Goal: Information Seeking & Learning: Learn about a topic

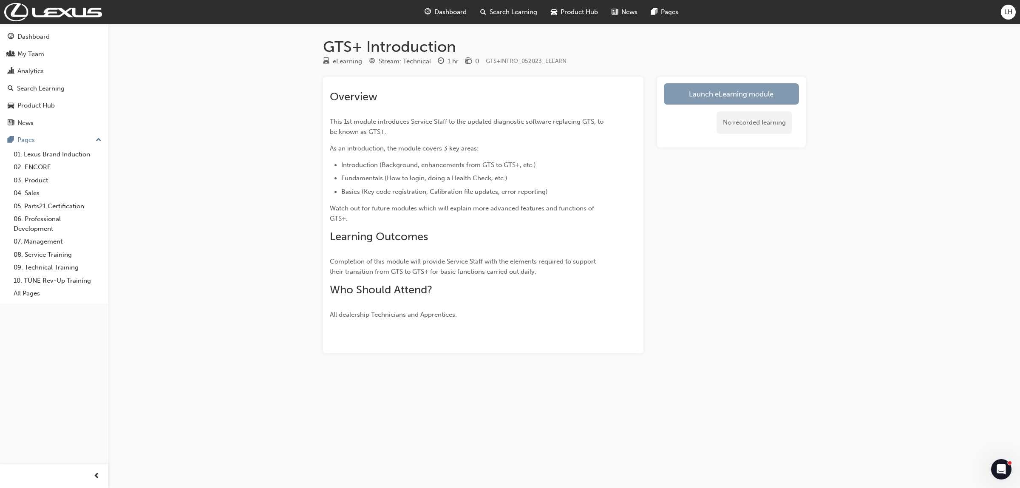
click at [740, 97] on link "Launch eLearning module" at bounding box center [731, 93] width 135 height 21
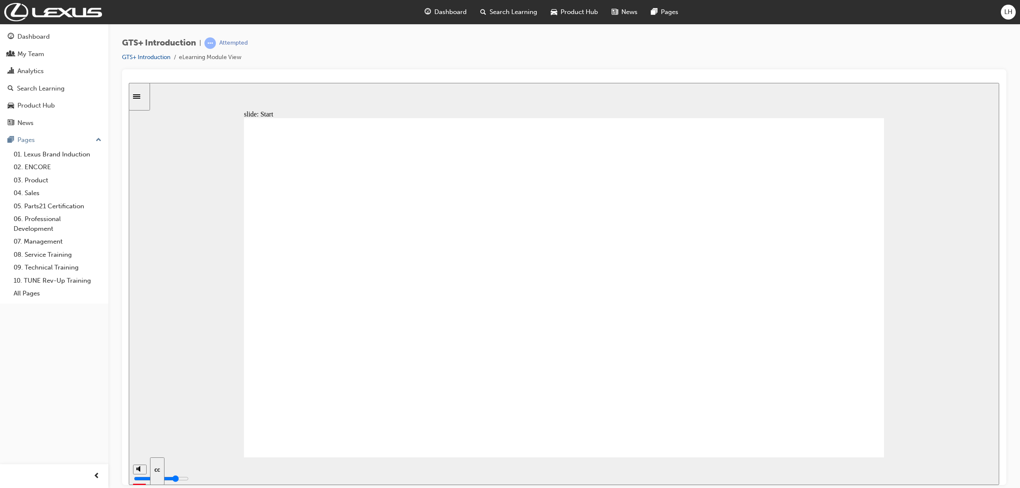
click at [141, 470] on icon "play/pause" at bounding box center [143, 467] width 4 height 6
click at [142, 468] on icon "play/pause" at bounding box center [143, 467] width 6 height 7
type input "15800"
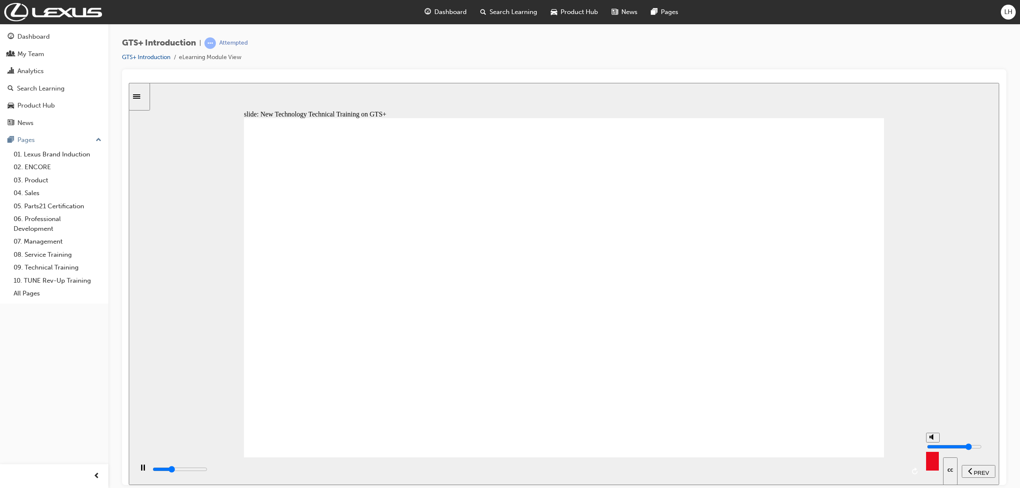
type input "9"
type input "15800"
type input "10"
type input "16300"
drag, startPoint x: 932, startPoint y: 436, endPoint x: 932, endPoint y: 432, distance: 4.8
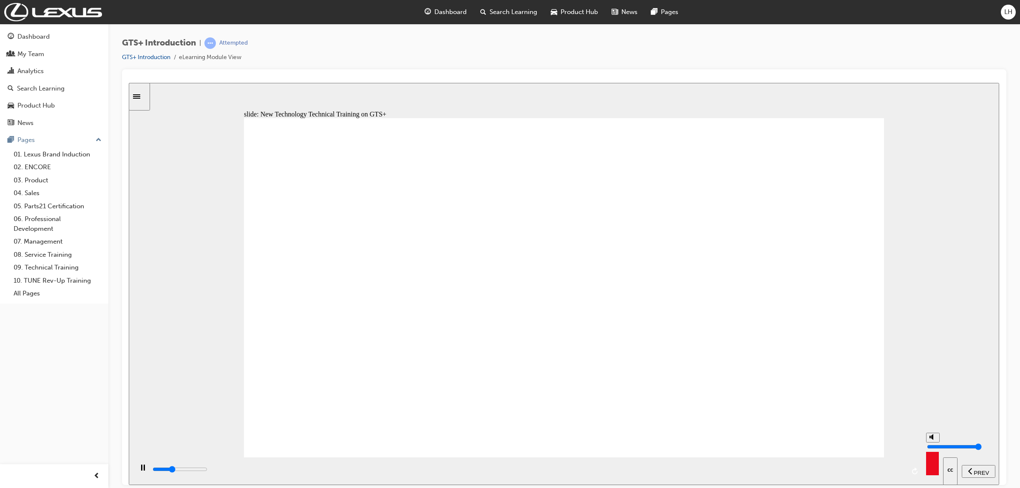
type input "10"
click at [932, 443] on input "volume" at bounding box center [954, 446] width 55 height 7
click at [1001, 325] on div at bounding box center [564, 277] width 885 height 416
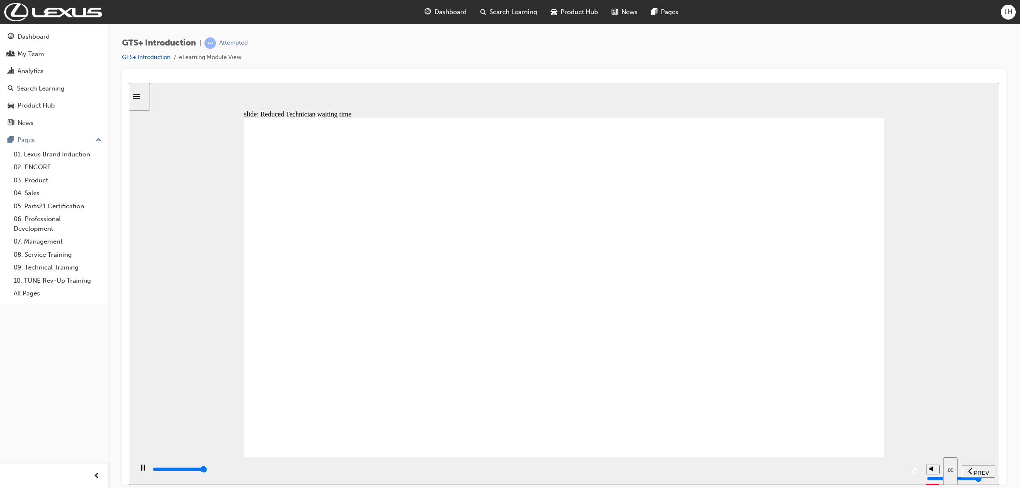
drag, startPoint x: 350, startPoint y: 408, endPoint x: 405, endPoint y: 408, distance: 55.3
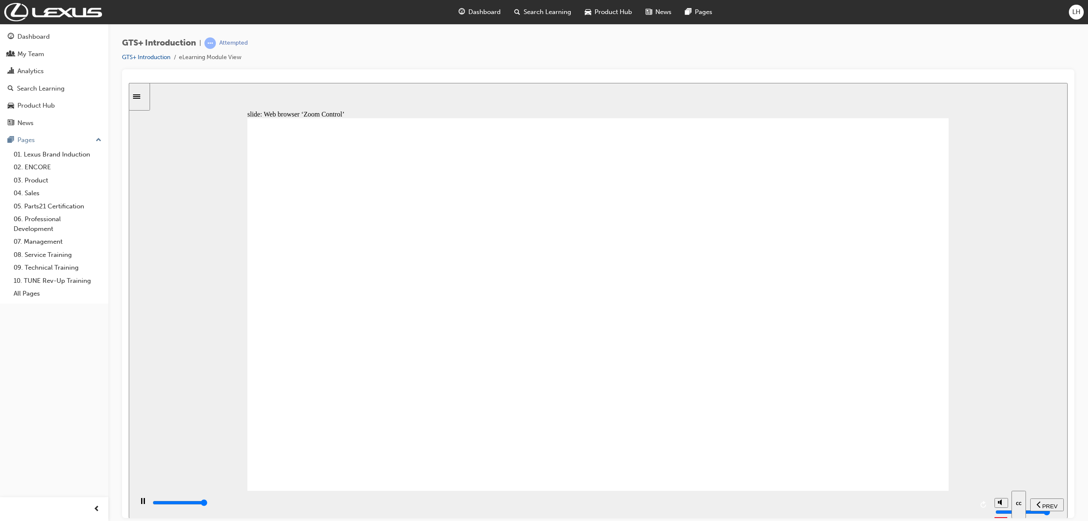
type input "21800"
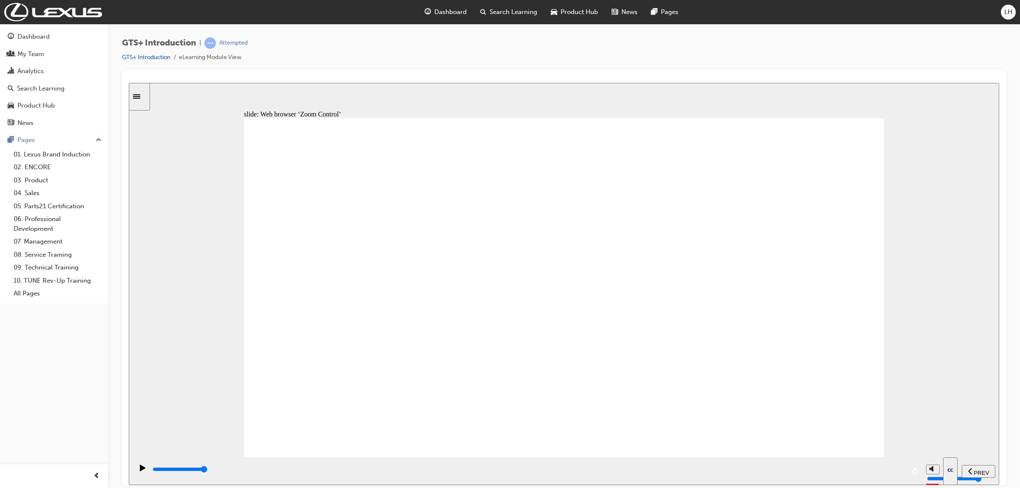
drag, startPoint x: 350, startPoint y: 406, endPoint x: 445, endPoint y: 404, distance: 95.3
type input "3"
drag, startPoint x: 490, startPoint y: 406, endPoint x: 601, endPoint y: 409, distance: 110.6
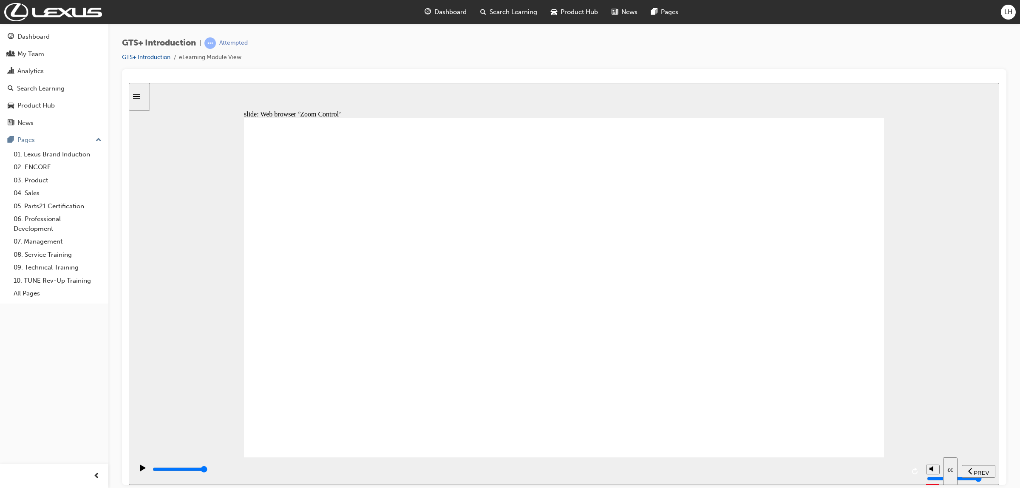
click at [207, 470] on input "slide progress" at bounding box center [180, 469] width 55 height 7
click at [140, 471] on icon "play/pause" at bounding box center [143, 467] width 6 height 6
click at [635, 469] on div "playback controls" at bounding box center [528, 469] width 753 height 9
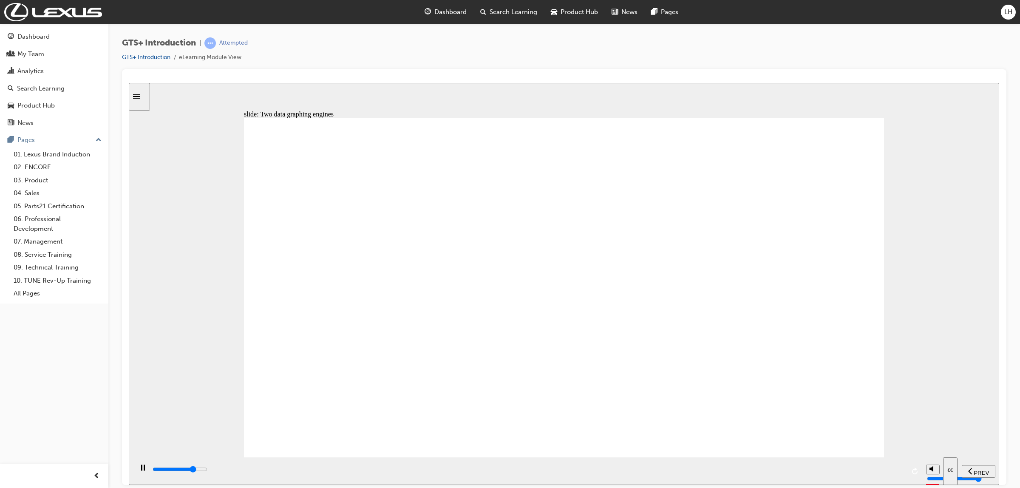
click at [459, 468] on div "playback controls" at bounding box center [528, 469] width 753 height 9
drag, startPoint x: 682, startPoint y: 470, endPoint x: 891, endPoint y: 472, distance: 208.3
click at [207, 471] on input "slide progress" at bounding box center [180, 469] width 55 height 7
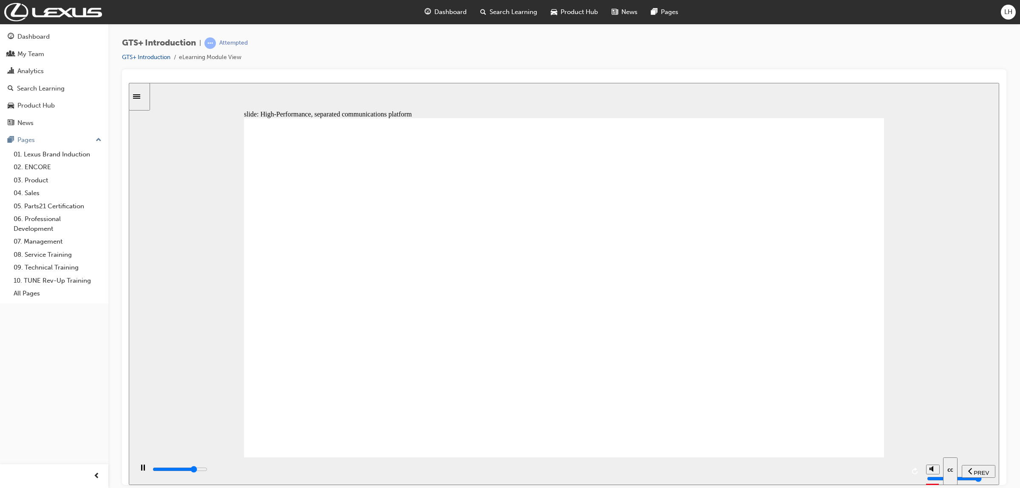
click at [144, 470] on rect "play/pause" at bounding box center [144, 467] width 1 height 6
click at [142, 471] on icon "play/pause" at bounding box center [143, 467] width 6 height 6
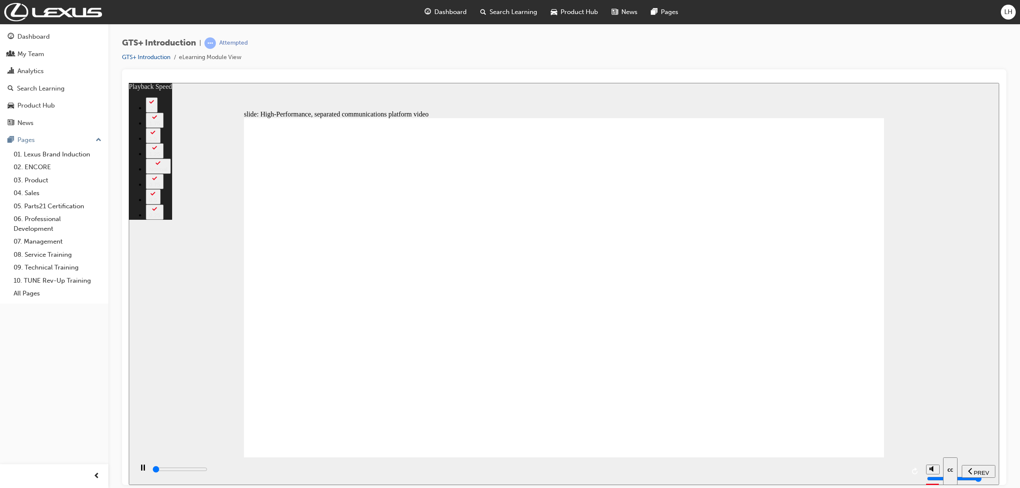
type input "100"
type input "0"
type input "300"
type input "0"
type input "600"
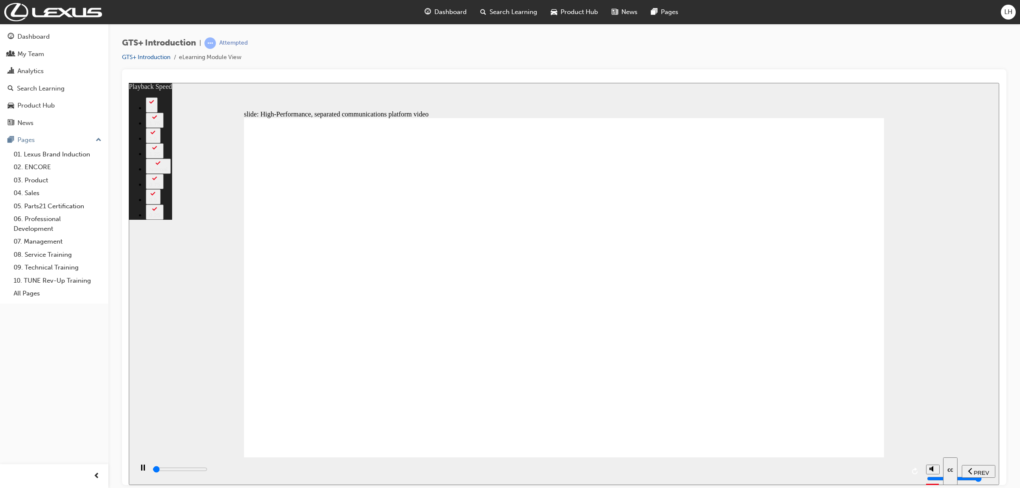
type input "1"
type input "800"
type input "1"
type input "1100"
type input "1"
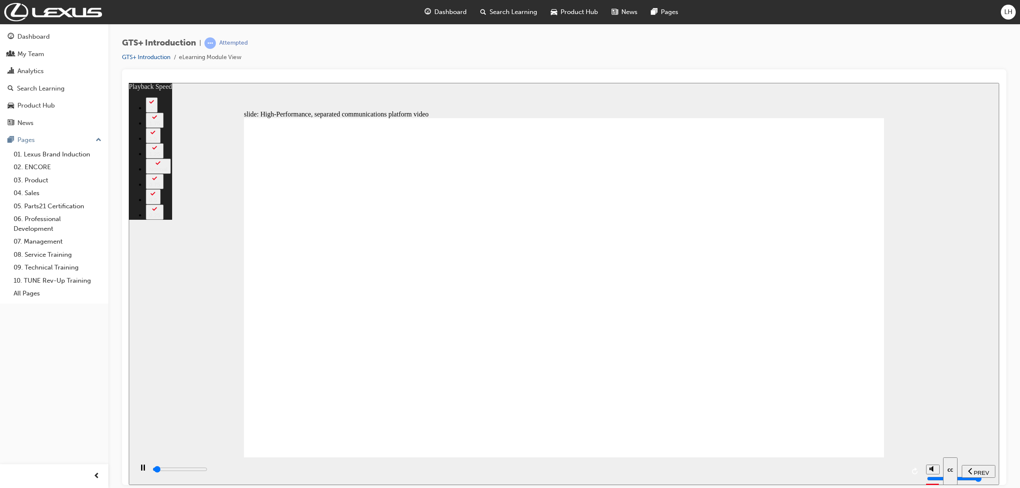
type input "1300"
type input "2"
type input "1600"
type input "2"
type input "1900"
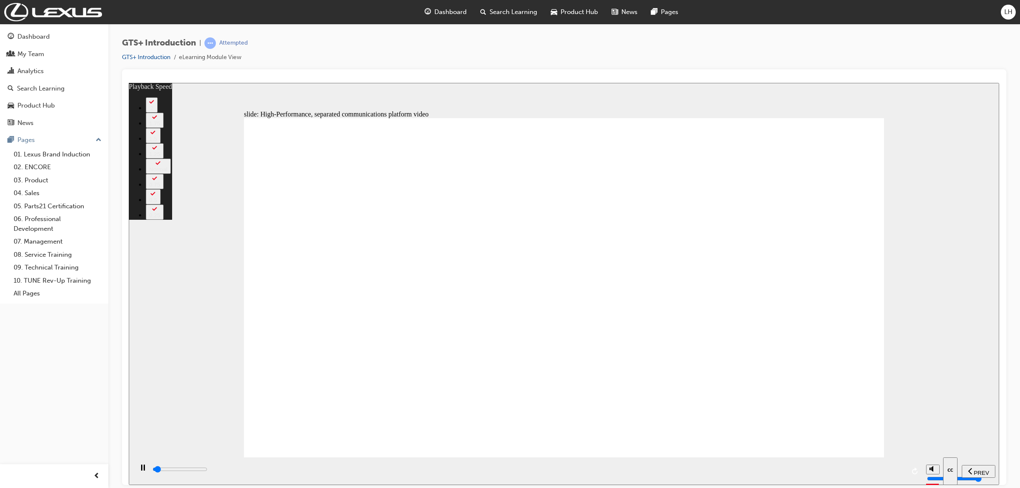
type input "2"
type input "2200"
type input "2"
type input "2400"
type input "3"
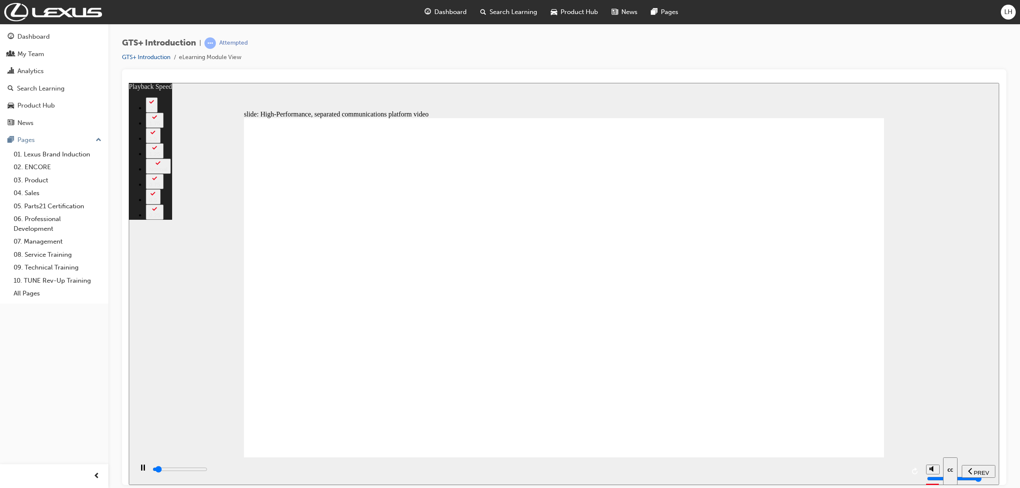
type input "2700"
type input "3"
type input "2900"
type input "3"
type input "2900"
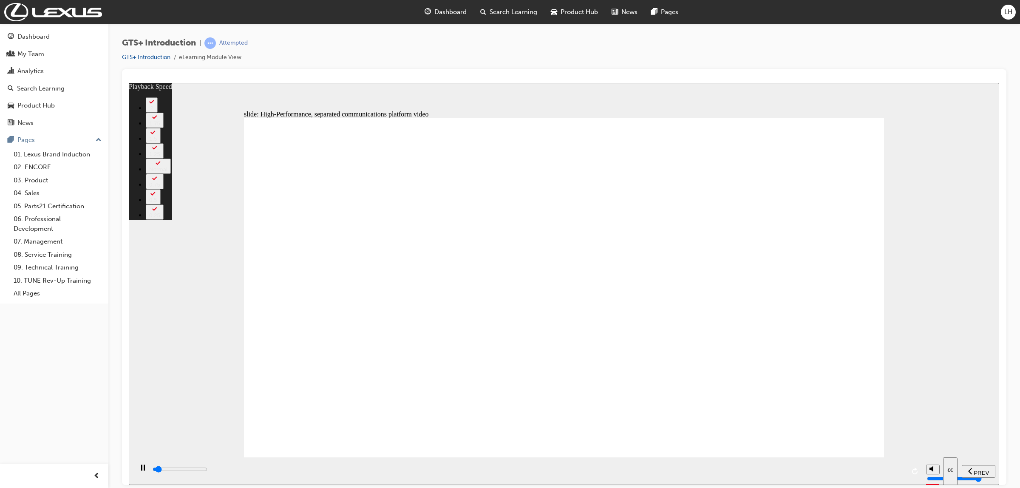
type input "3"
type input "3200"
type input "3"
type input "3500"
type input "4"
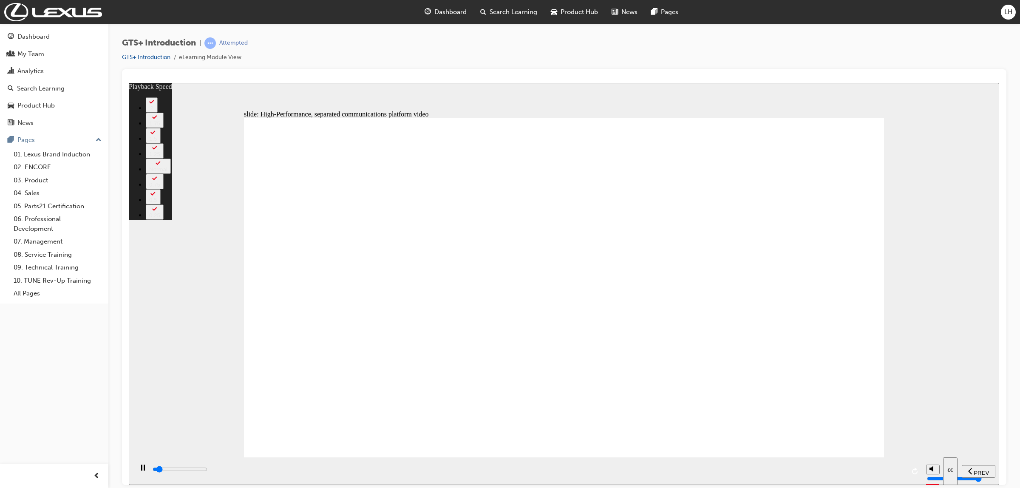
type input "3700"
type input "4"
type input "3700"
type input "4"
type input "4000"
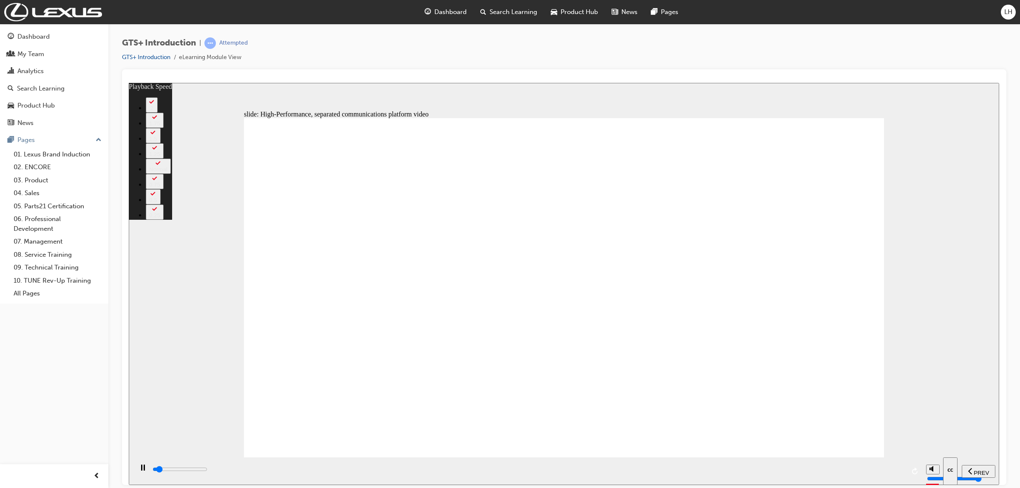
type input "4"
type input "4300"
type input "4"
type input "4600"
type input "5"
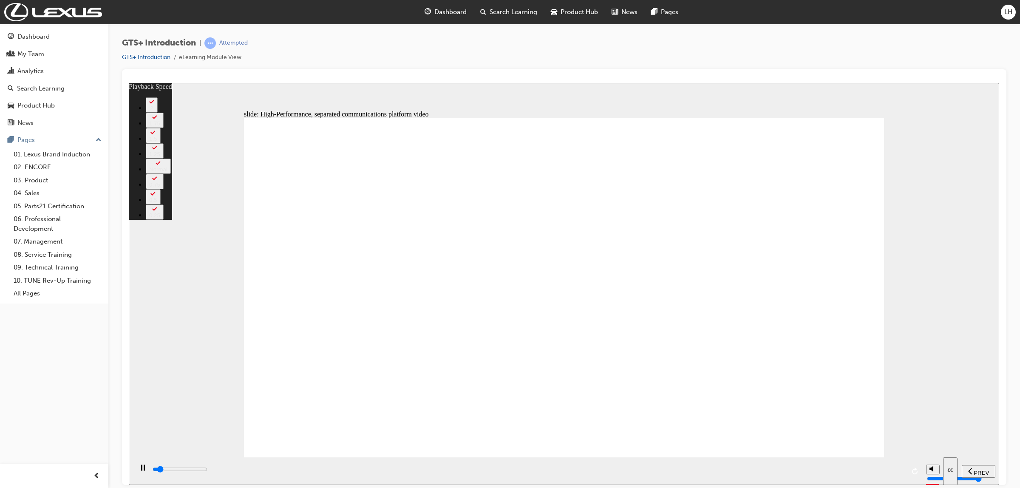
type input "4800"
type input "5"
type input "5100"
type input "5"
type input "5300"
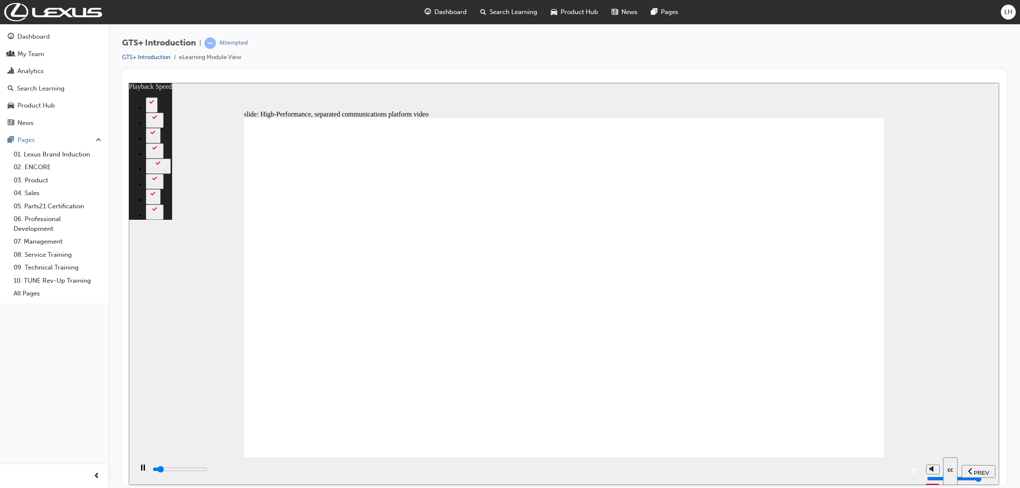
type input "6"
type input "5400"
type input "6"
type input "5600"
type input "6"
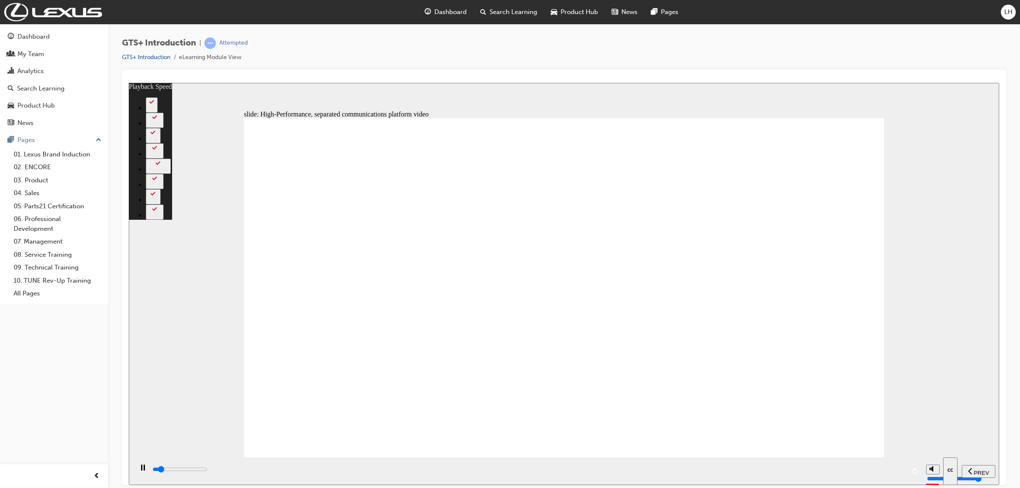
type input "5900"
type input "6"
type input "6200"
type input "6"
type input "6400"
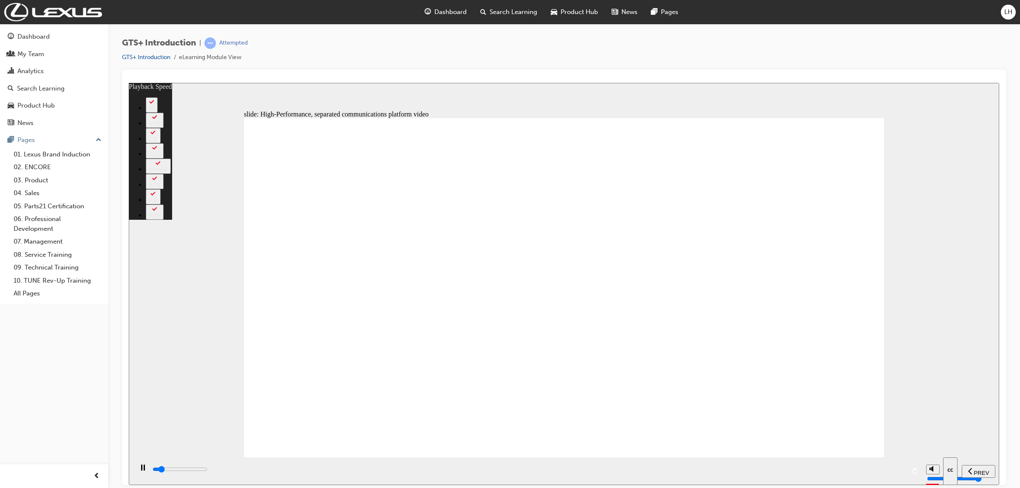
type input "7"
type input "6700"
type input "7"
type input "7000"
type input "7"
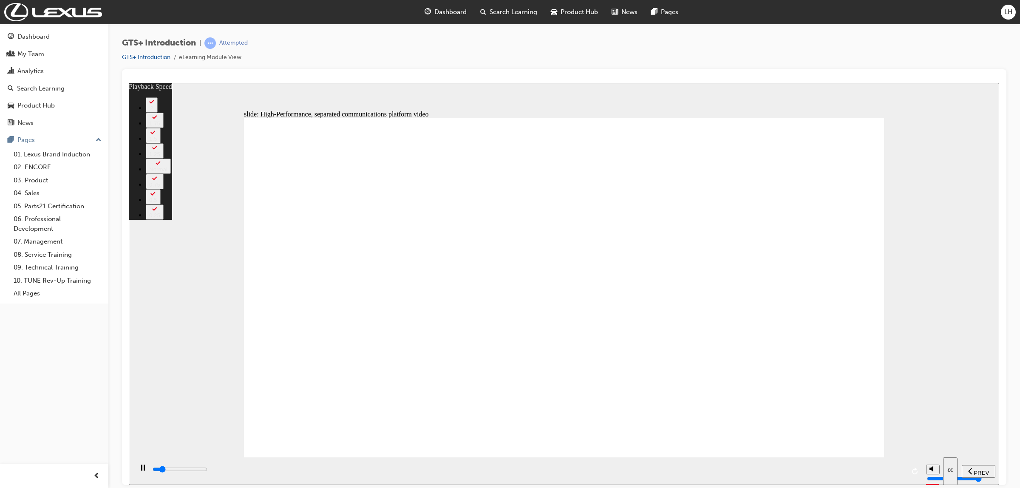
type input "7200"
type input "7"
type input "7500"
type input "8"
type input "7700"
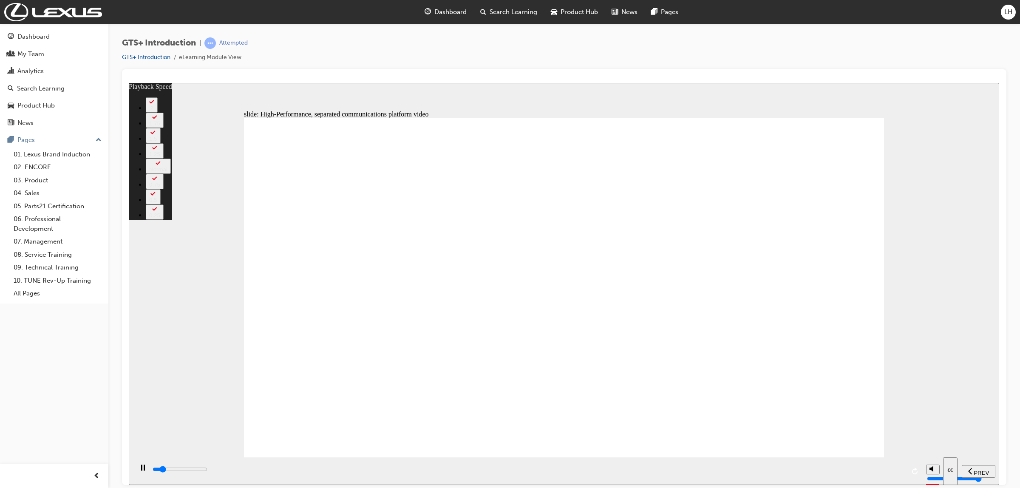
type input "8"
type input "8000"
type input "8"
type input "8300"
type input "8"
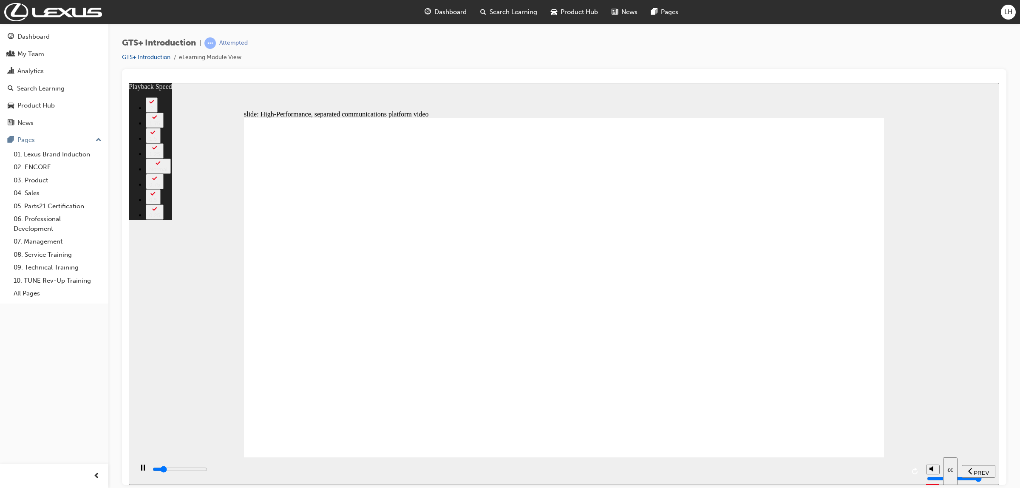
type input "8500"
type input "9"
type input "8800"
type input "9"
type input "9100"
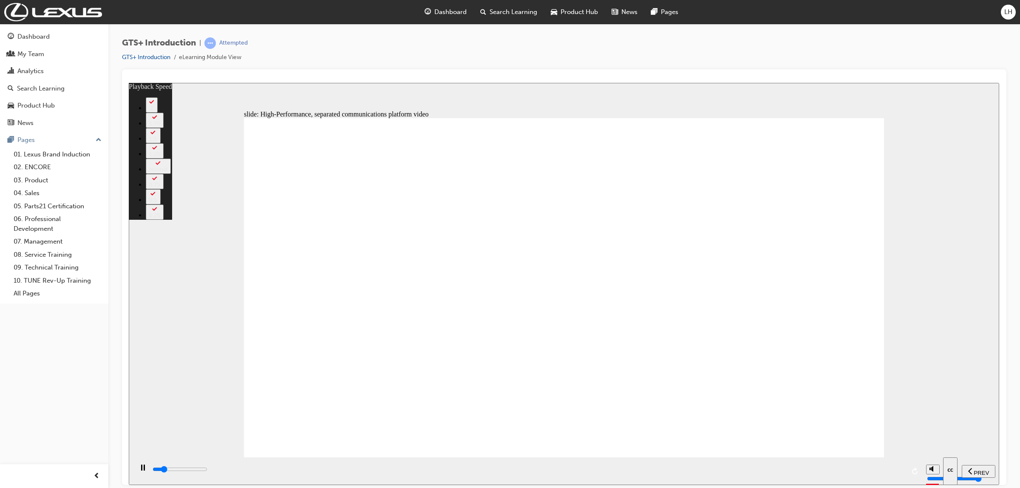
type input "9"
type input "9300"
type input "10"
type input "9600"
type input "10"
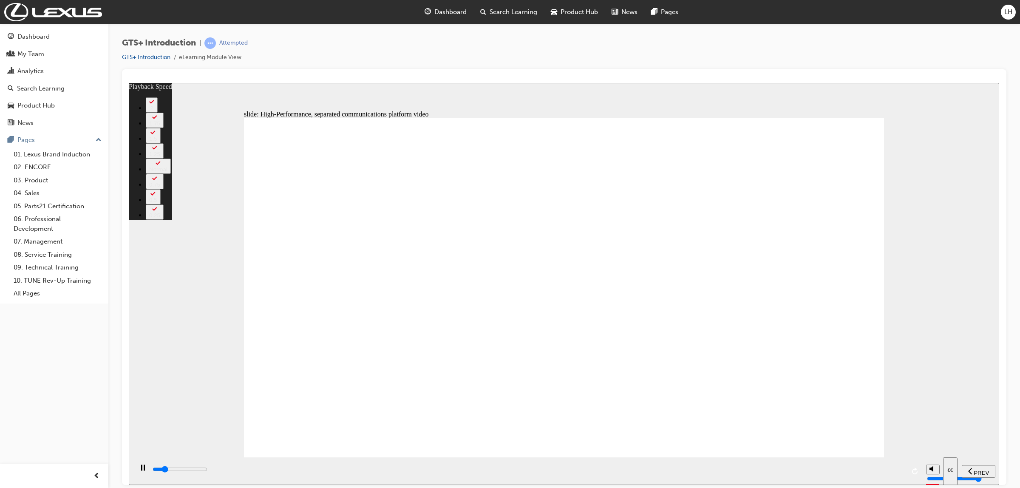
type input "9900"
type input "10"
type input "10100"
type input "10"
type input "10400"
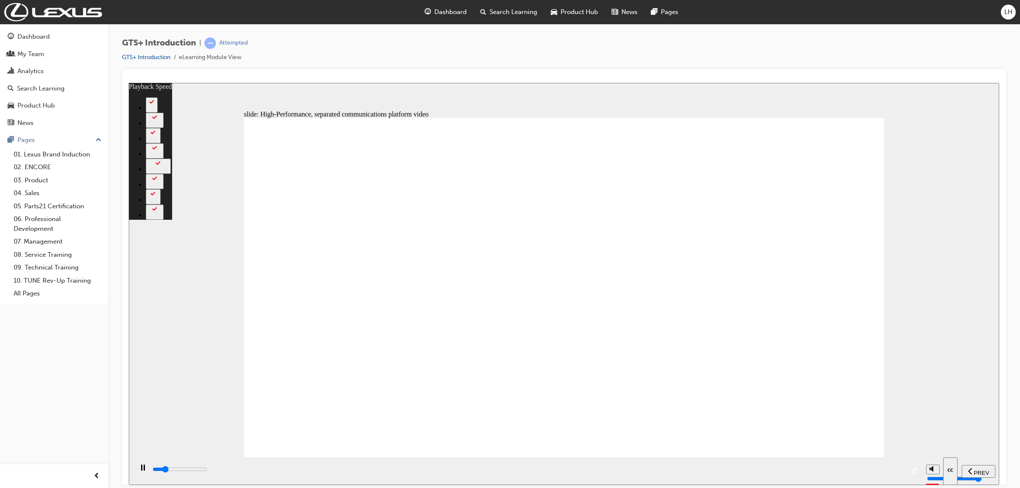
type input "11"
type input "10700"
type input "11"
type input "10900"
type input "11"
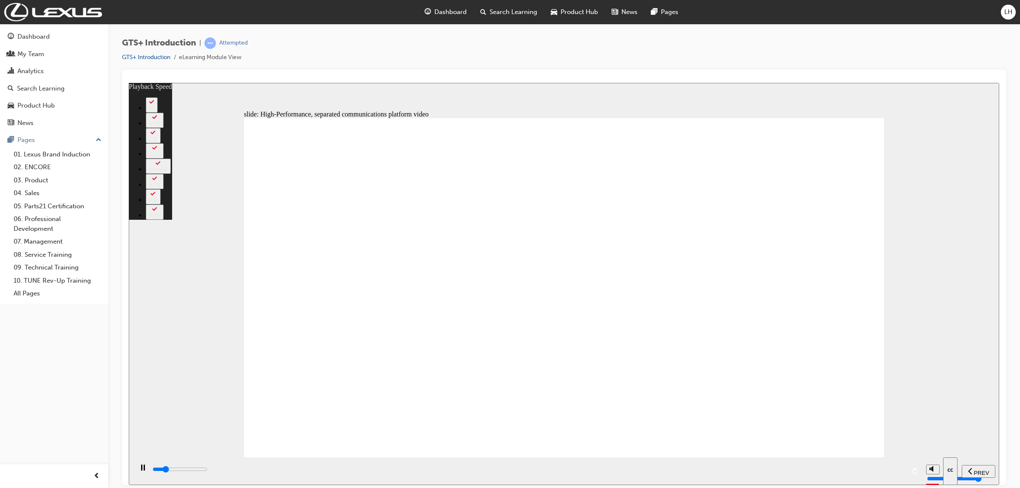
type input "11200"
type input "11"
type input "11500"
type input "12"
type input "11700"
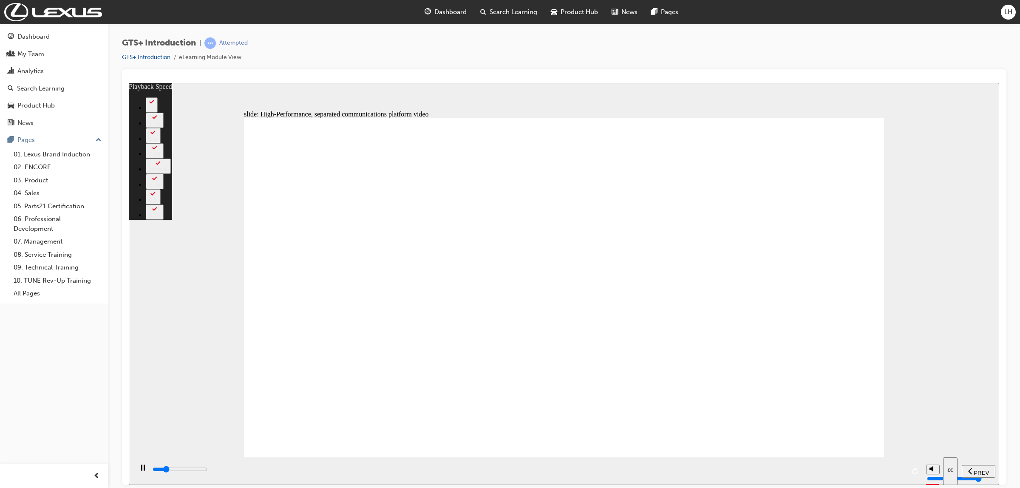
type input "12"
type input "12000"
type input "12"
type input "12300"
type input "12"
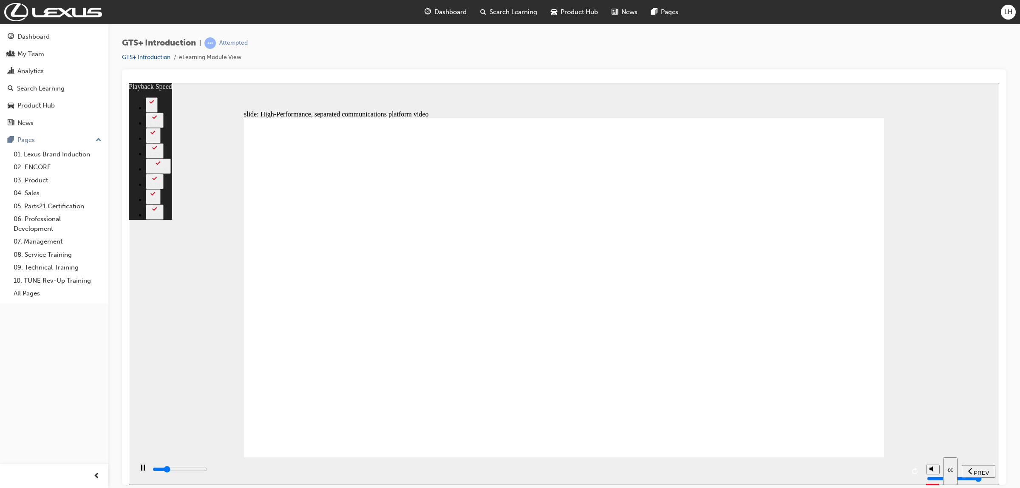
type input "12500"
type input "13"
type input "12800"
type input "13"
type input "13100"
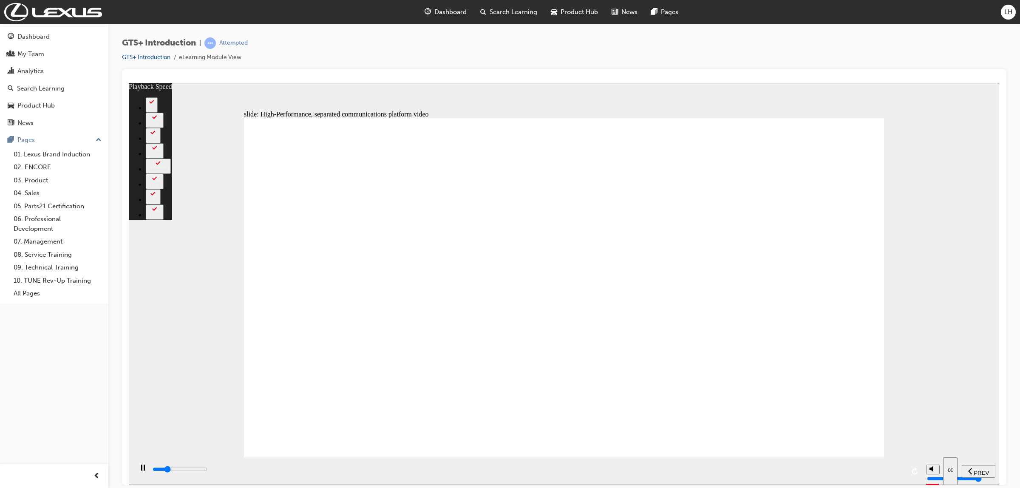
type input "13"
type input "13300"
type input "13"
type input "13600"
type input "14"
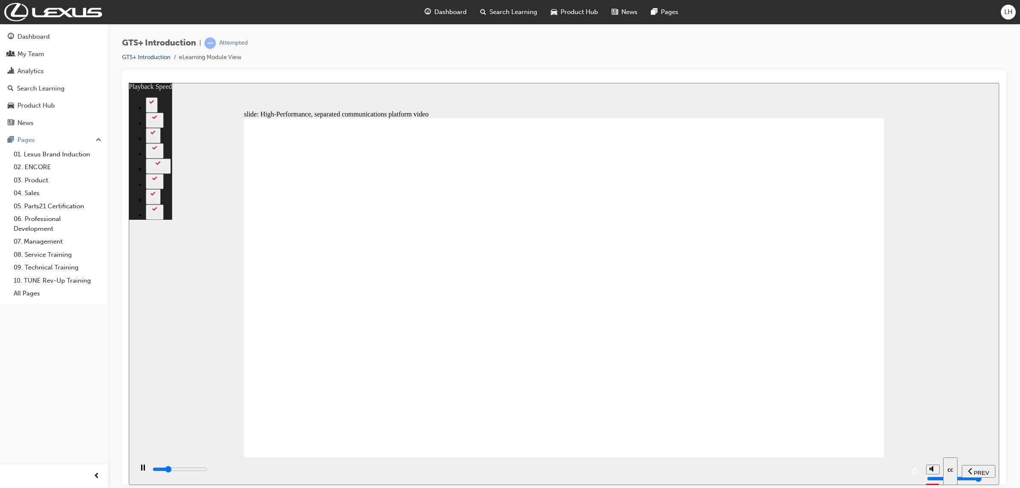
type input "13900"
type input "14"
type input "14100"
type input "14"
type input "14400"
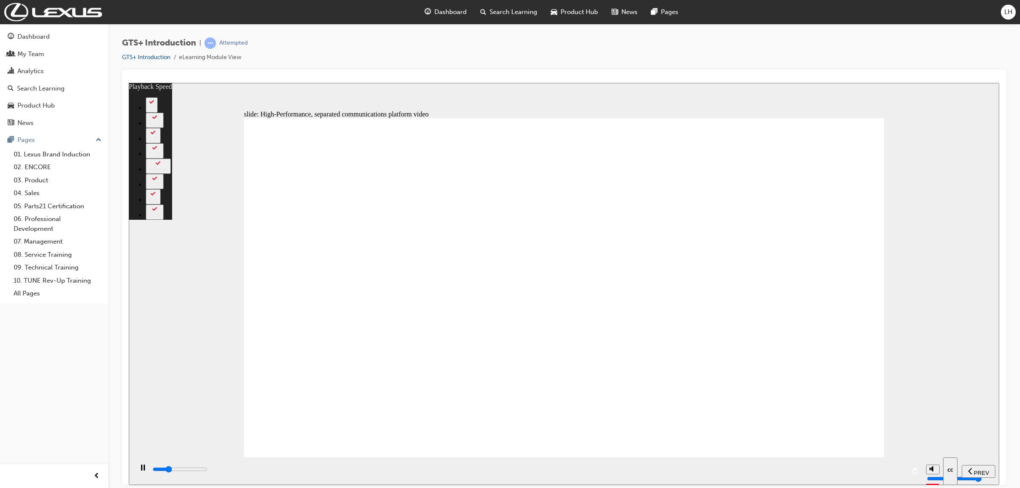
type input "15"
type input "14700"
type input "15"
type input "14900"
type input "15"
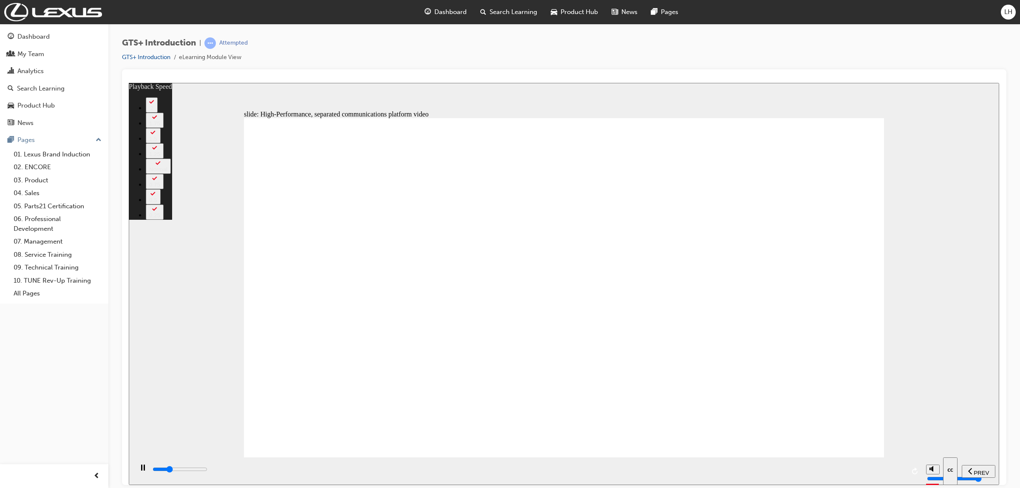
type input "15200"
type input "15"
type input "15500"
type input "16"
type input "15700"
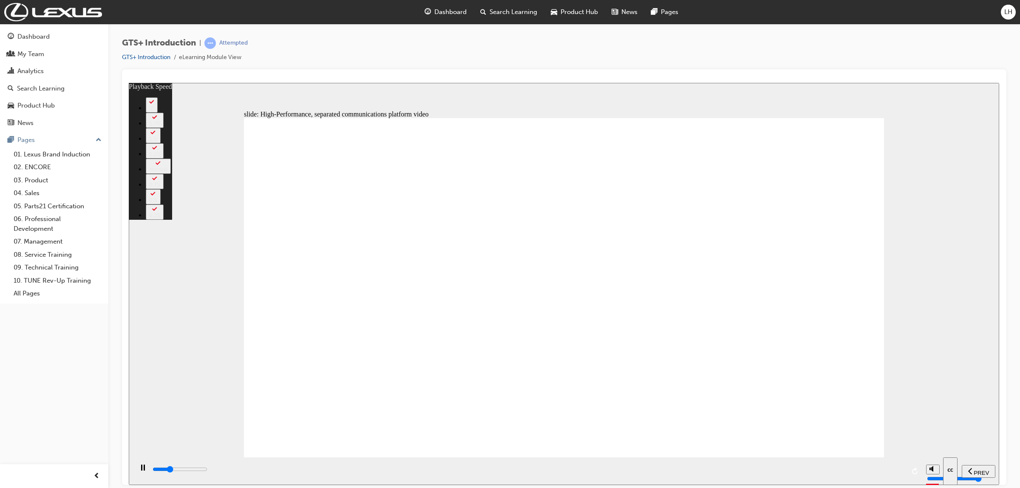
type input "16"
type input "16000"
type input "16"
type input "16200"
type input "16"
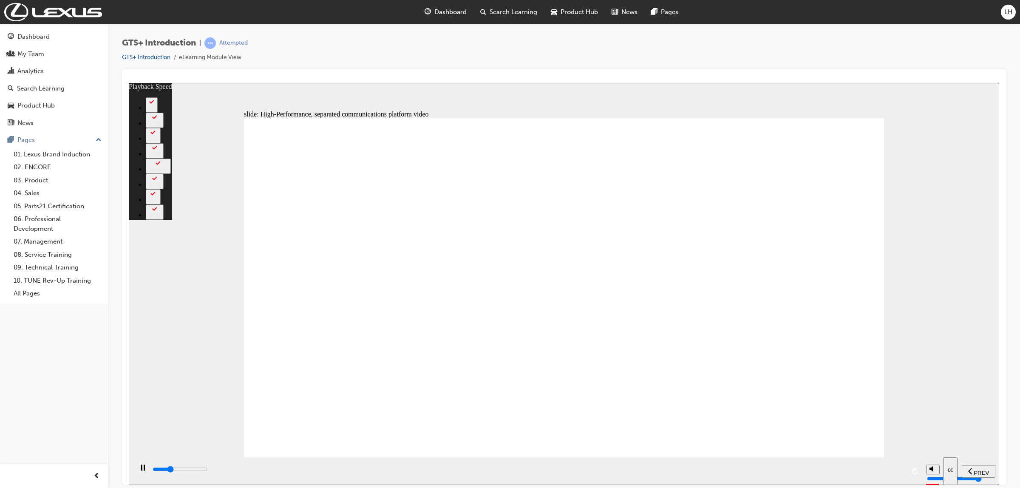
type input "16500"
type input "17"
type input "16800"
type input "17"
type input "17000"
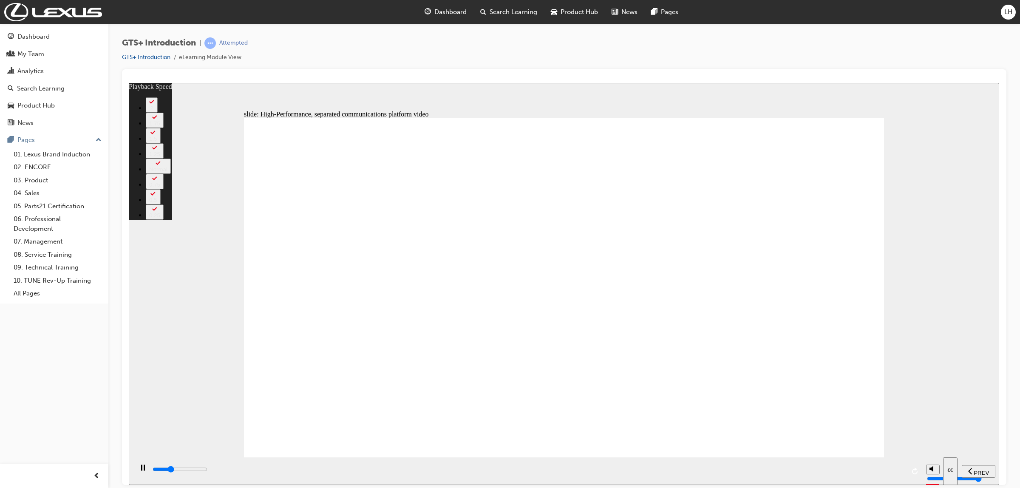
type input "17"
type input "17300"
type input "17"
type input "17600"
type input "18"
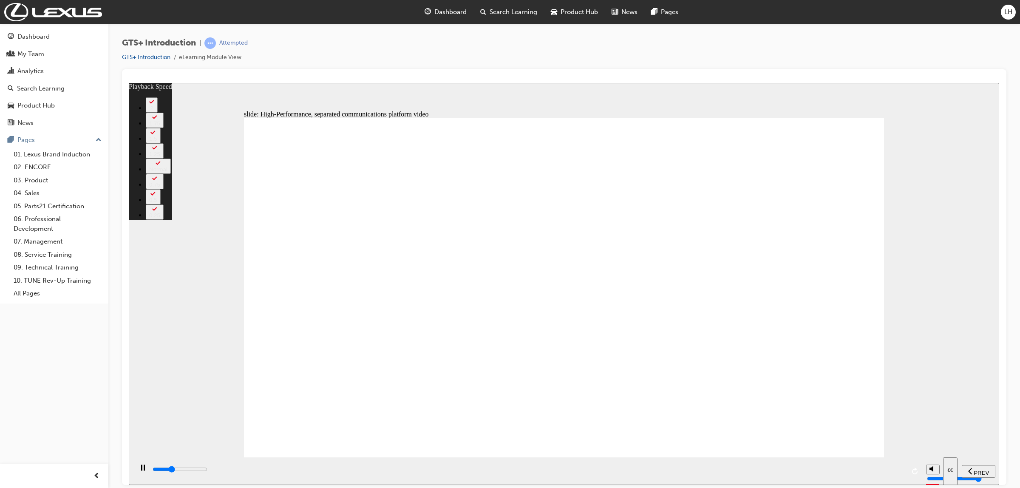
type input "17800"
type input "18"
type input "18100"
type input "18"
type input "18300"
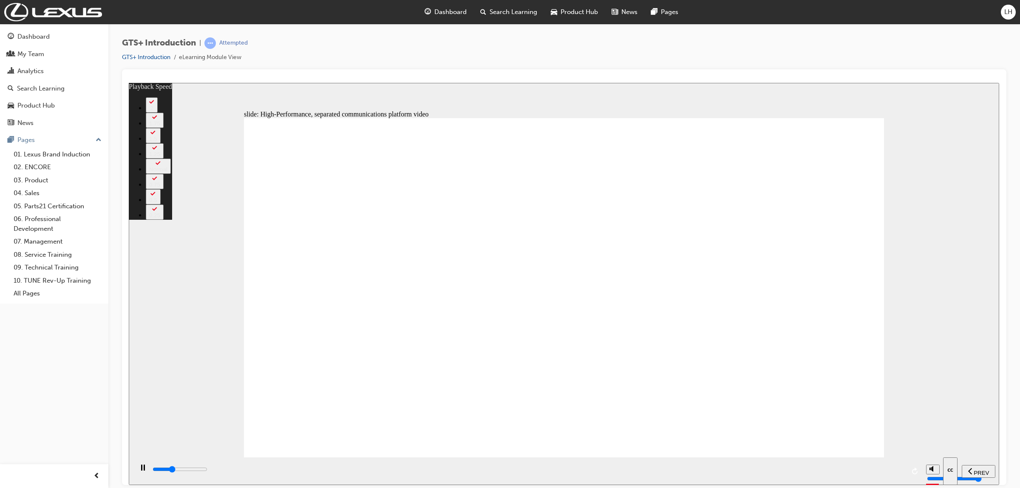
type input "19"
type input "18600"
type input "19"
type input "18900"
type input "19"
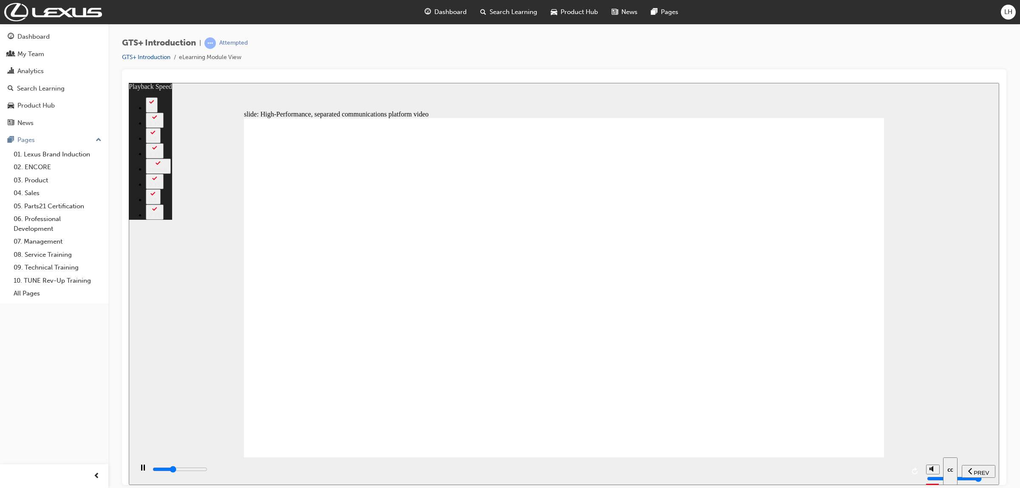
type input "19100"
type input "19"
type input "19400"
type input "20"
type input "19700"
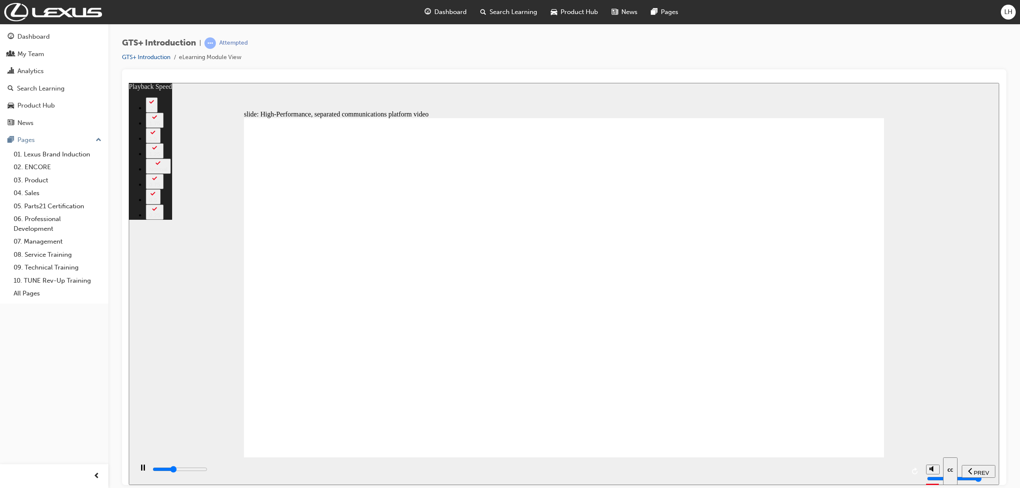
type input "20"
type input "19900"
type input "20"
type input "20200"
type input "20"
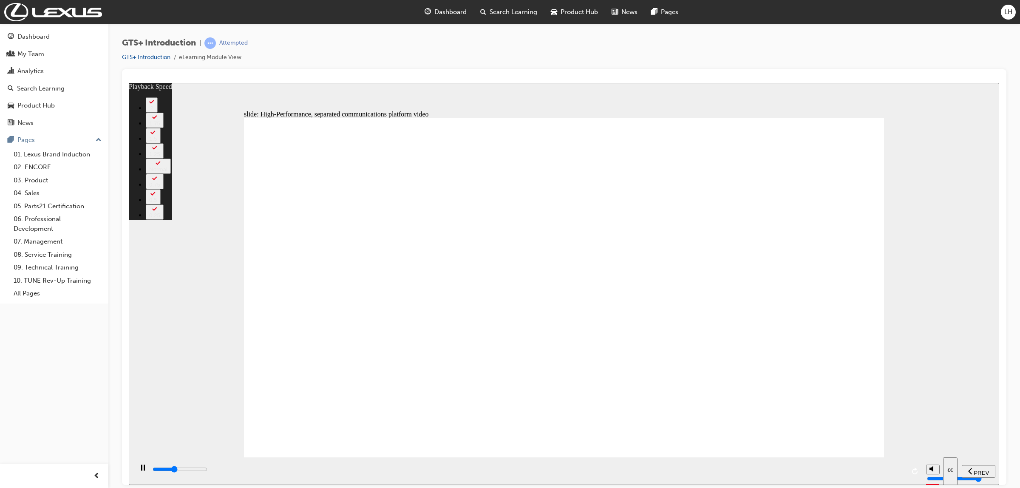
type input "20500"
type input "21"
type input "20700"
type input "21"
type input "21000"
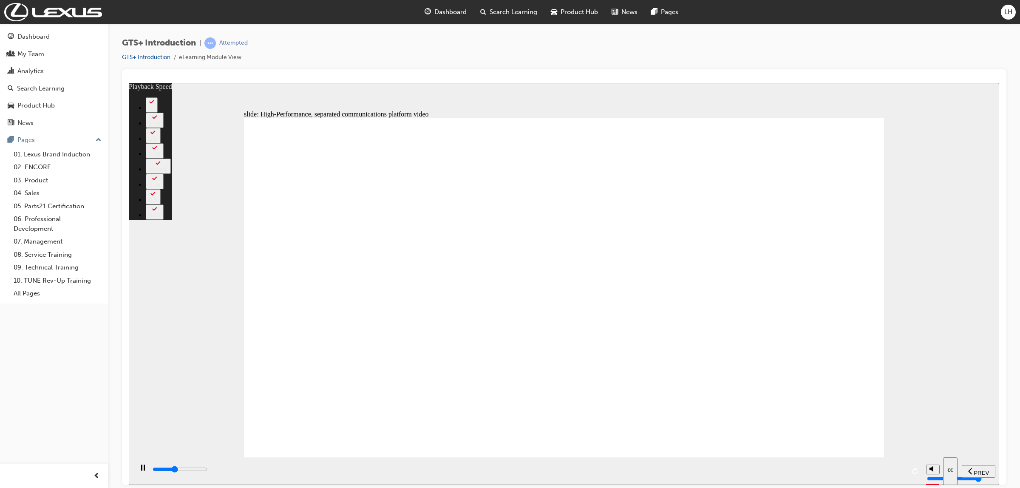
type input "21"
type input "21200"
type input "21"
type input "21500"
type input "22"
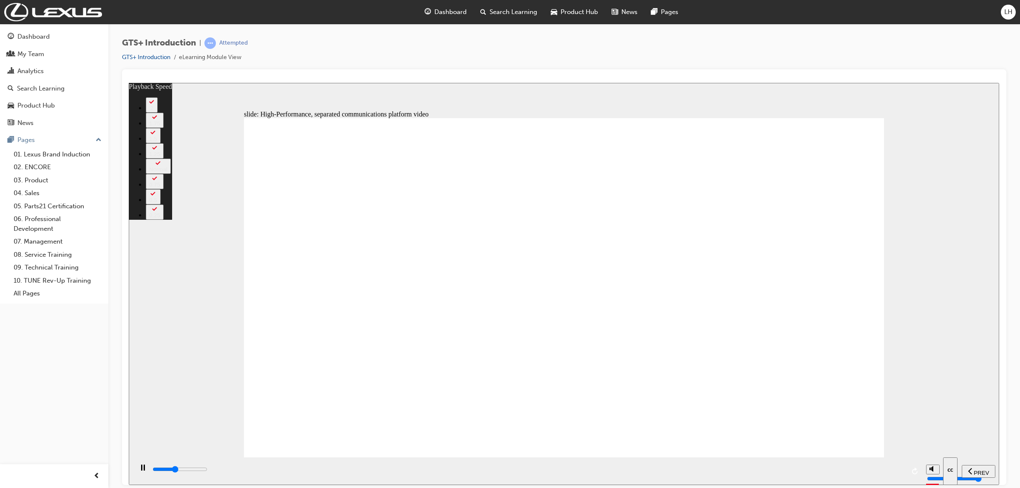
type input "21800"
type input "22"
type input "22000"
type input "22"
type input "22300"
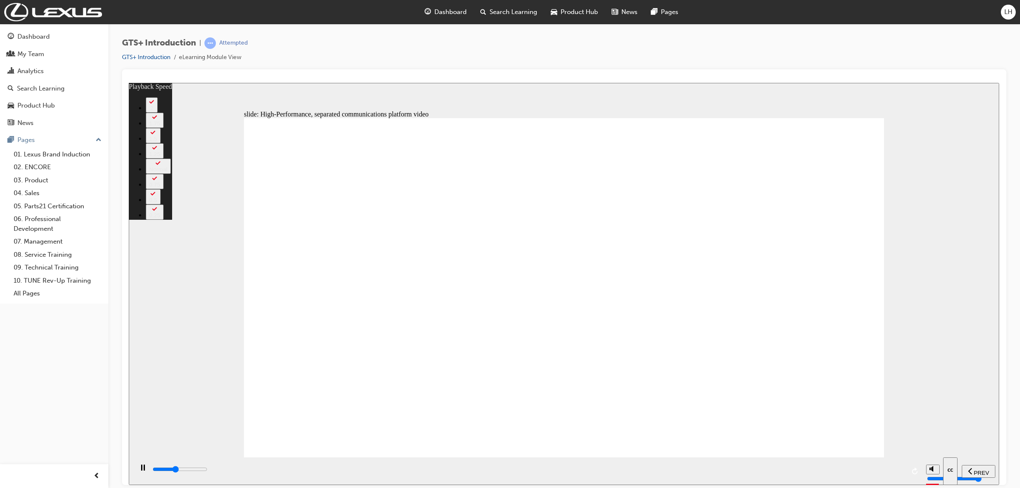
type input "22"
type input "22600"
type input "23"
type input "22800"
type input "23"
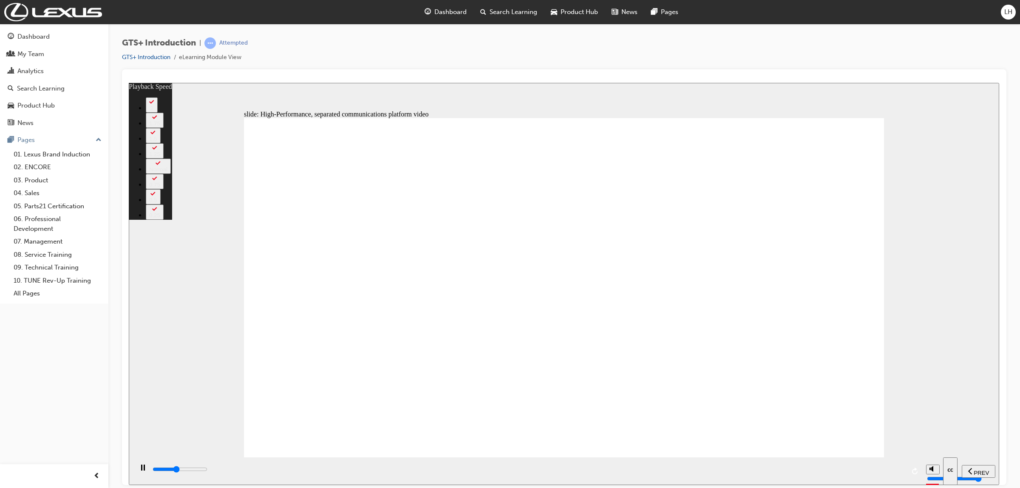
type input "23100"
type input "23"
type input "23400"
type input "24"
type input "23600"
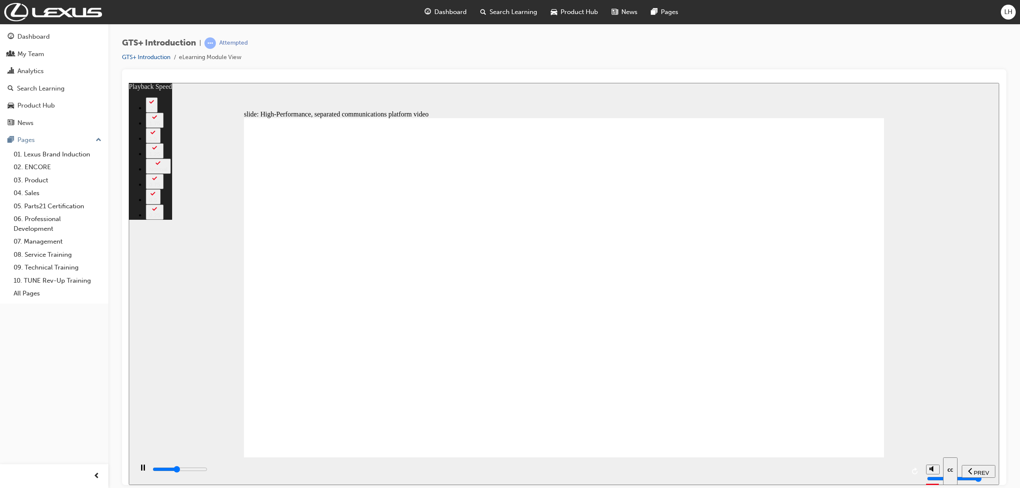
type input "24"
type input "23900"
type input "24"
type input "24200"
type input "24"
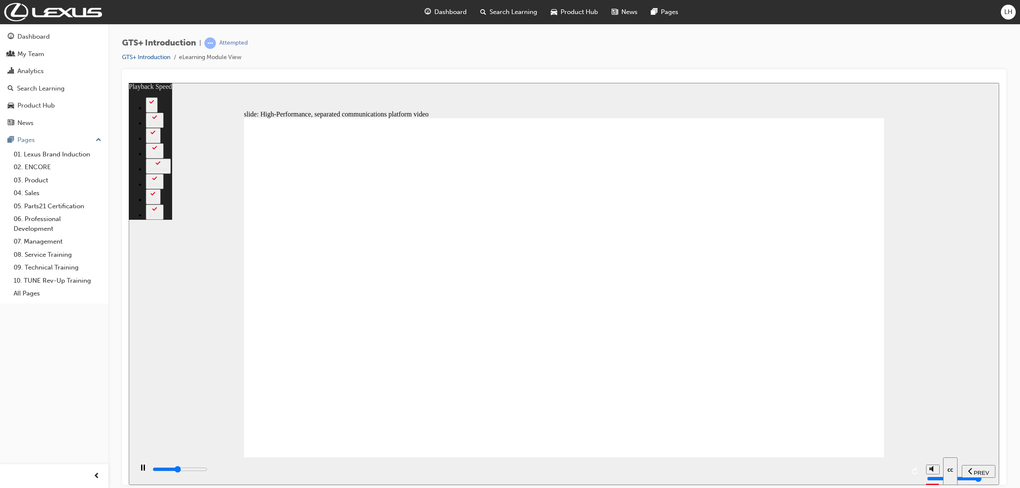
type input "24400"
type input "25"
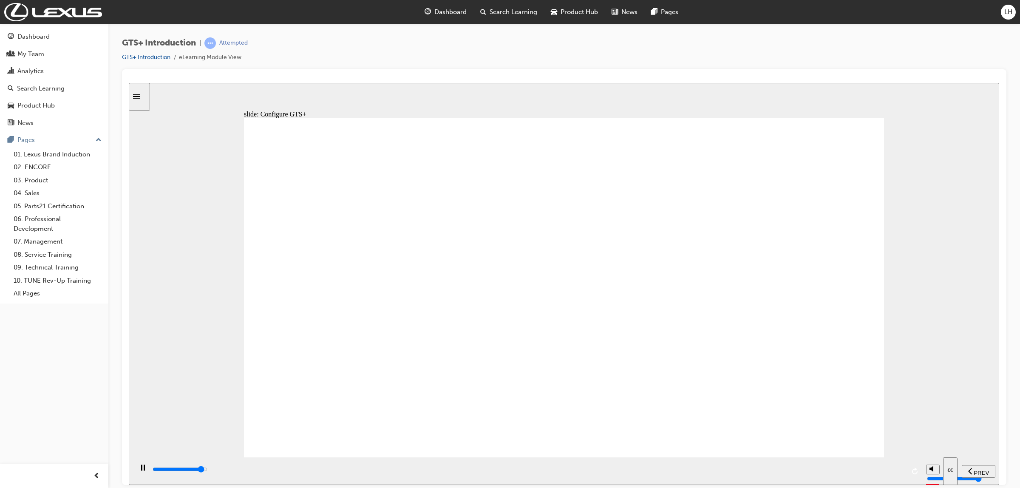
click at [894, 272] on div "slide: Configure GTS+ cont Configure GTS+ Watch Demo Rectangle 2 Configure (Con…" at bounding box center [564, 283] width 871 height 402
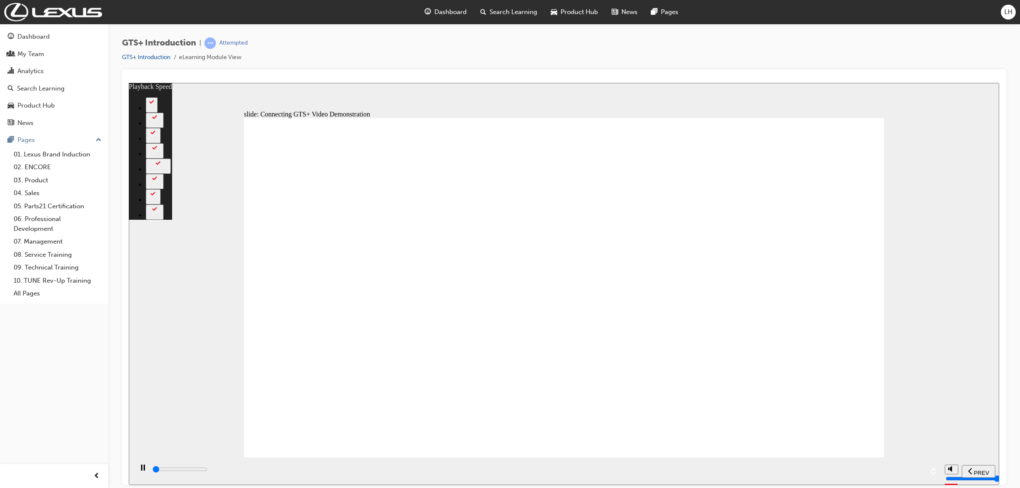
type input "200"
type input "0"
type input "200"
type input "1"
type input "300"
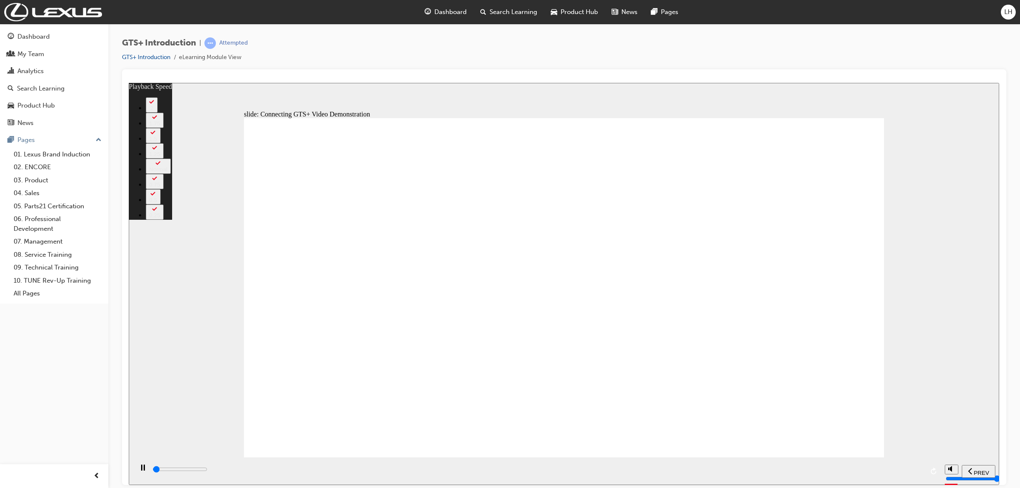
type input "1"
type input "300"
type input "1"
type input "400"
type input "1"
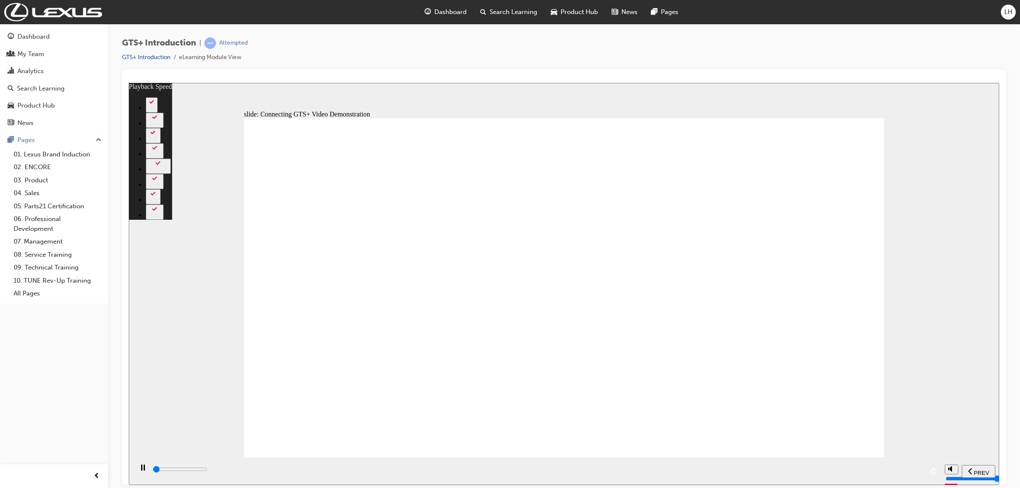
type input "400"
type input "2"
type input "500"
type input "2"
type input "500"
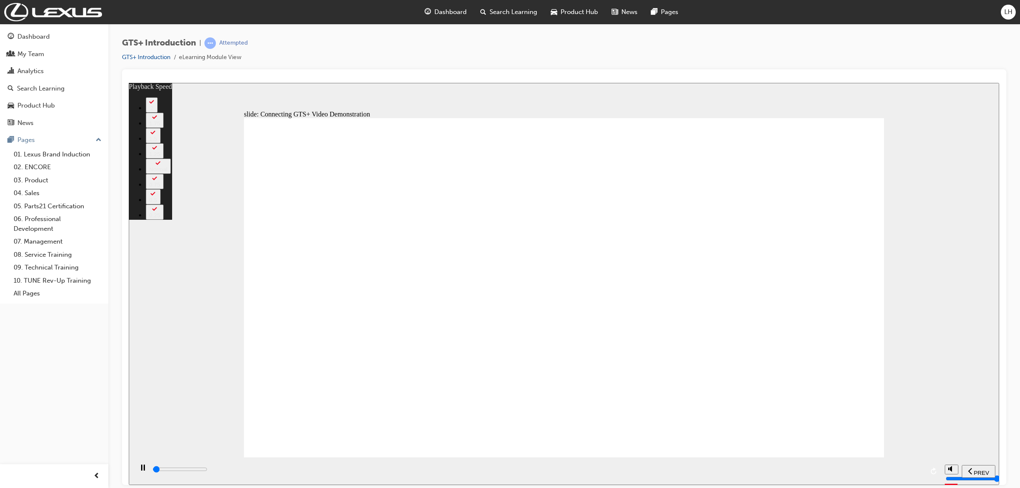
type input "2"
type input "500"
type input "2"
type input "600"
type input "3"
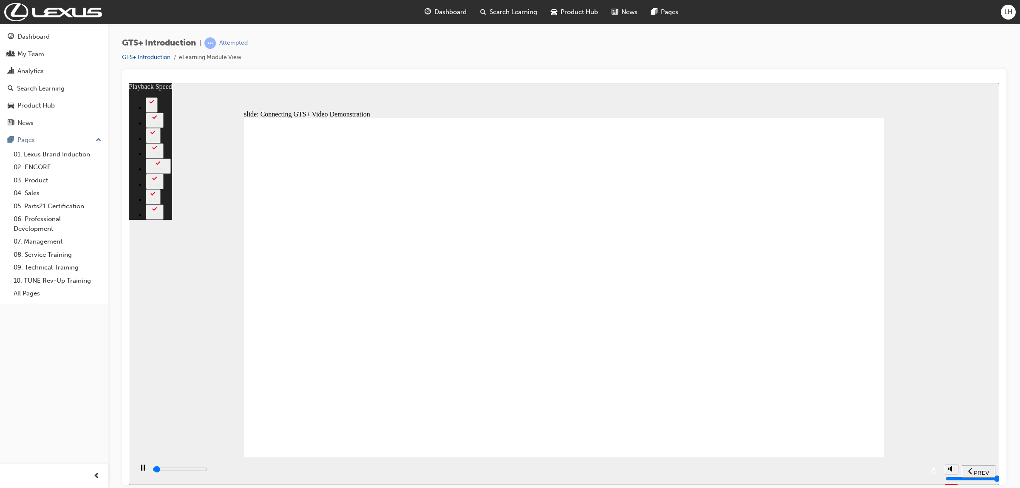
type input "600"
type input "3"
type input "700"
type input "3"
type input "700"
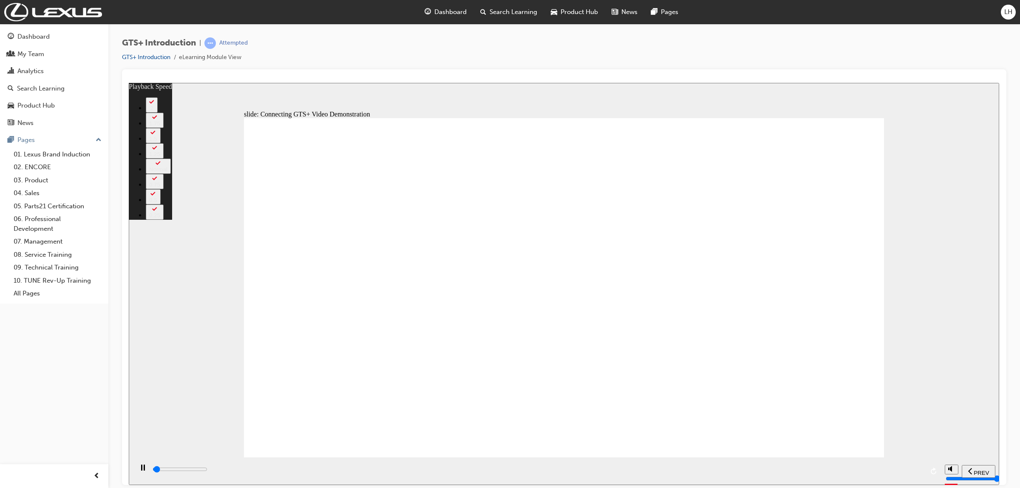
type input "3"
type input "800"
type input "4"
type input "900"
type input "4"
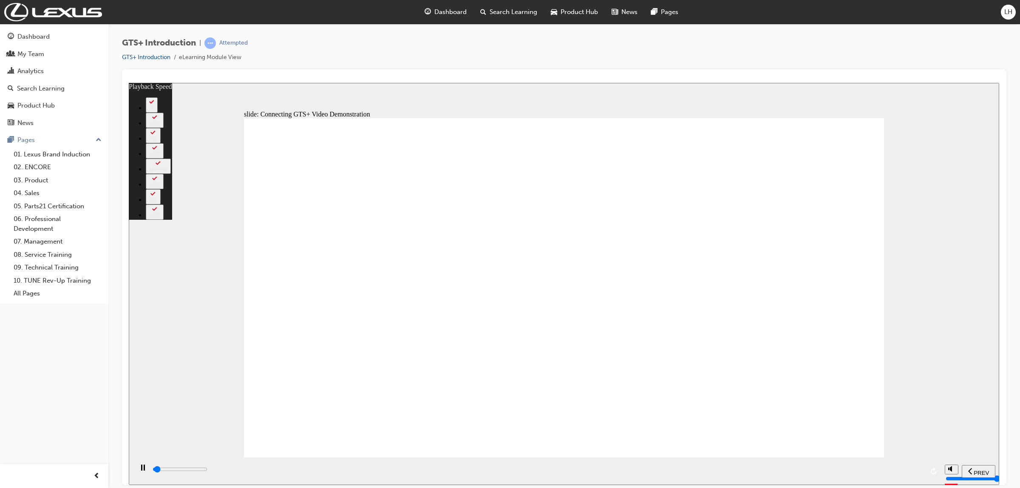
type input "1100"
type input "4"
type input "1400"
type input "5"
type input "1700"
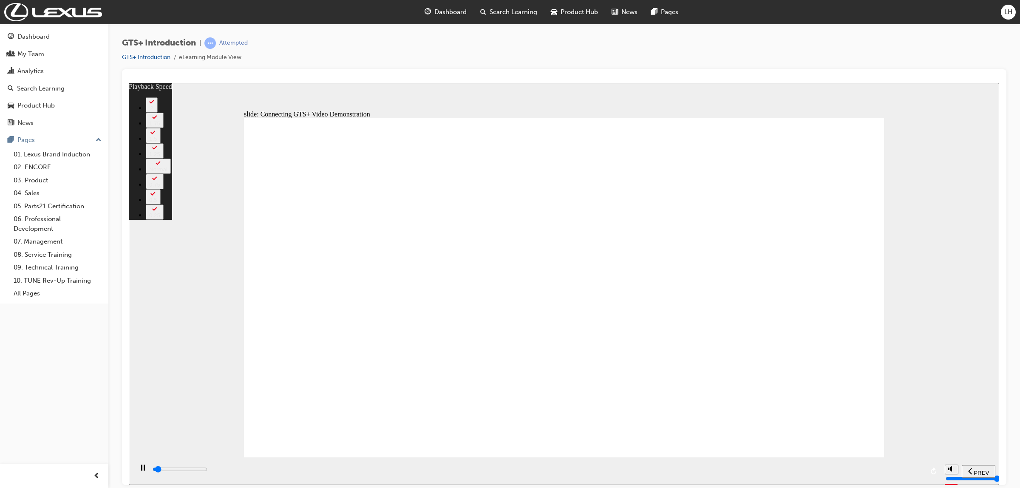
type input "5"
type input "1800"
type input "5"
type input "2100"
type input "5"
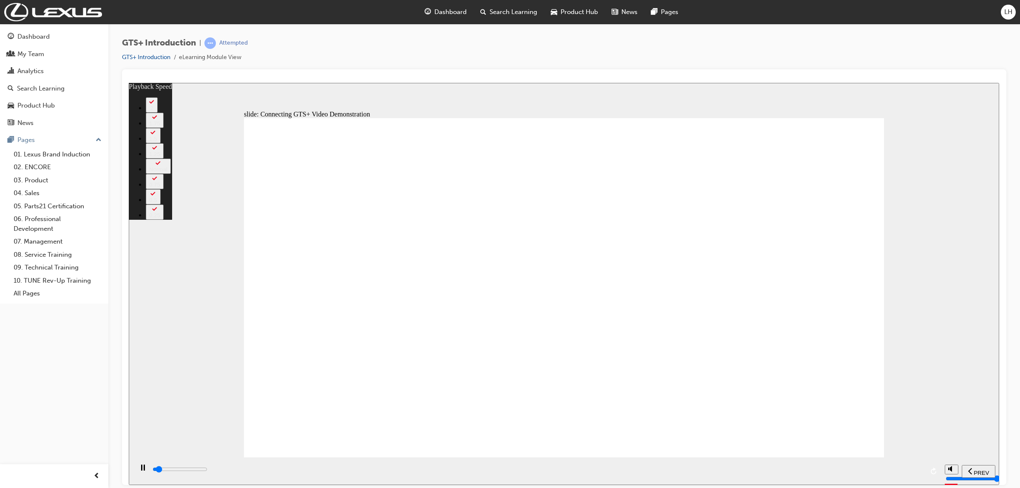
type input "2300"
type input "6"
type input "2600"
type input "6"
type input "2900"
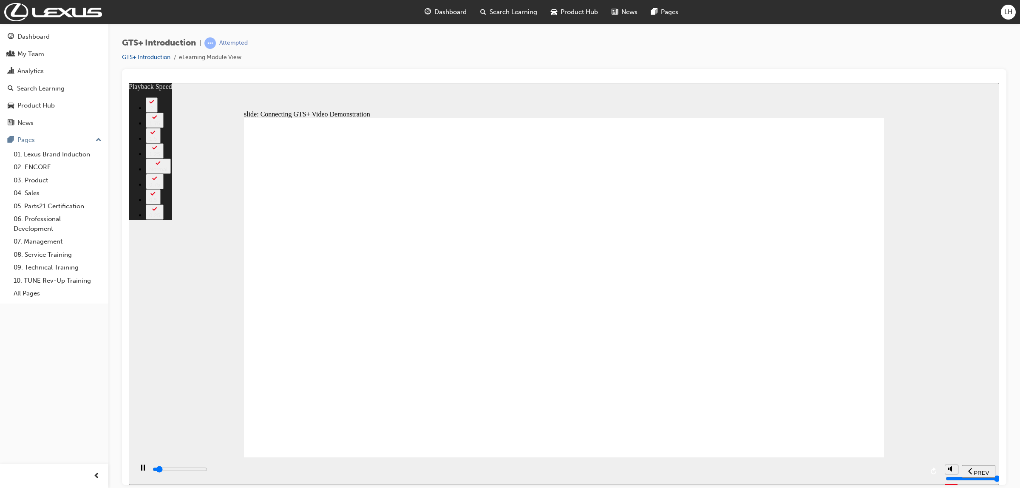
type input "6"
type input "3100"
type input "6"
type input "3400"
type input "7"
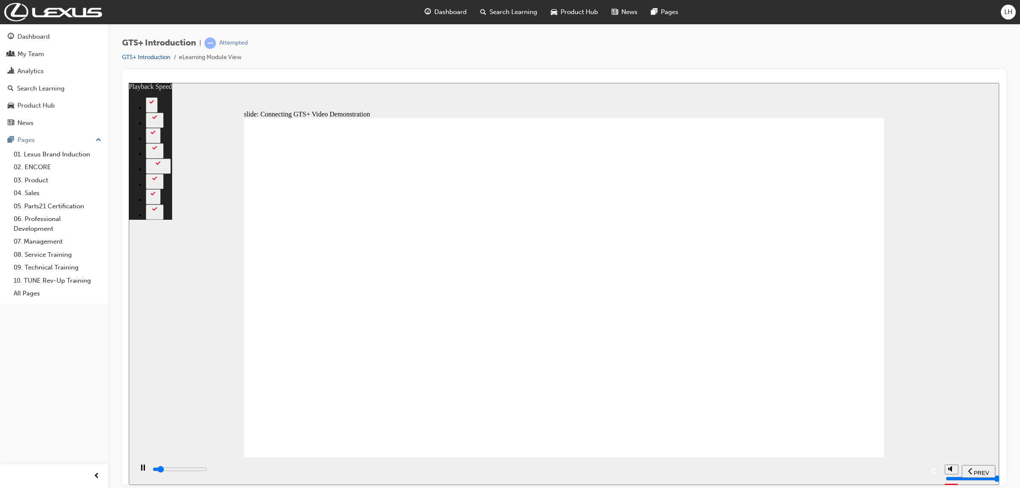
type input "3700"
type input "7"
type input "3900"
type input "7"
type input "4200"
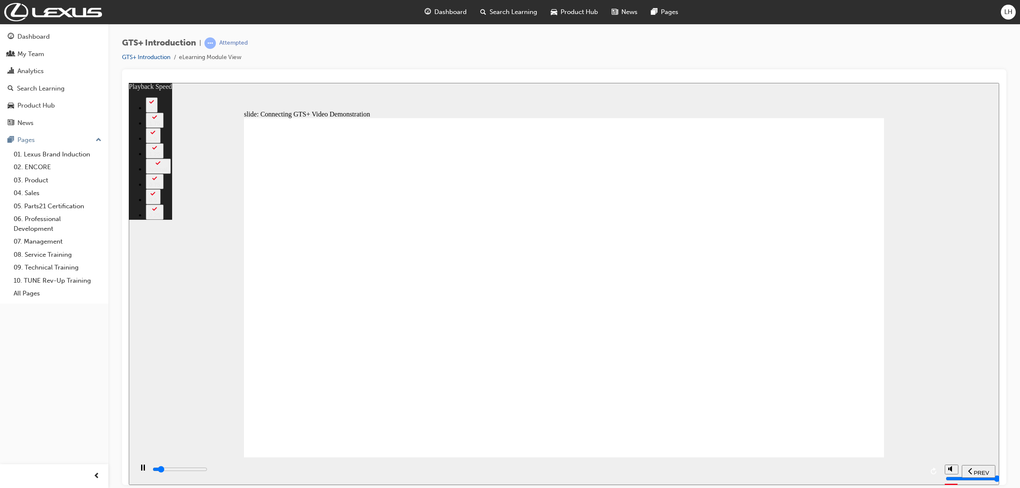
type input "8"
type input "4500"
type input "8"
type input "4700"
type input "8"
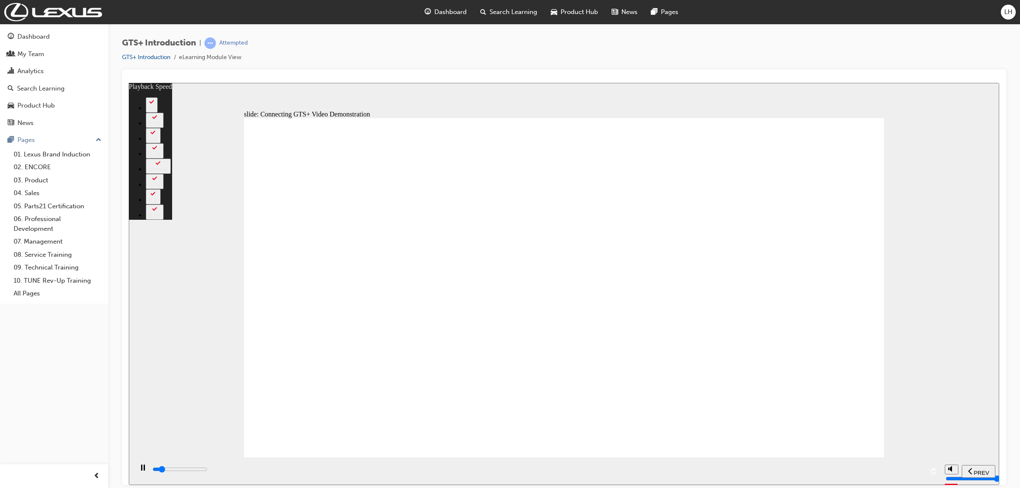
type input "5000"
type input "8"
type input "5300"
type input "9"
type input "5500"
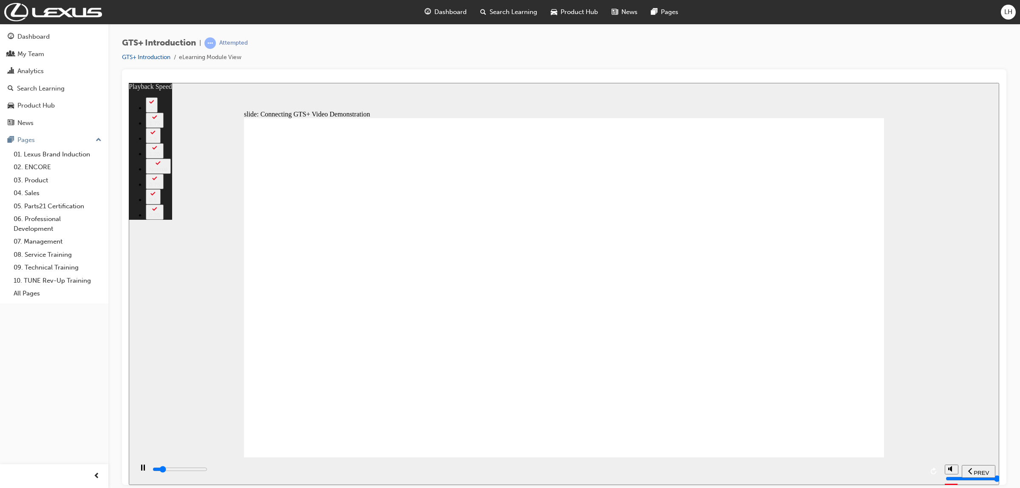
type input "9"
type input "5800"
type input "9"
type input "6100"
type input "9"
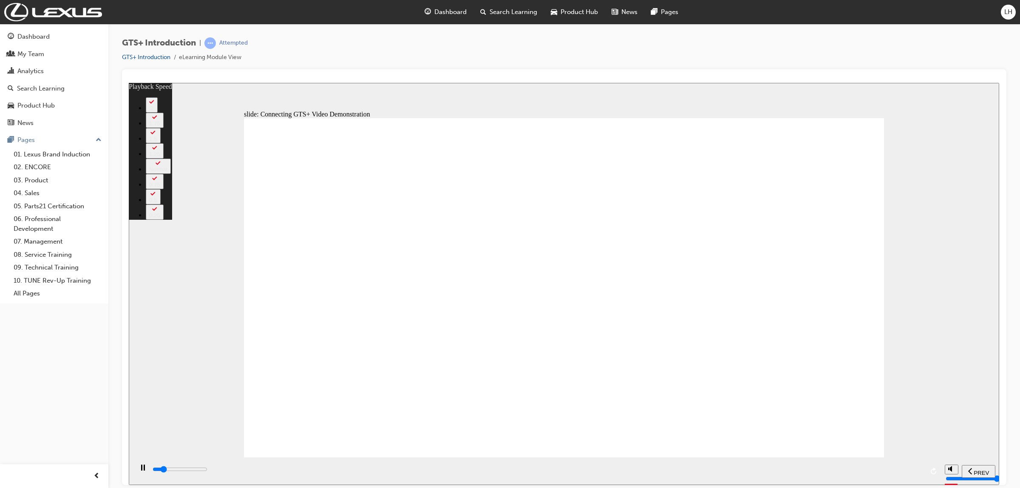
type input "6300"
type input "10"
type input "6600"
type input "10"
type input "6900"
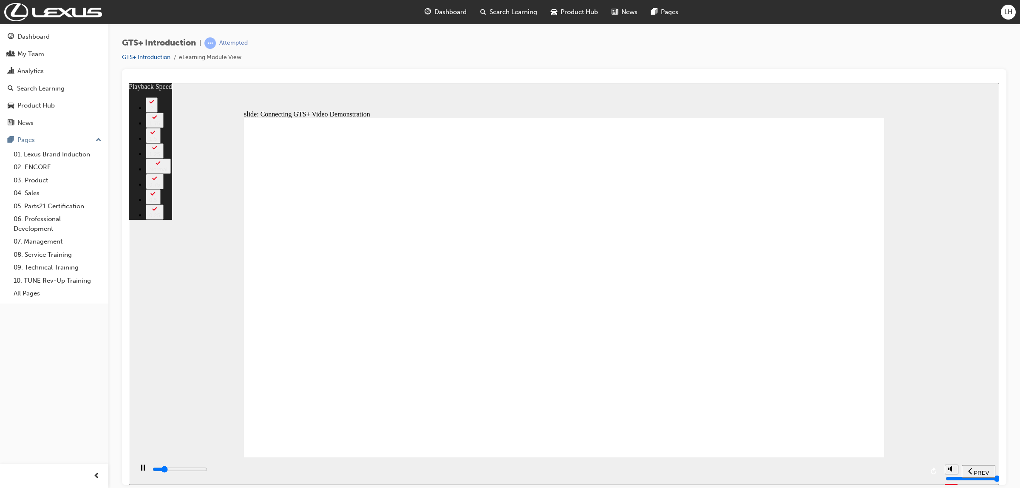
type input "10"
type input "7100"
type input "10"
type input "7400"
type input "11"
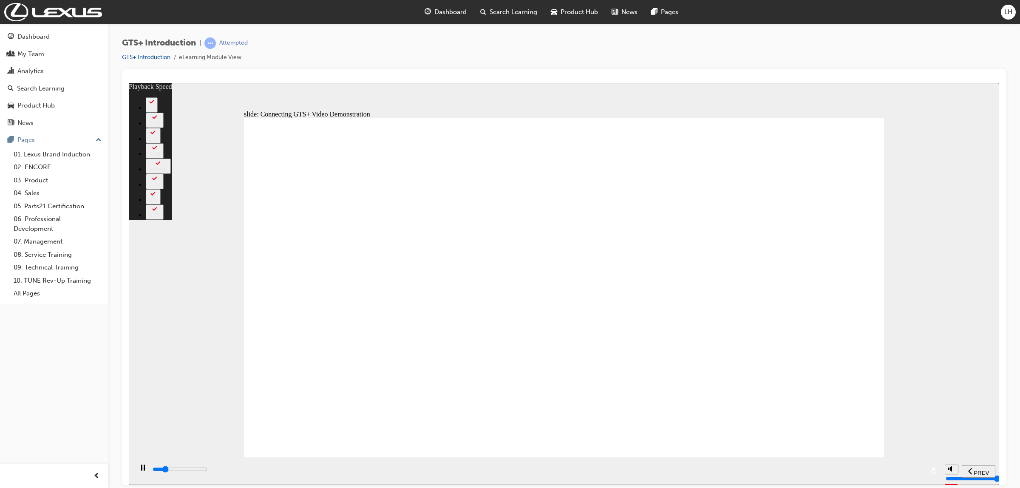
type input "7700"
type input "11"
type input "7900"
type input "11"
type input "8200"
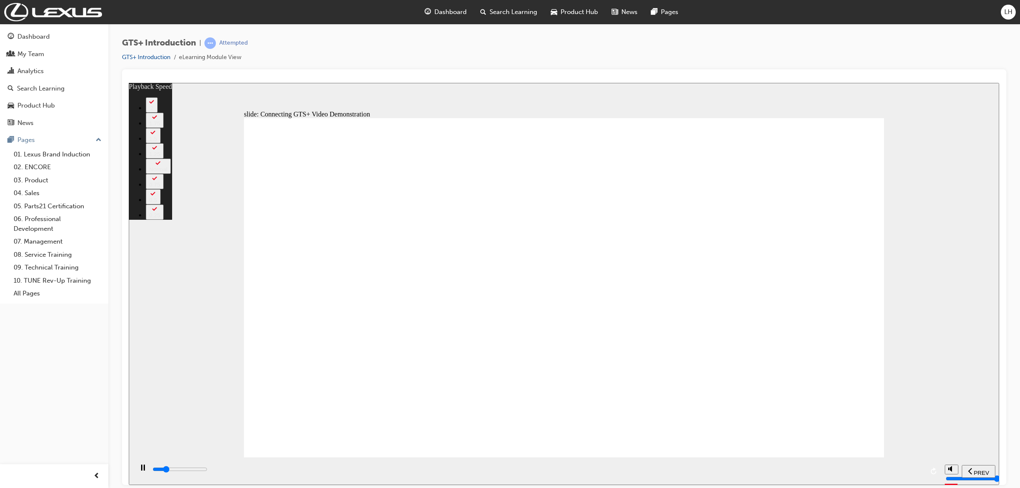
type input "12"
type input "8400"
type input "12"
type input "8700"
type input "12"
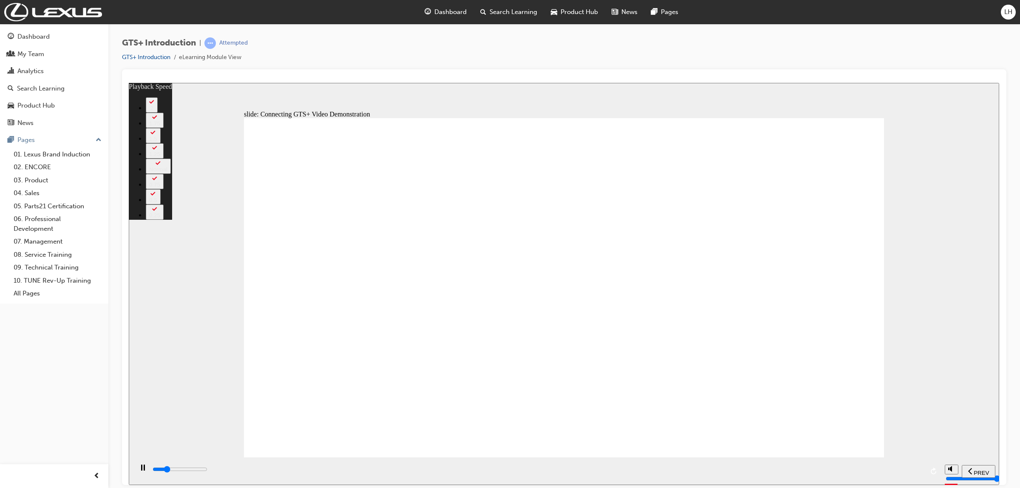
type input "9000"
type input "12"
type input "9200"
type input "13"
type input "9500"
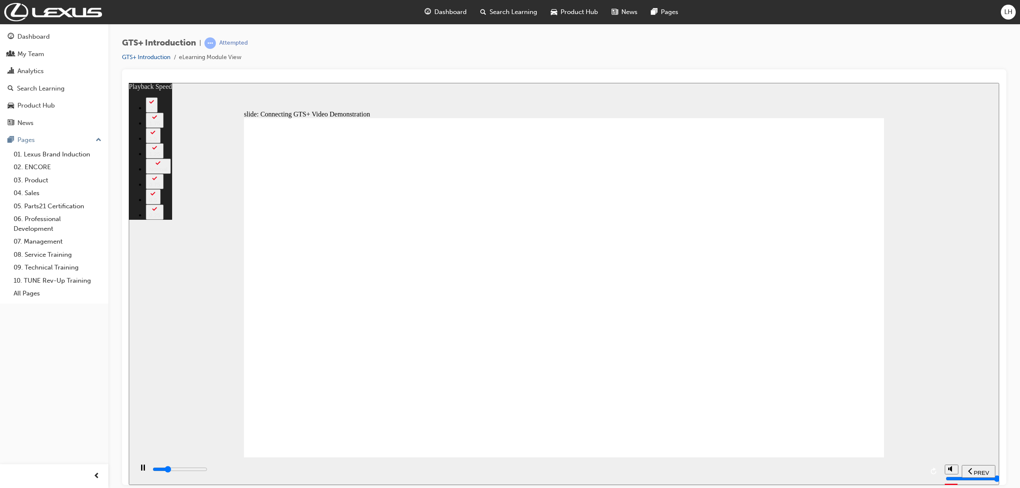
type input "13"
type input "9800"
type input "13"
type input "10000"
type input "13"
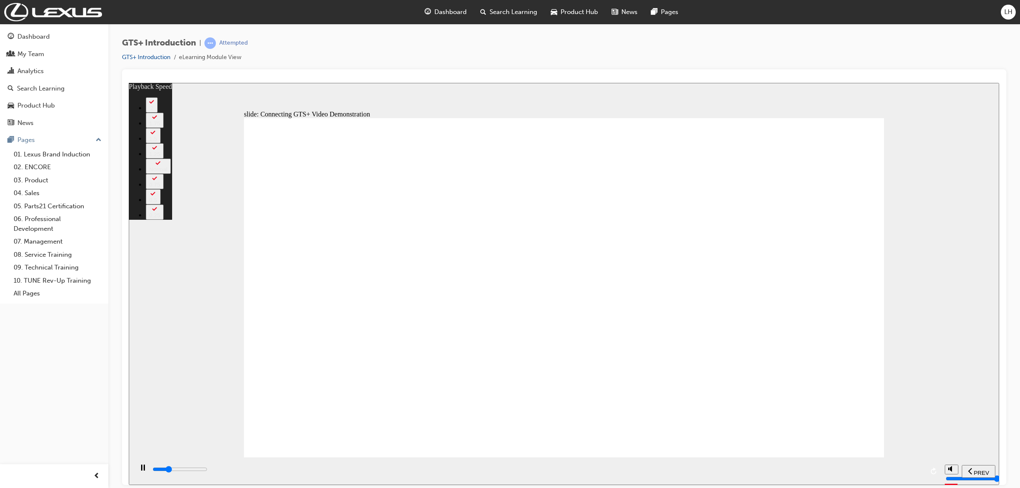
type input "10300"
type input "14"
type input "10600"
type input "14"
type input "10800"
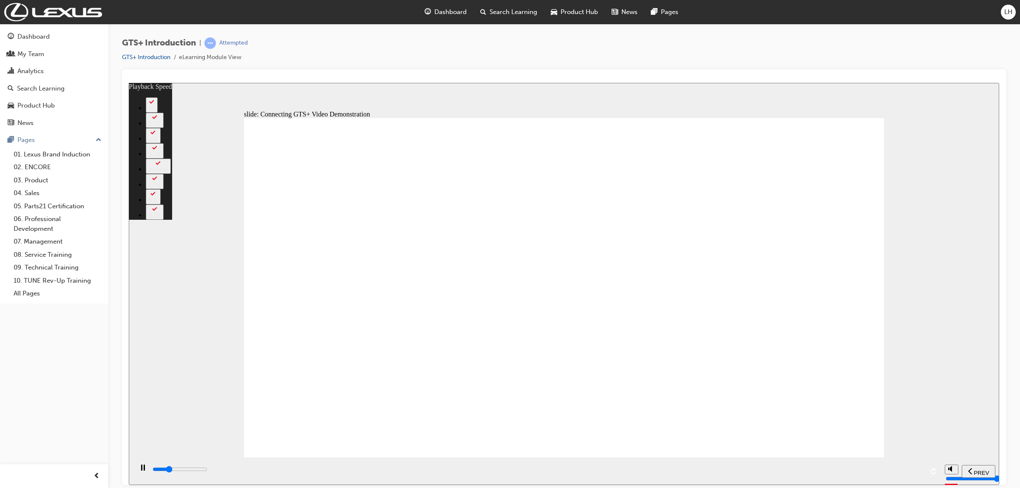
type input "14"
type input "11100"
type input "14"
type input "11400"
type input "15"
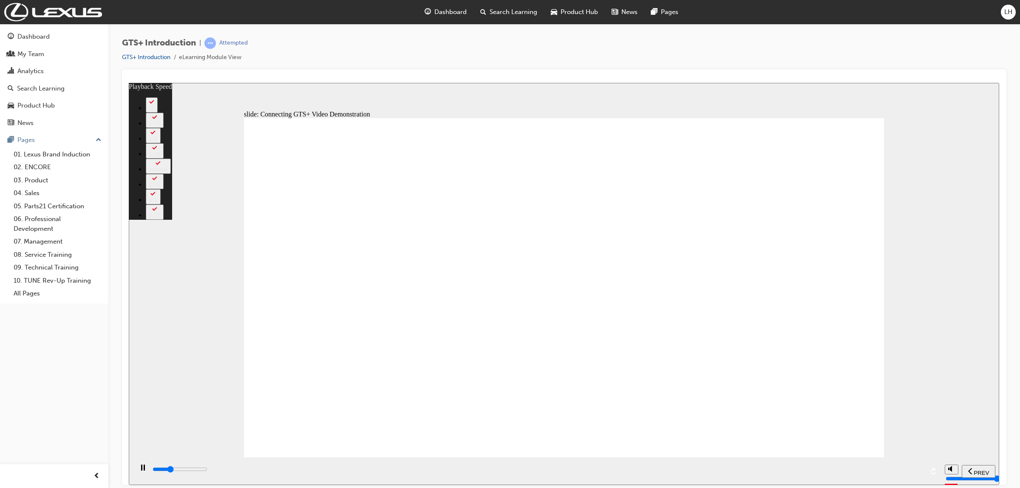
type input "11600"
type input "15"
type input "11900"
type input "15"
type input "12200"
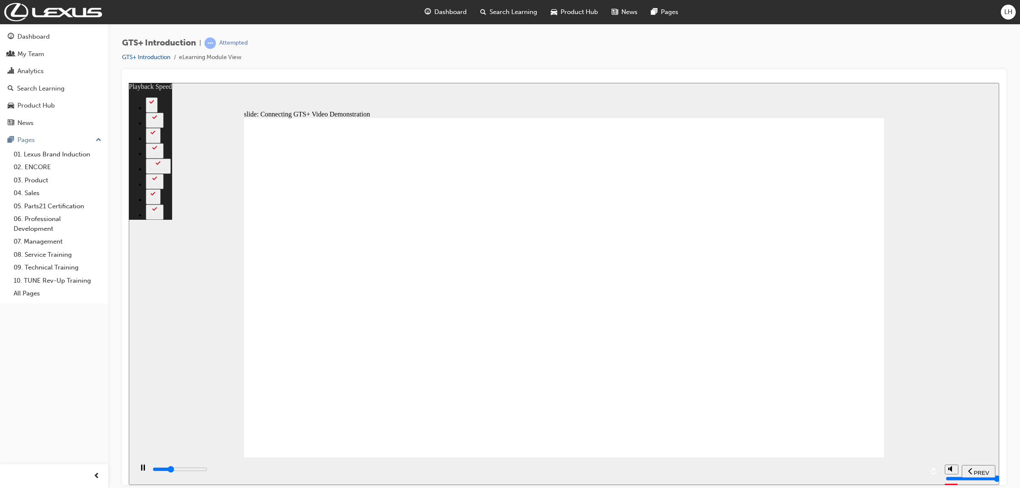
type input "15"
type input "12400"
type input "16"
type input "12700"
type input "16"
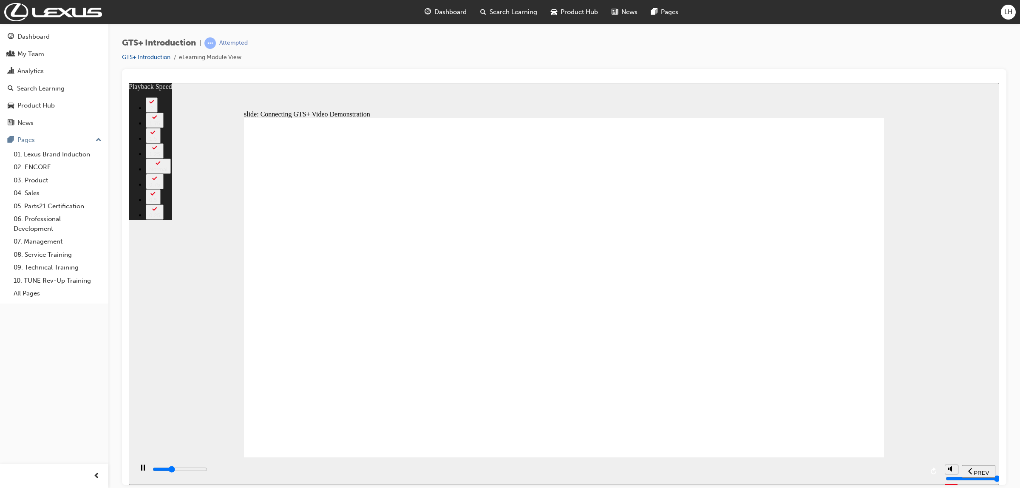
type input "13000"
type input "16"
type input "13200"
type input "17"
type input "13500"
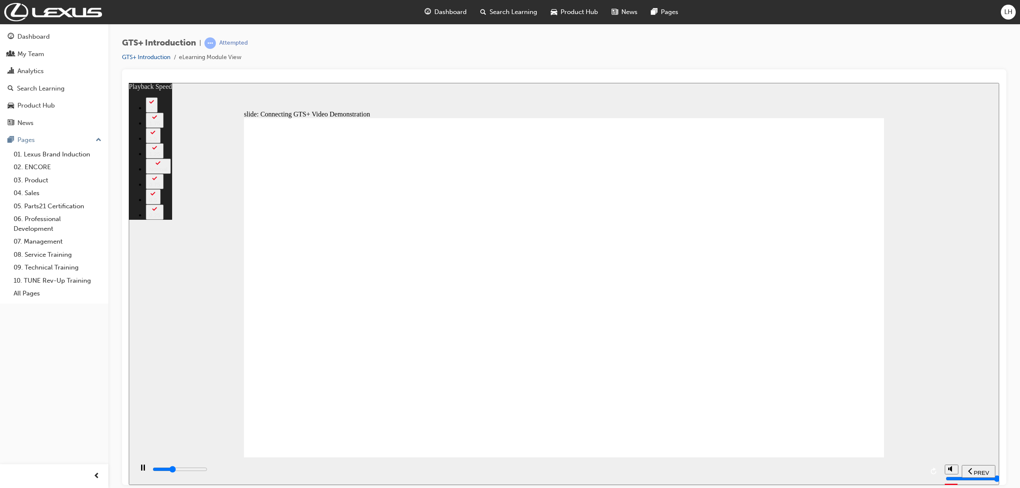
type input "17"
type input "13800"
type input "17"
type input "14000"
type input "17"
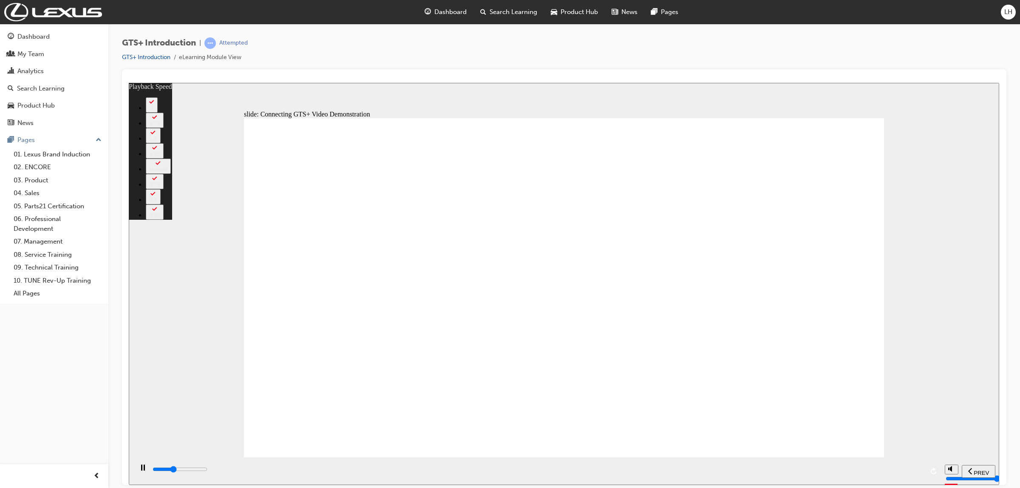
type input "14300"
type input "18"
type input "14600"
type input "18"
type input "14800"
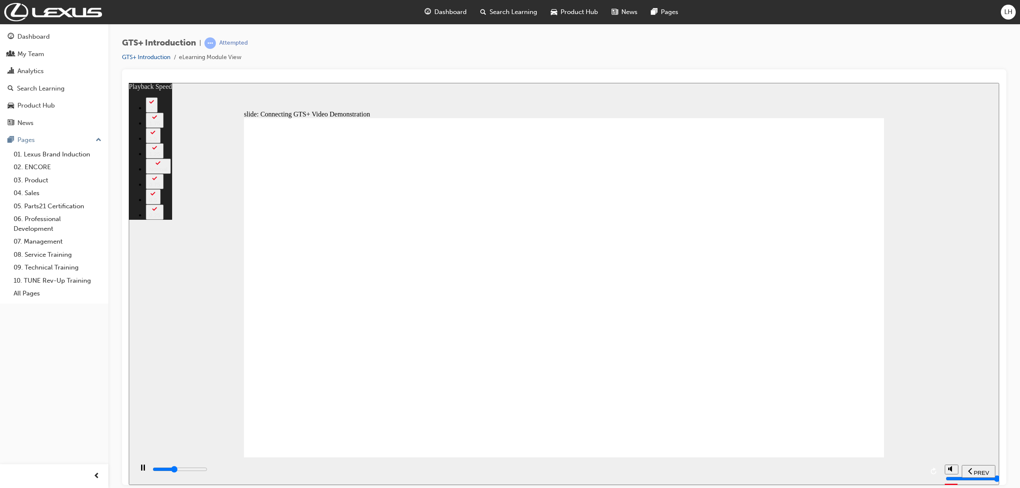
type input "18"
type input "15100"
type input "18"
type input "15300"
type input "19"
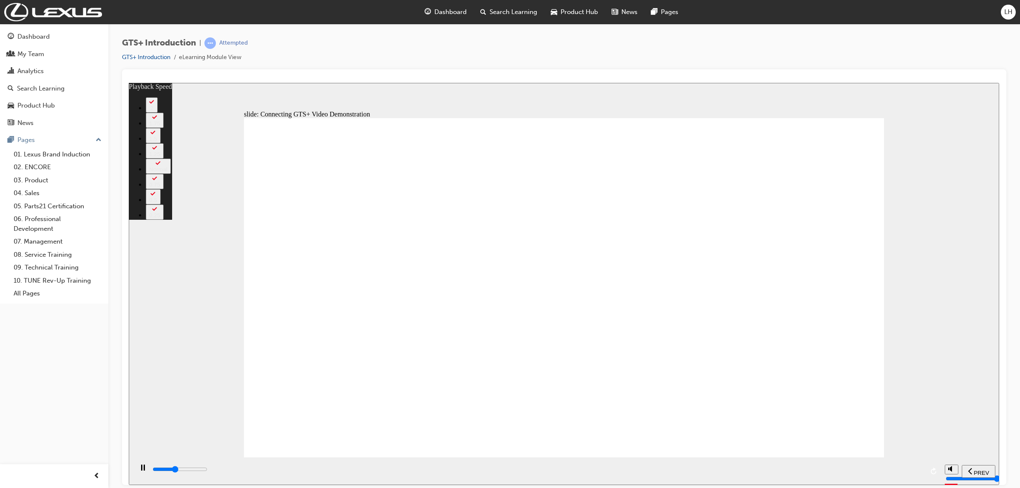
type input "15600"
type input "19"
type input "15900"
type input "19"
type input "16100"
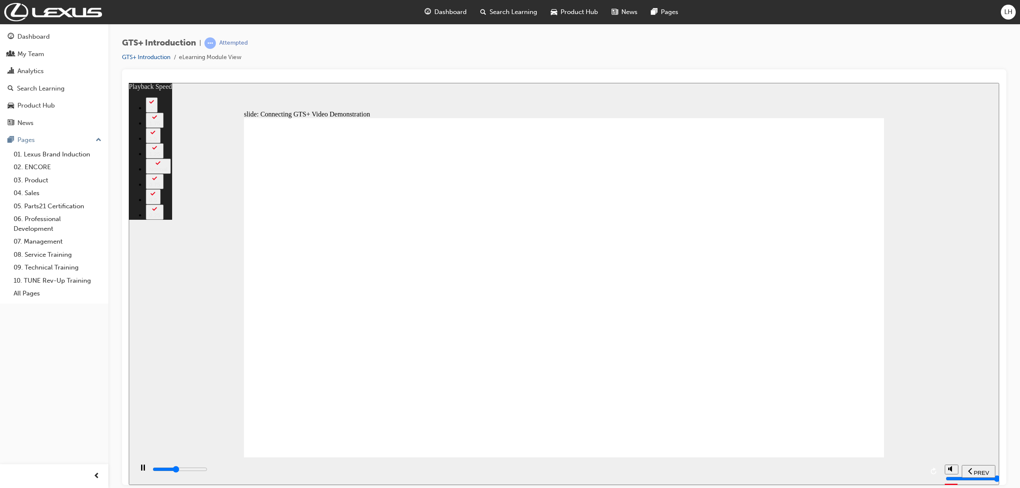
type input "19"
type input "16400"
type input "20"
type input "16700"
type input "20"
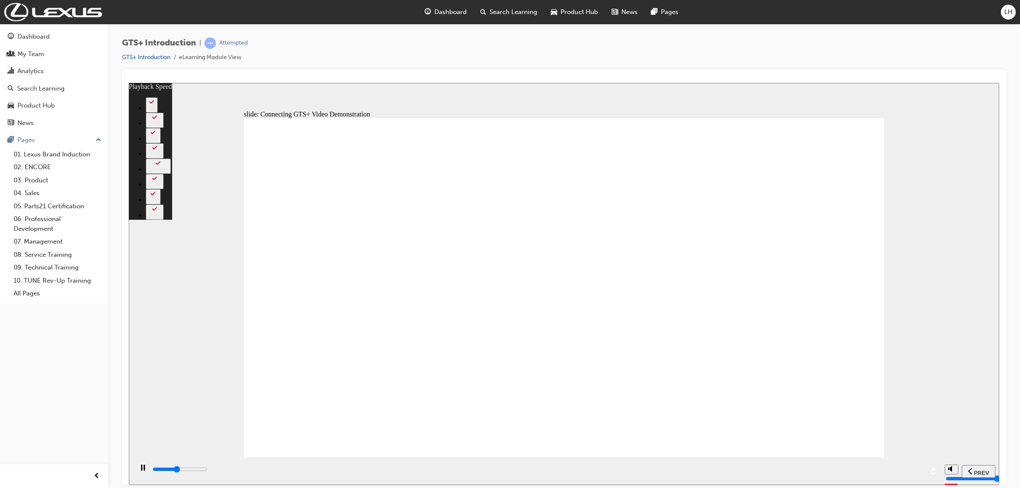
type input "16900"
type input "20"
type input "17200"
type input "20"
type input "17500"
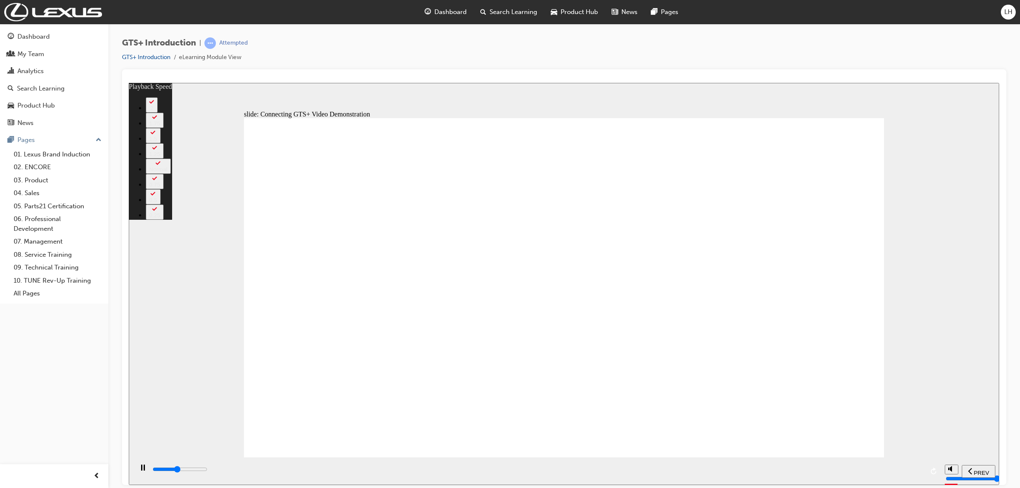
type input "21"
type input "17700"
type input "21"
type input "18000"
type input "21"
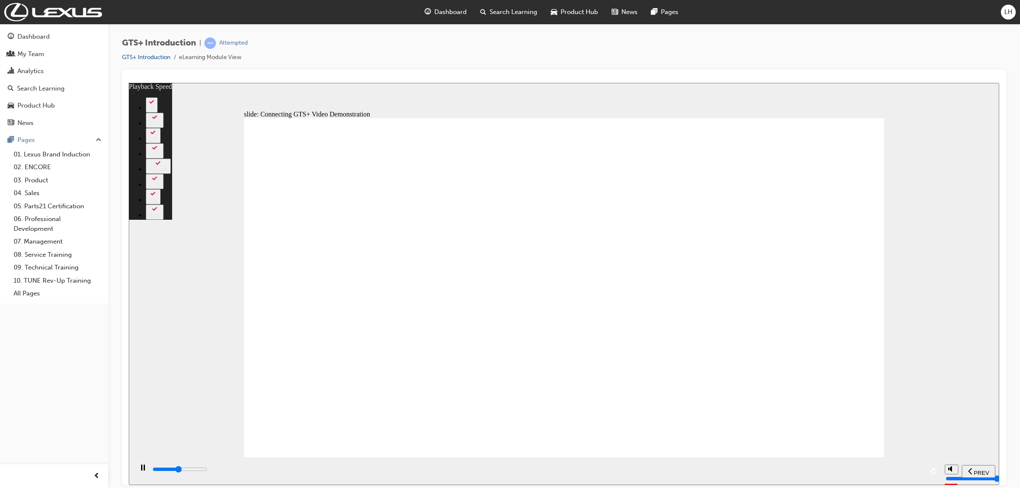
type input "18300"
type input "22"
type input "18500"
type input "22"
type input "18800"
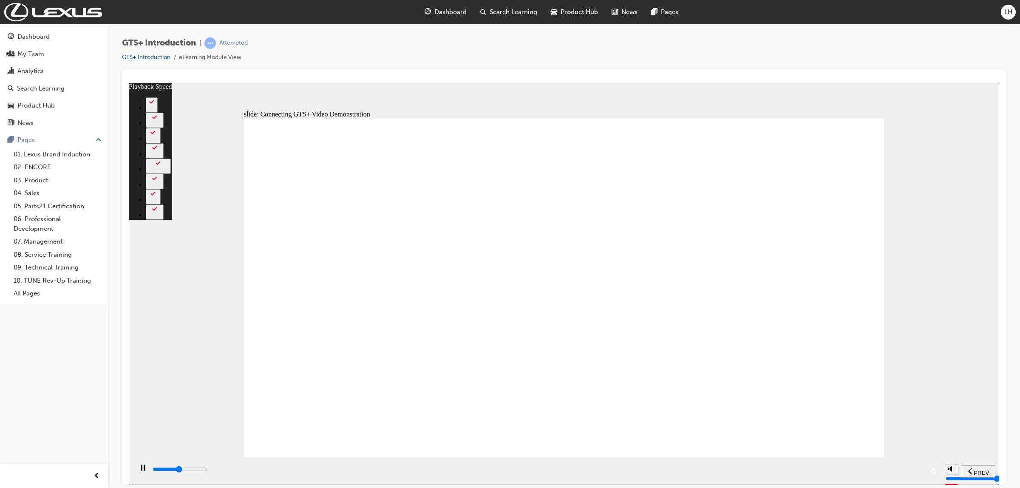
type input "22"
type input "19100"
type input "22"
type input "19300"
type input "23"
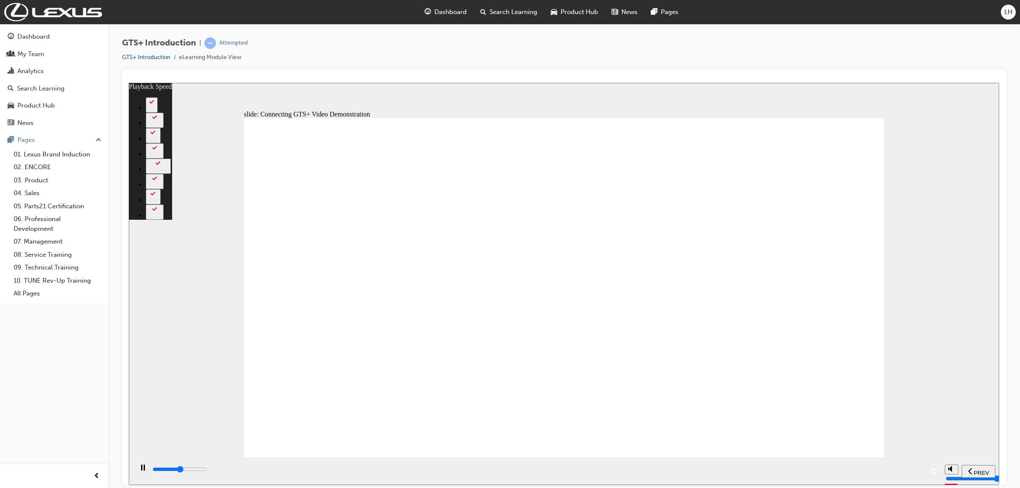
type input "19600"
type input "23"
type input "19800"
type input "23"
type input "20100"
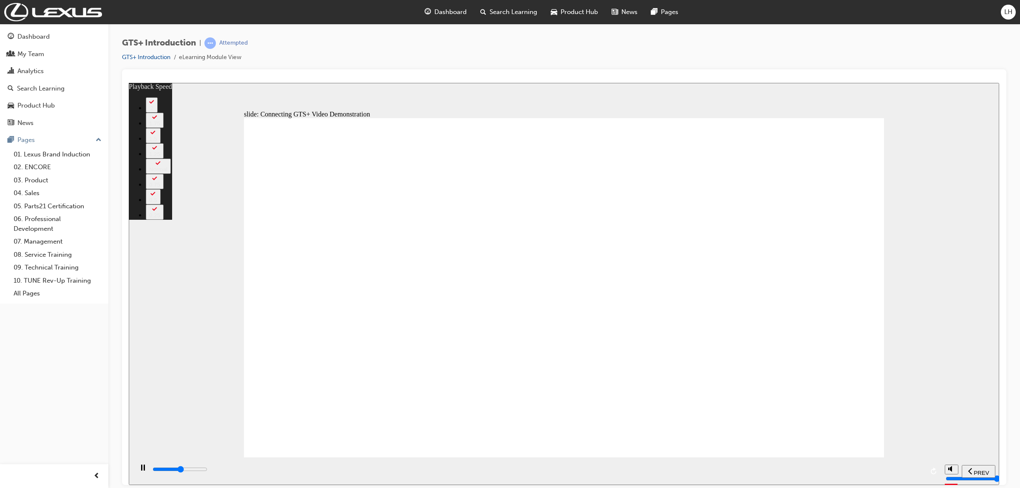
type input "23"
type input "20400"
type input "24"
type input "20600"
type input "24"
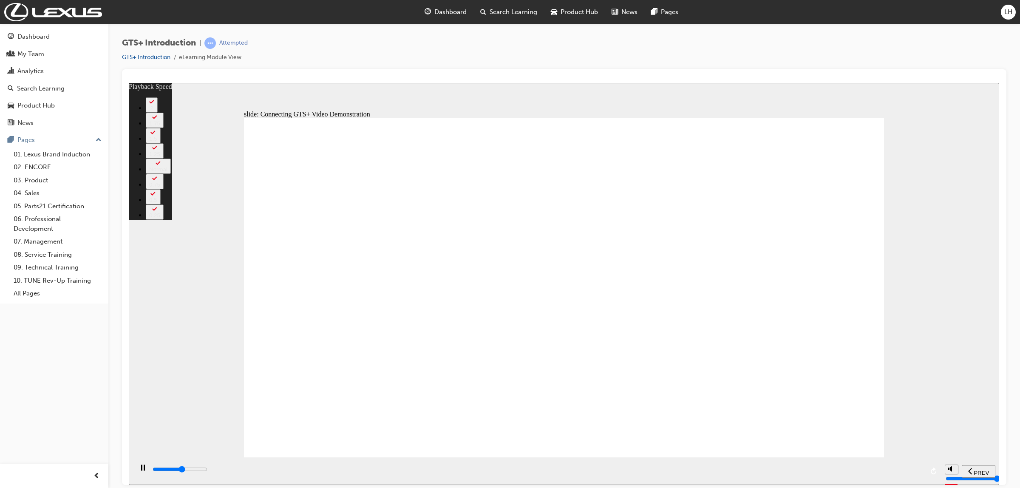
type input "20900"
type input "24"
type input "21200"
type input "24"
type input "21400"
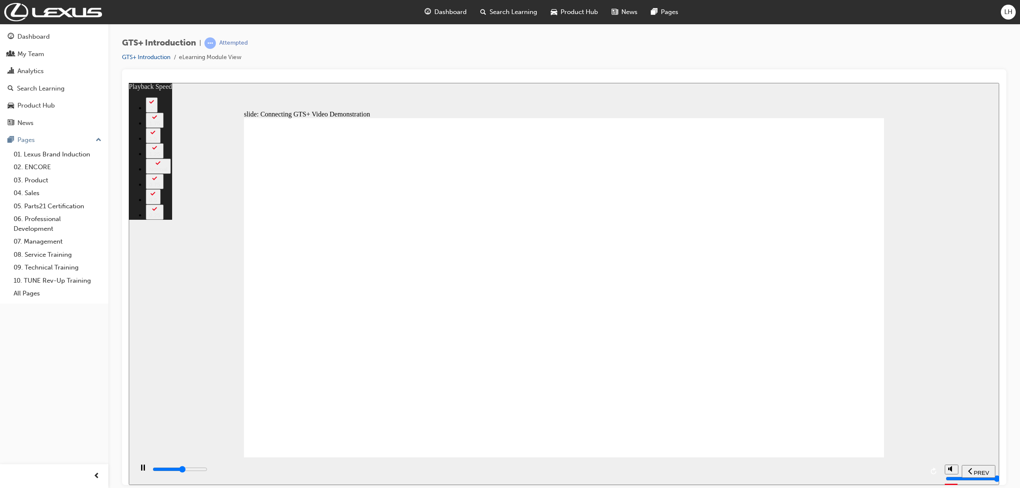
type input "25"
type input "21700"
type input "25"
type input "22000"
type input "25"
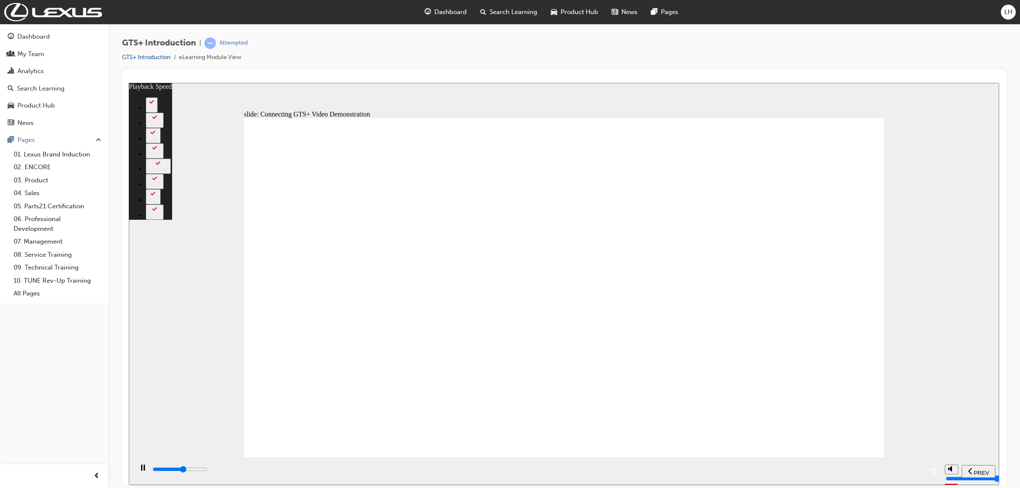
type input "22200"
type input "26"
type input "22500"
type input "26"
type input "22800"
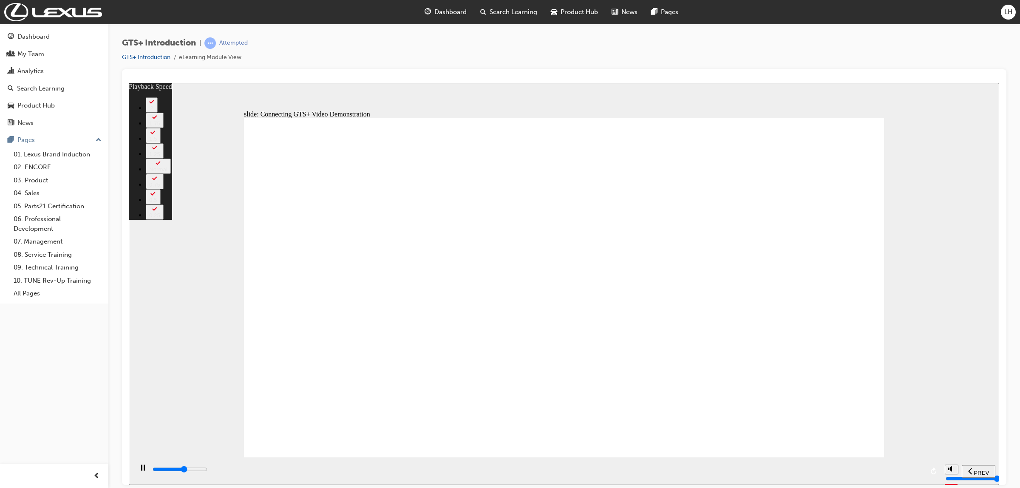
type input "26"
type input "23000"
type input "26"
type input "23300"
type input "27"
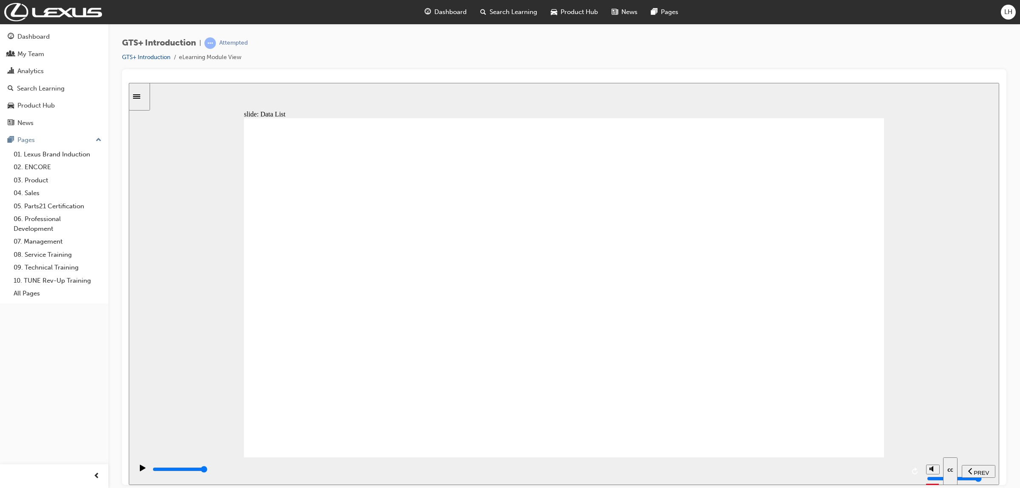
click at [144, 470] on rect "play/pause" at bounding box center [144, 467] width 1 height 6
click at [141, 470] on icon "play/pause" at bounding box center [143, 467] width 6 height 6
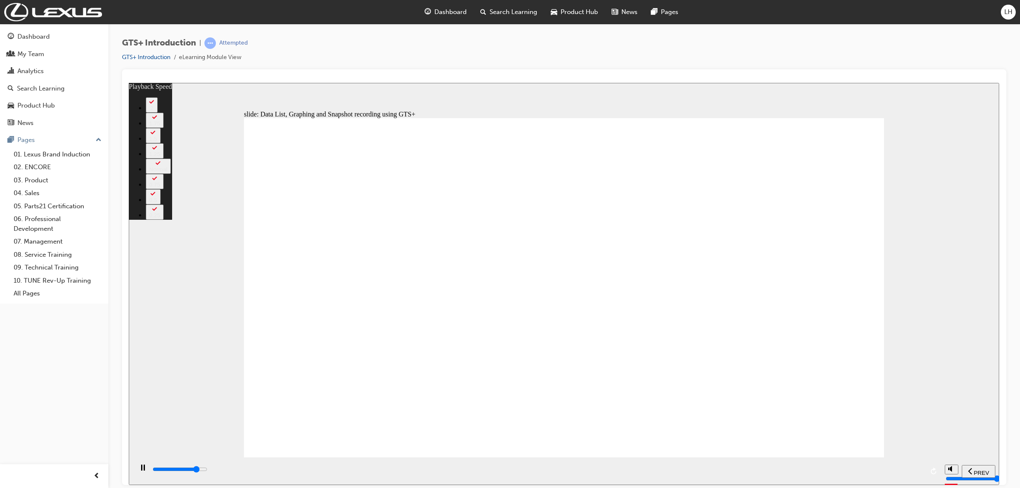
click at [141, 467] on icon "play/pause" at bounding box center [143, 467] width 4 height 6
click at [136, 469] on div "play/pause" at bounding box center [143, 471] width 14 height 14
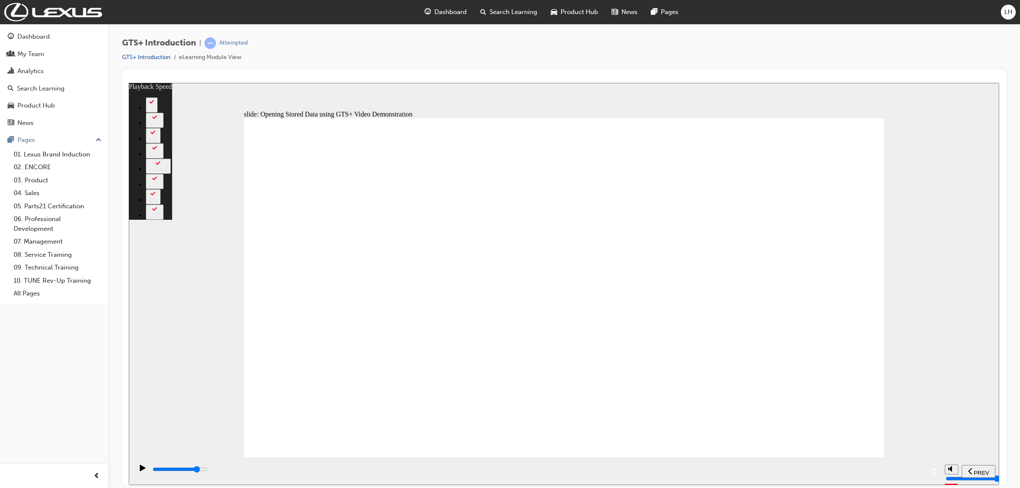
drag, startPoint x: 508, startPoint y: 472, endPoint x: 847, endPoint y: 472, distance: 338.9
click at [847, 472] on div "playback controls" at bounding box center [538, 469] width 772 height 9
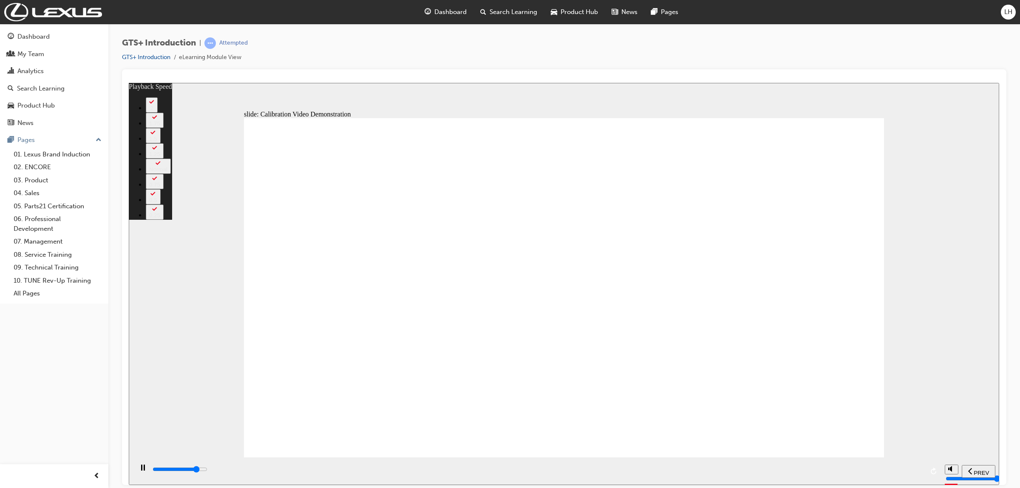
click at [941, 247] on div "slide: Calibration Video Demonstration Updating Calibration Files Continue UPDA…" at bounding box center [564, 283] width 871 height 402
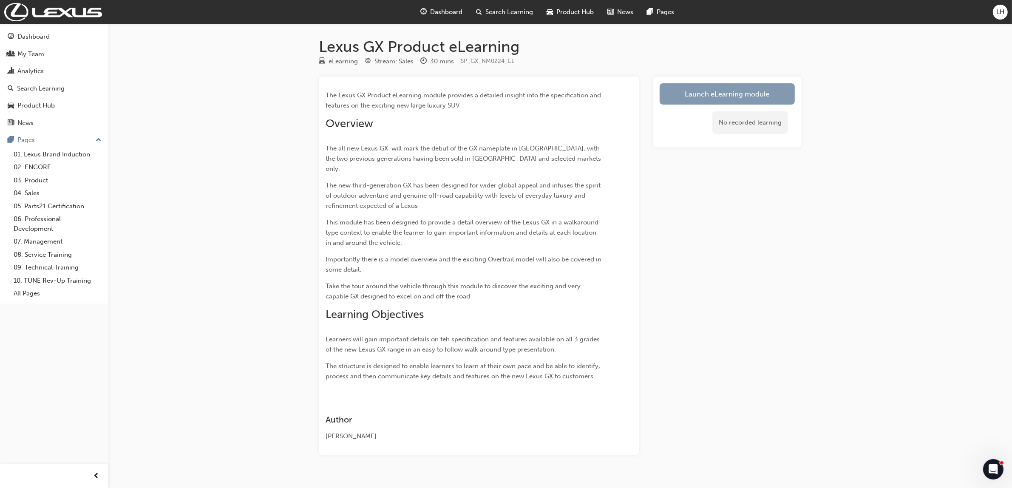
click at [734, 94] on link "Launch eLearning module" at bounding box center [727, 93] width 135 height 21
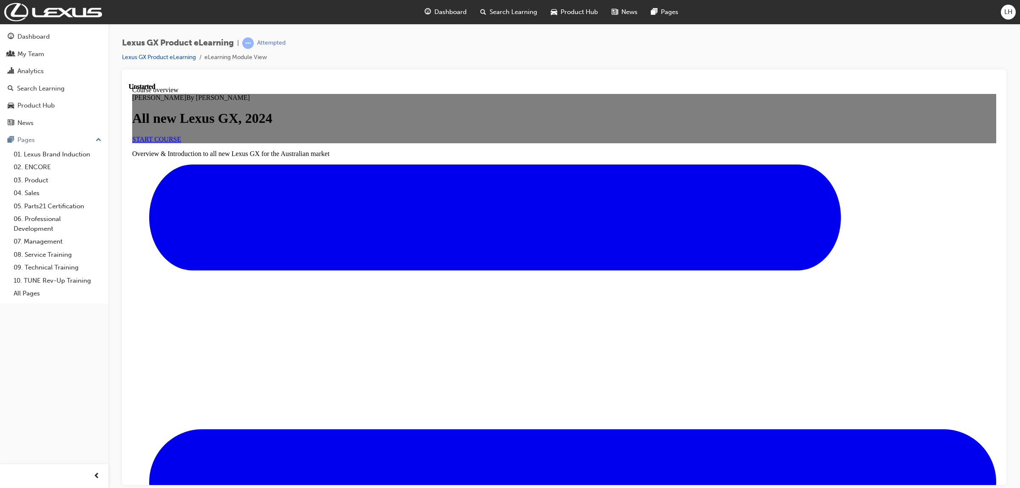
click at [181, 142] on span "START COURSE" at bounding box center [156, 138] width 49 height 7
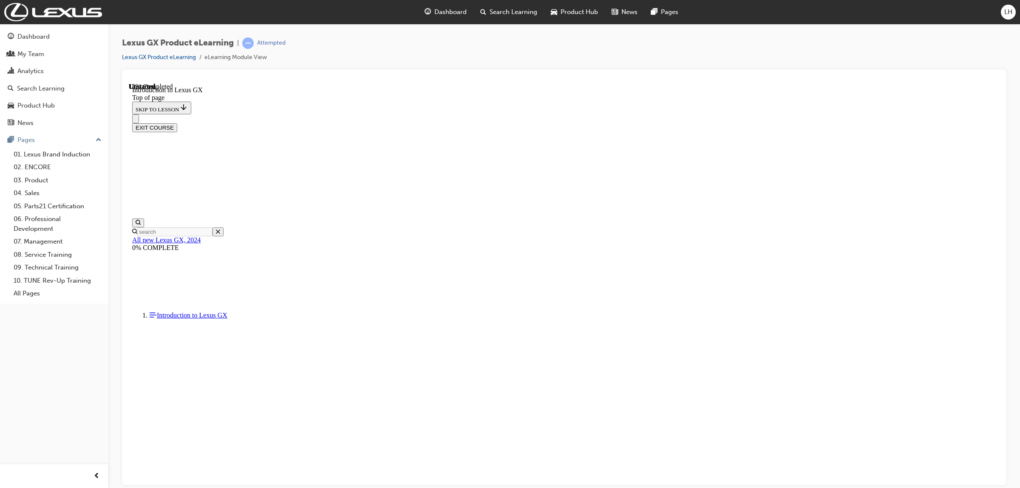
scroll to position [398, 0]
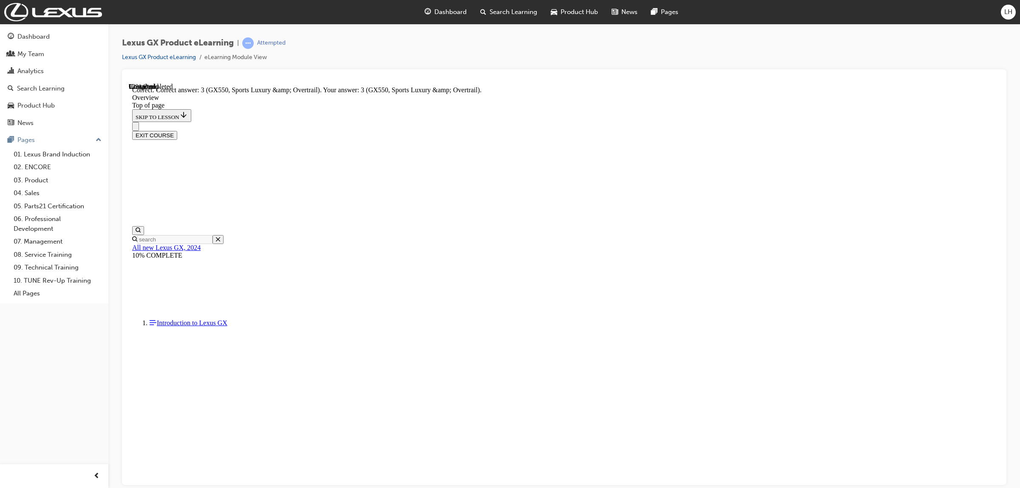
scroll to position [1647, 0]
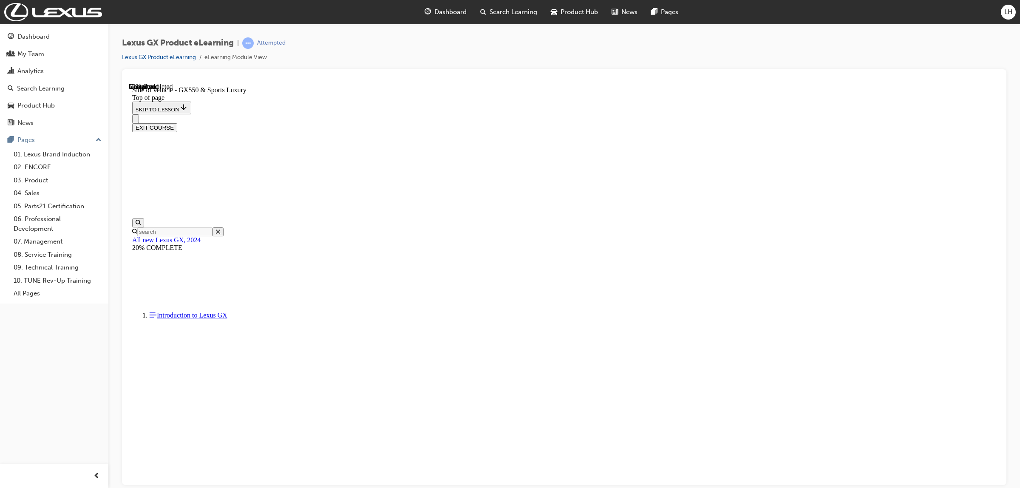
scroll to position [133, 0]
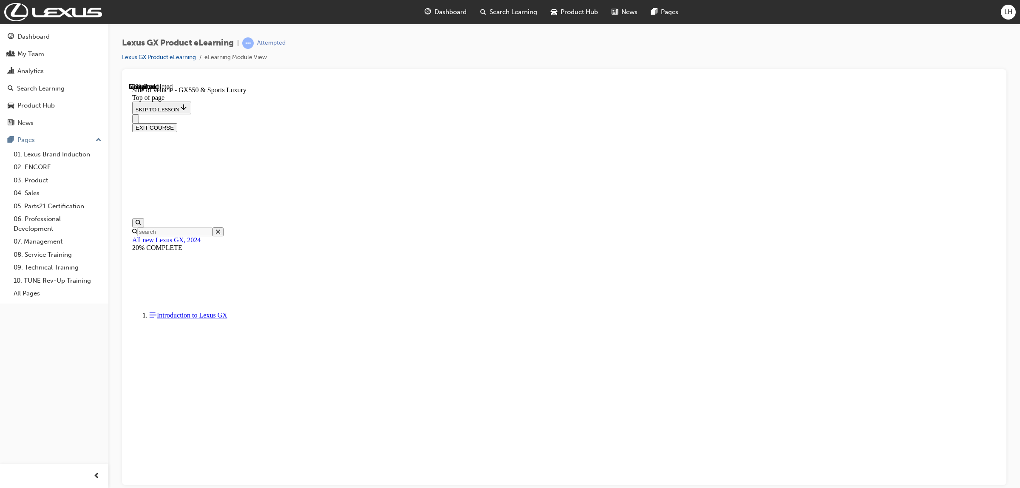
scroll to position [321, 0]
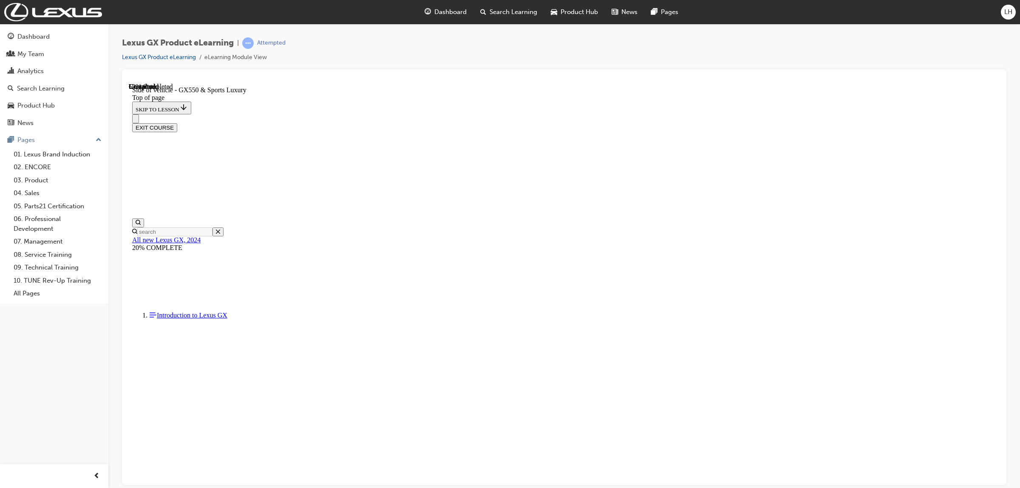
scroll to position [188, 0]
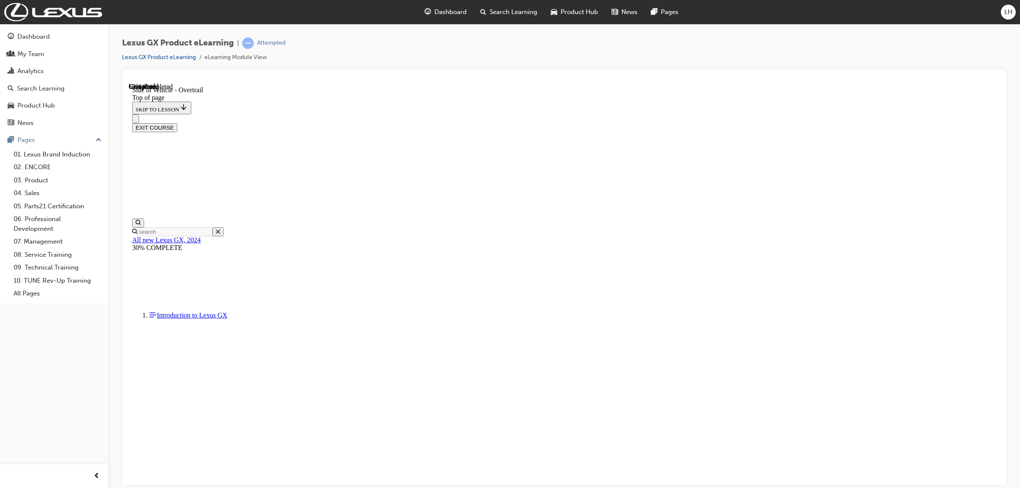
scroll to position [210, 0]
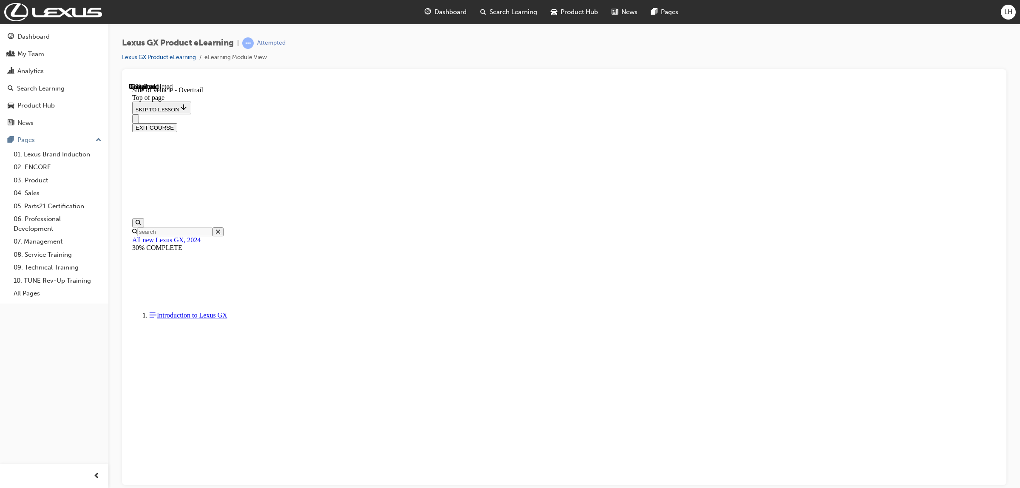
scroll to position [178, 0]
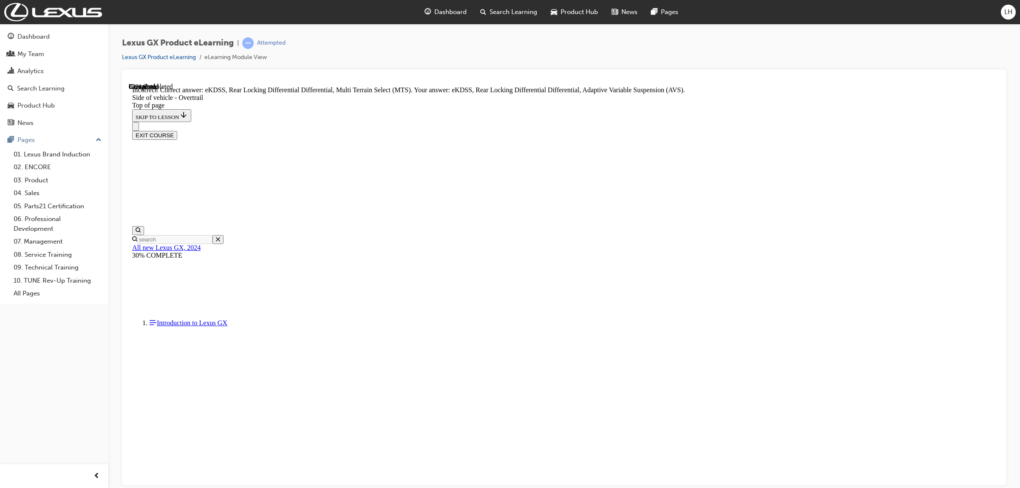
scroll to position [957, 0]
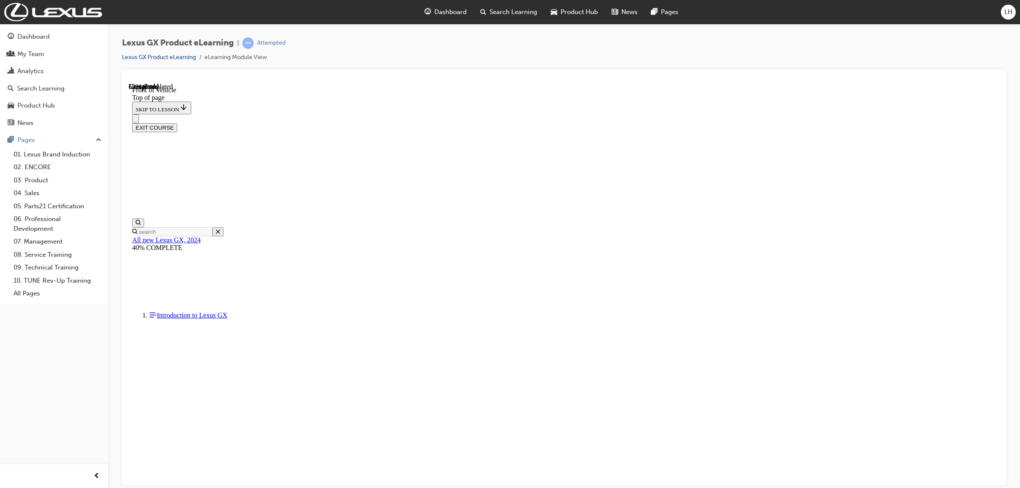
scroll to position [133, 0]
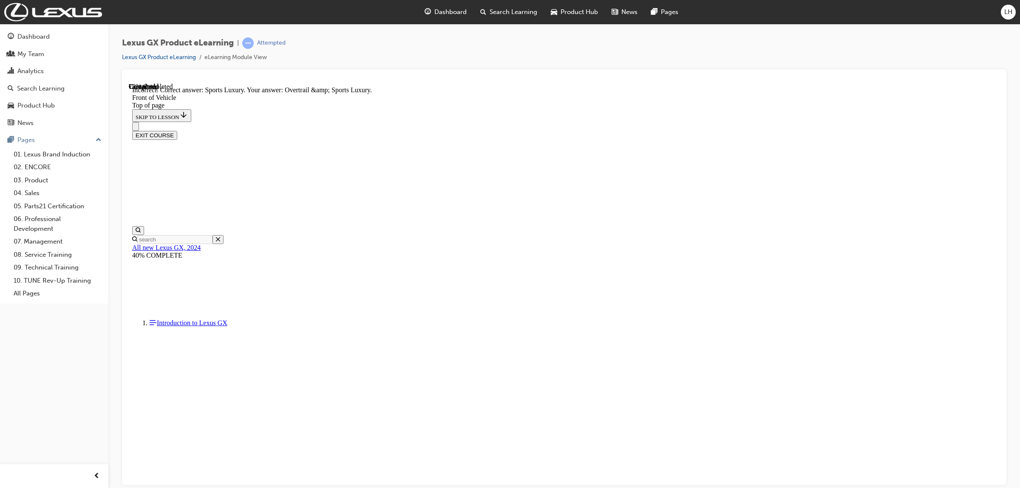
scroll to position [418, 0]
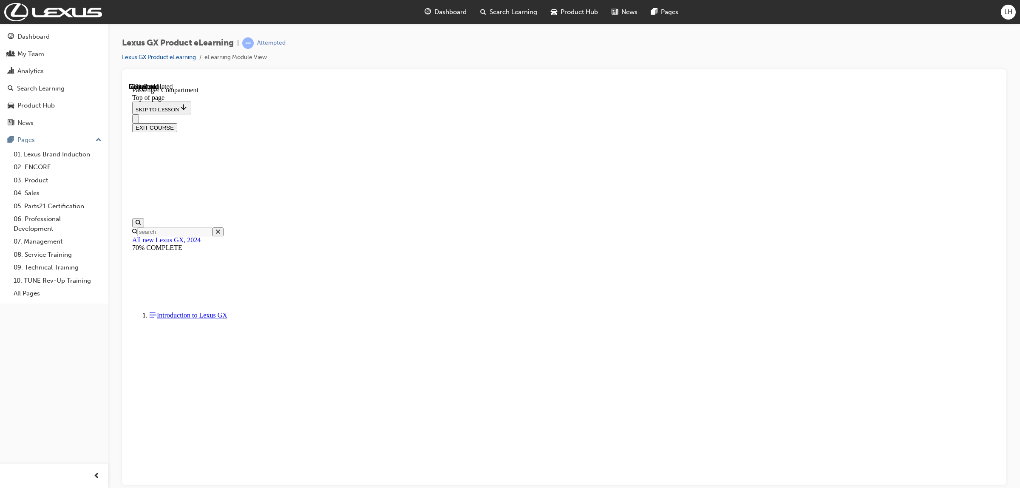
scroll to position [91, 0]
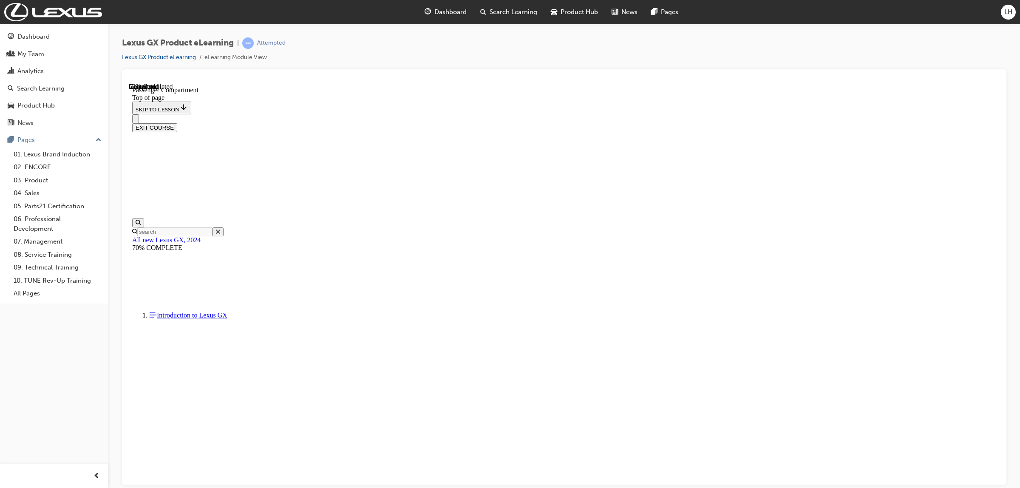
scroll to position [194, 0]
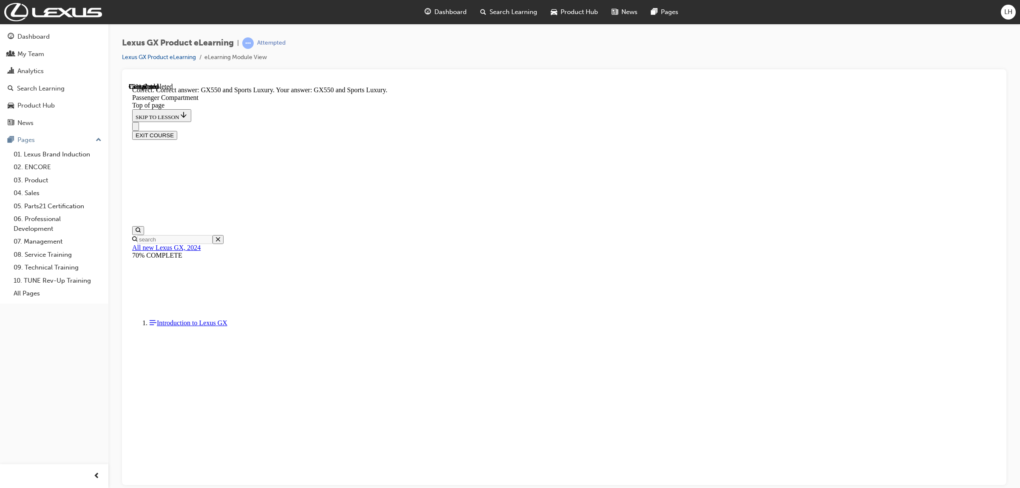
scroll to position [626, 0]
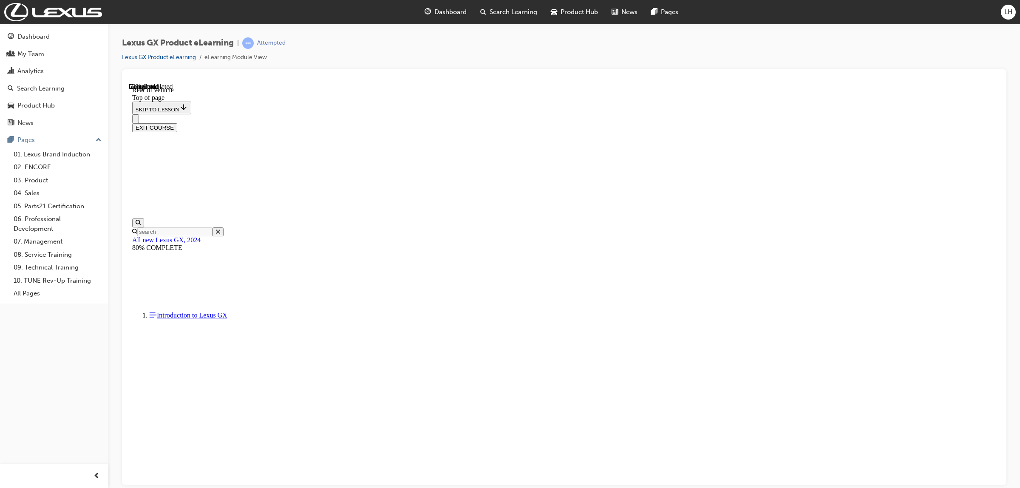
scroll to position [186, 0]
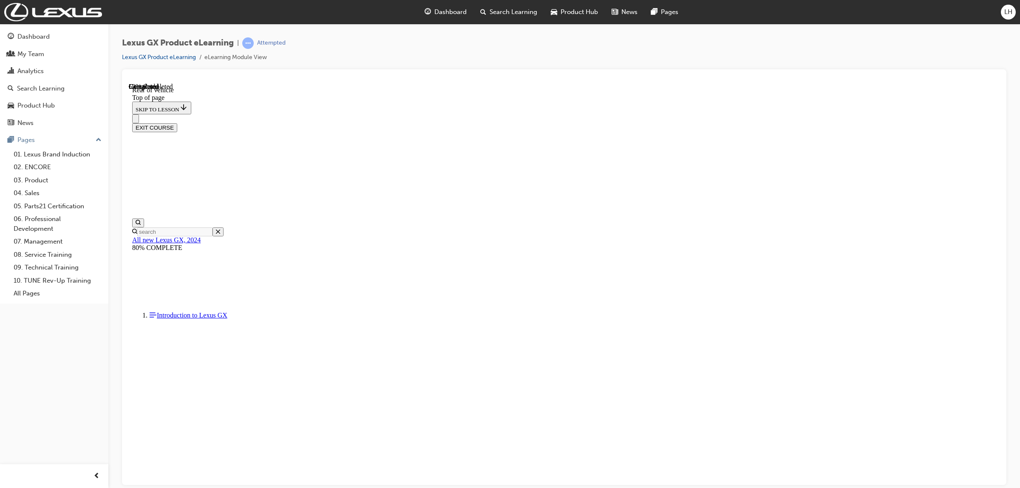
scroll to position [105, 0]
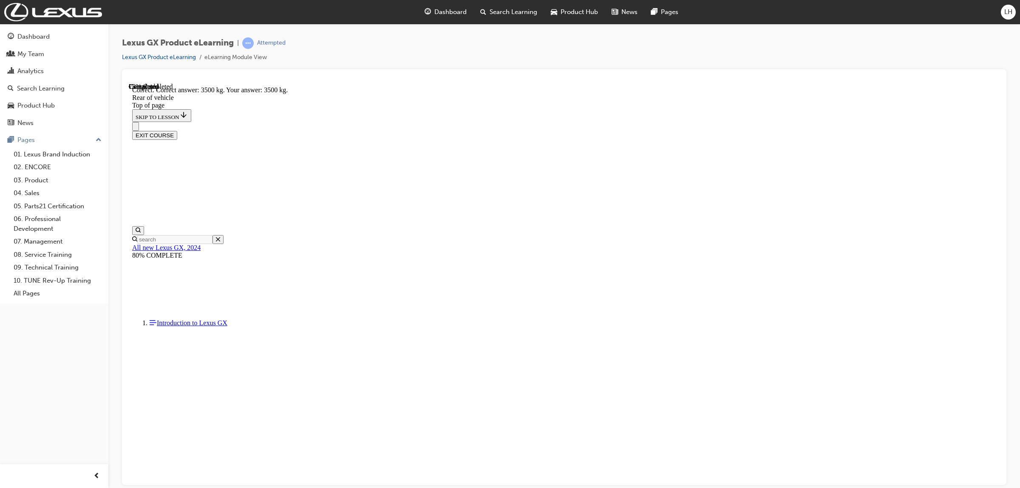
scroll to position [530, 0]
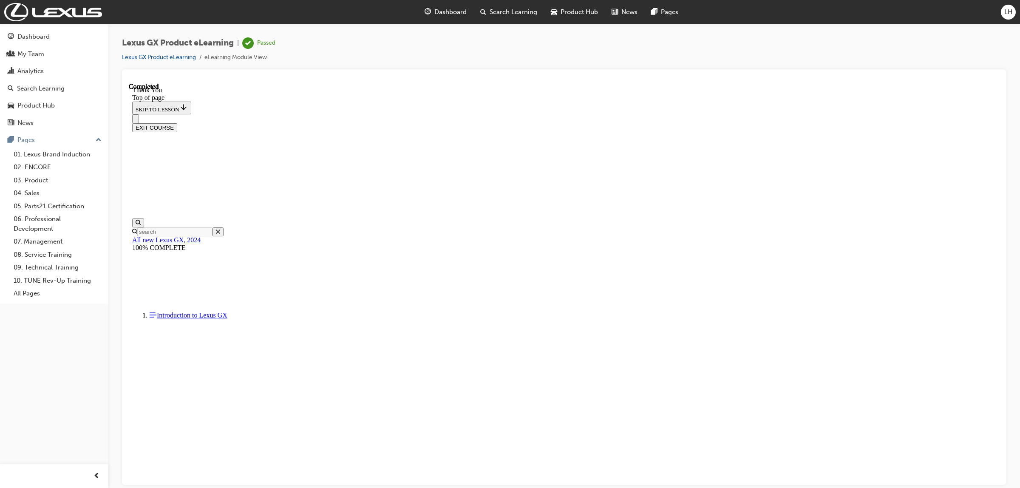
scroll to position [149, 0]
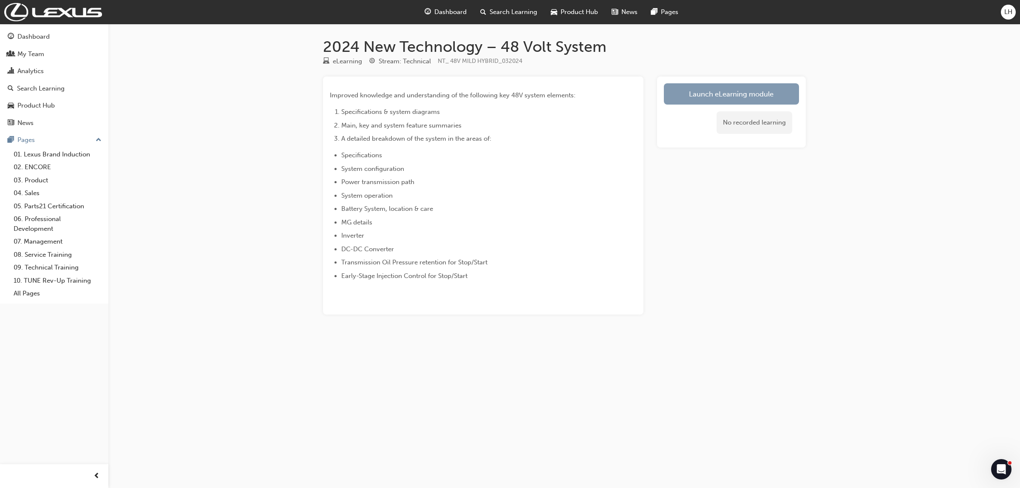
click at [728, 96] on link "Launch eLearning module" at bounding box center [731, 93] width 135 height 21
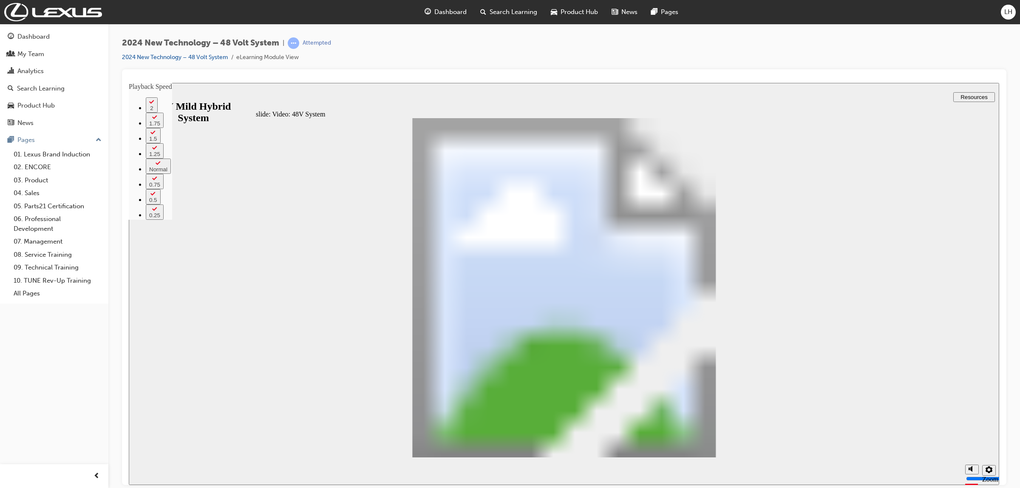
drag, startPoint x: 276, startPoint y: 395, endPoint x: 307, endPoint y: 393, distance: 31.9
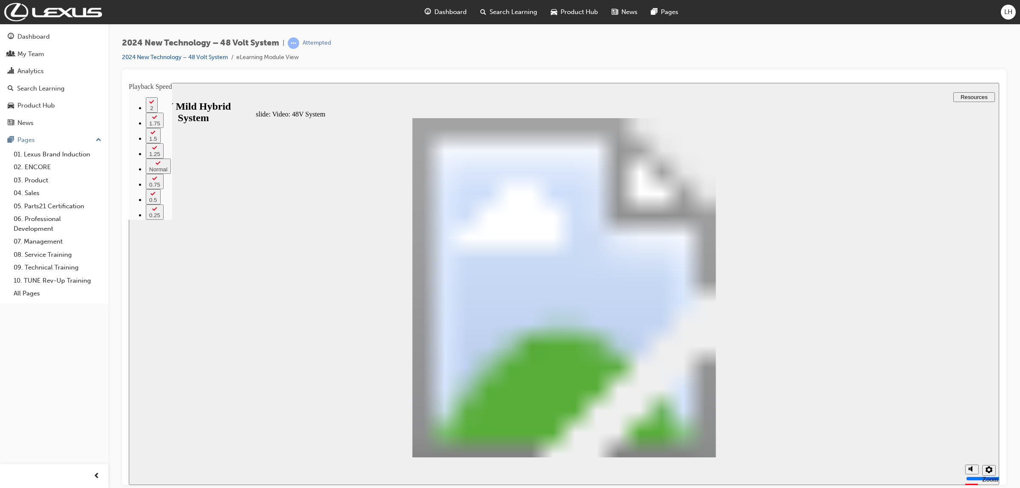
type input "305"
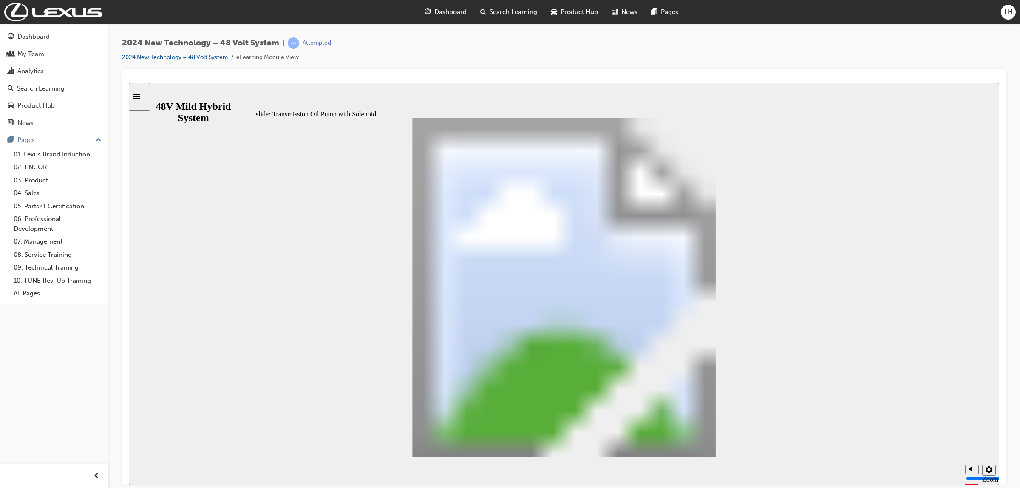
drag, startPoint x: 344, startPoint y: 296, endPoint x: 343, endPoint y: 302, distance: 6.1
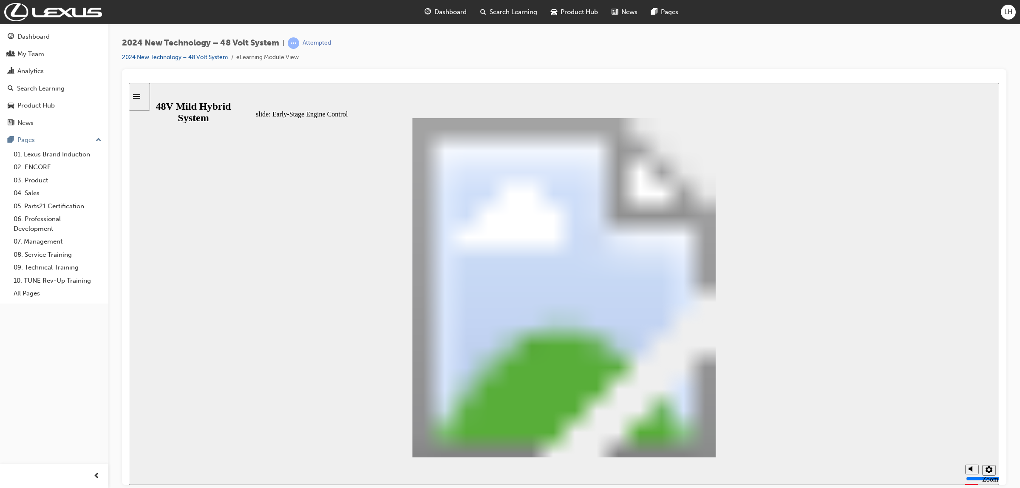
drag, startPoint x: 751, startPoint y: 303, endPoint x: 760, endPoint y: 417, distance: 114.3
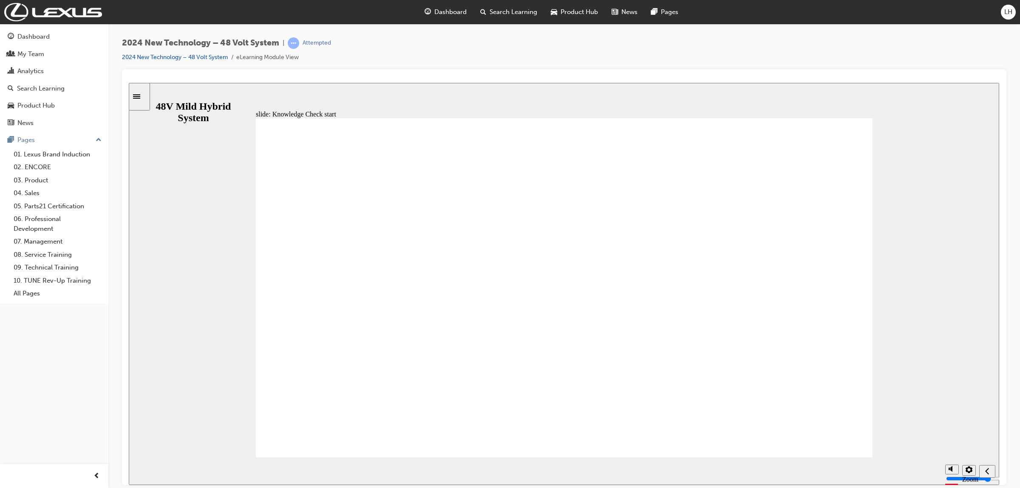
radio input "true"
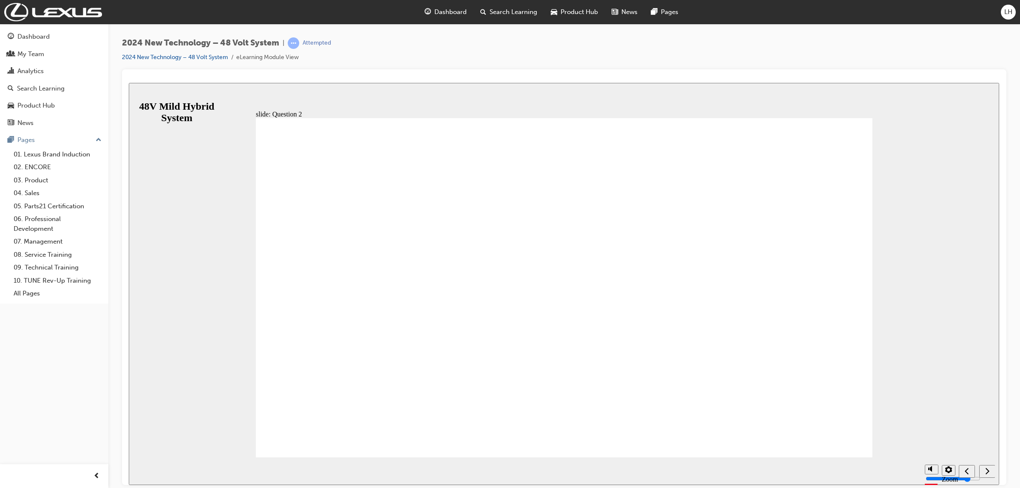
checkbox input "true"
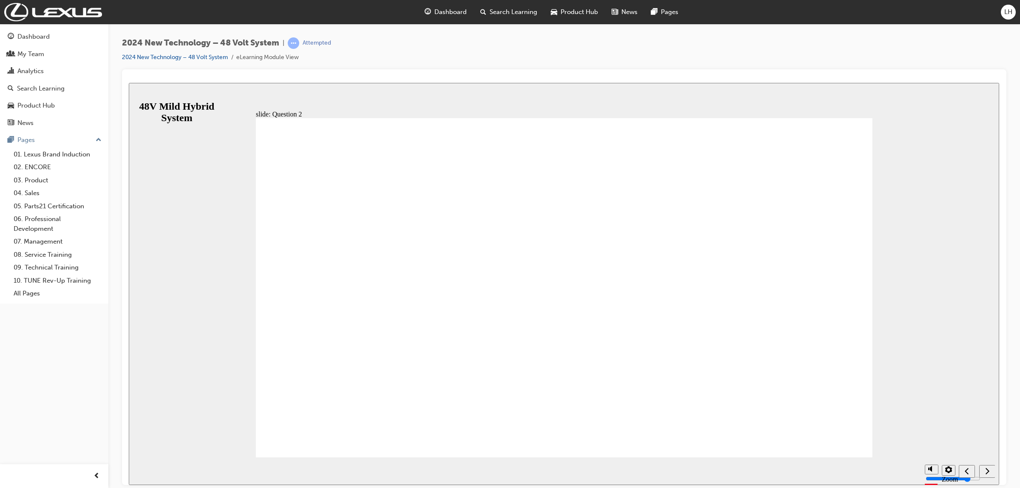
radio input "true"
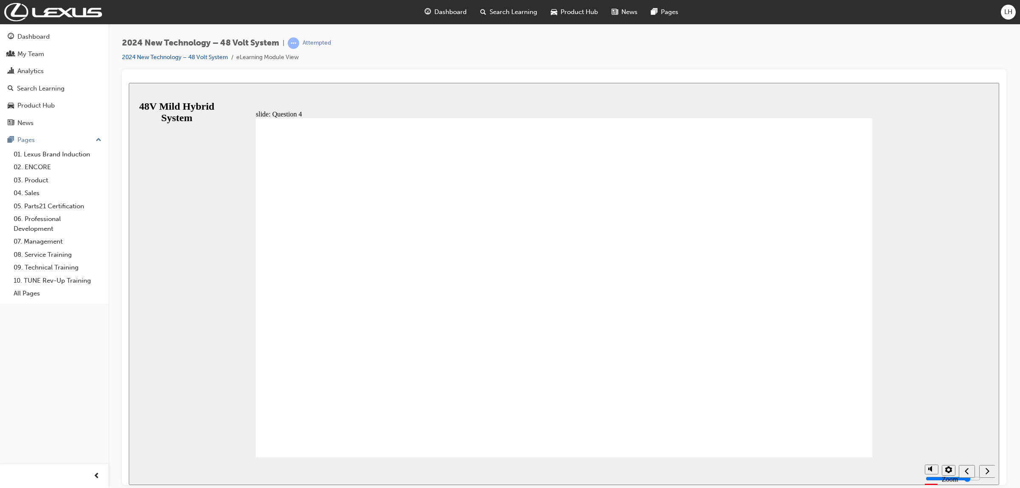
radio input "true"
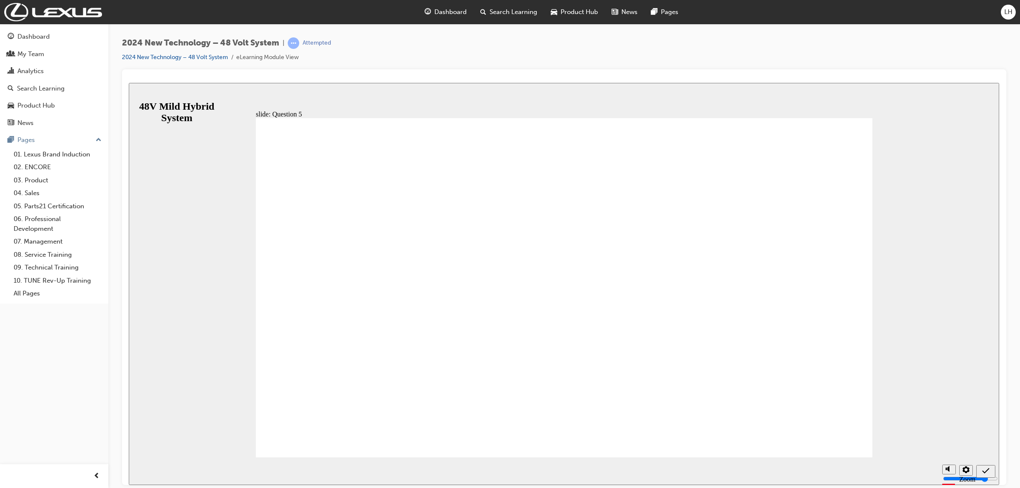
radio input "true"
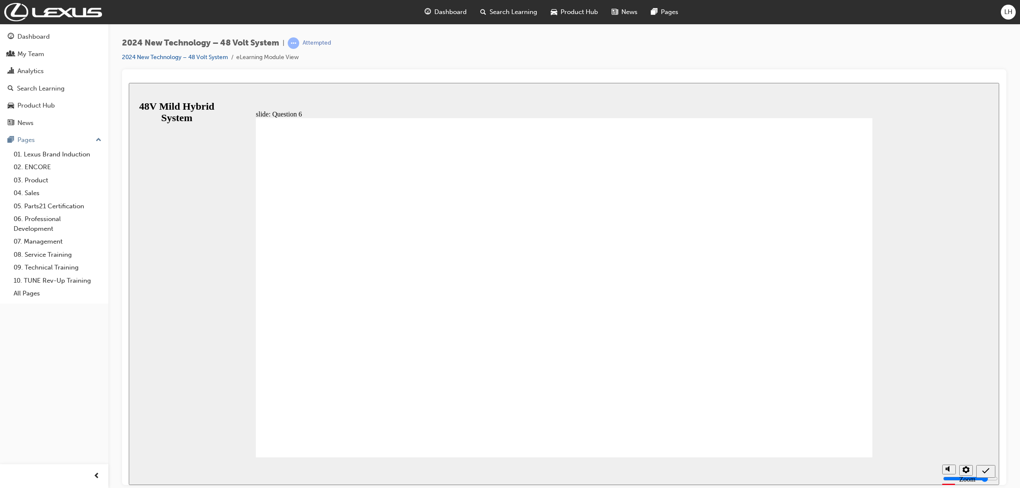
radio input "false"
radio input "true"
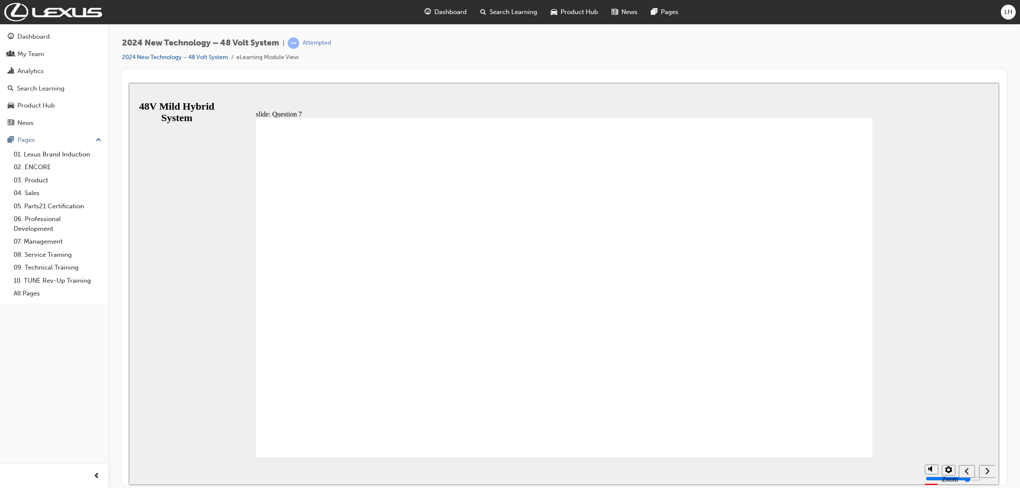
radio input "true"
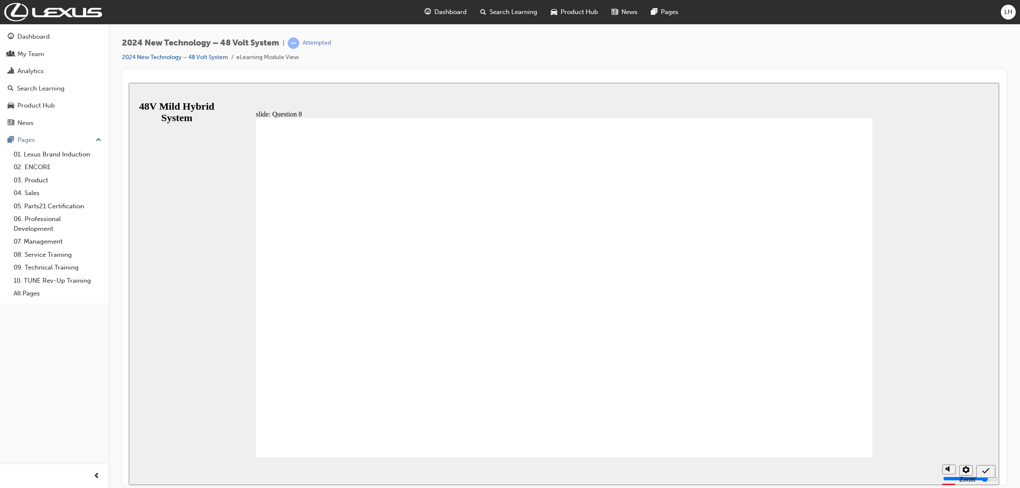
radio input "true"
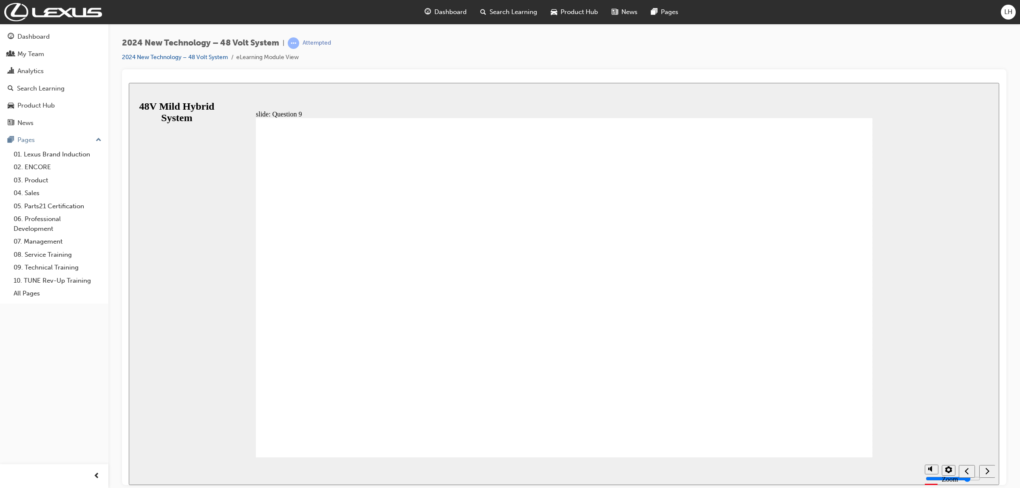
radio input "true"
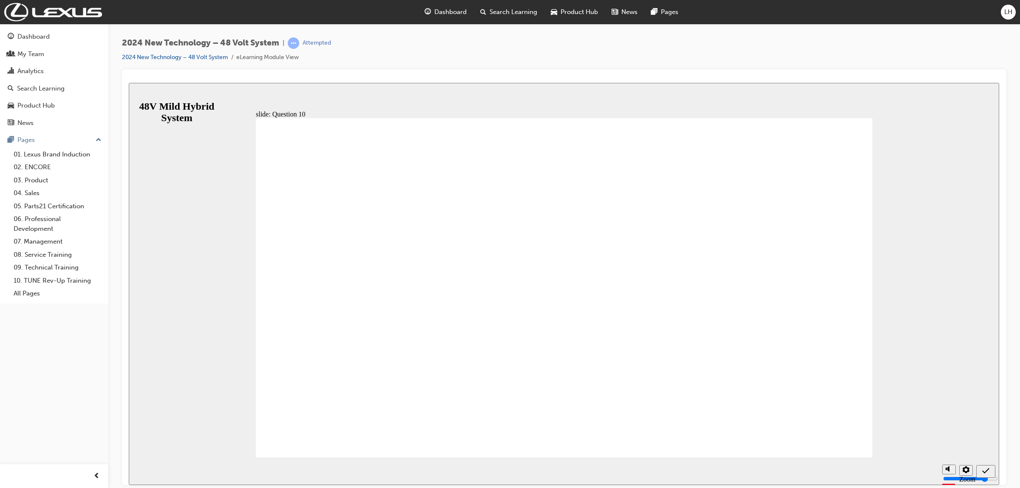
radio input "false"
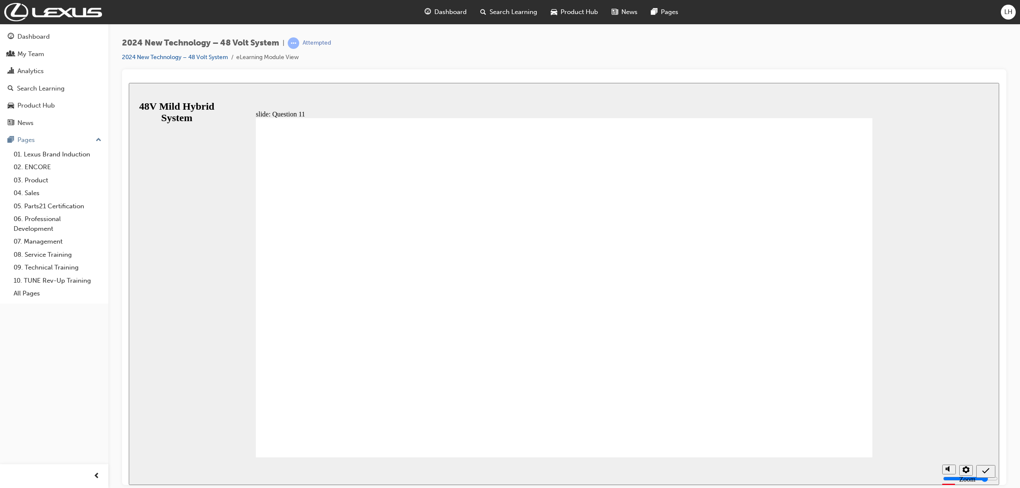
radio input "true"
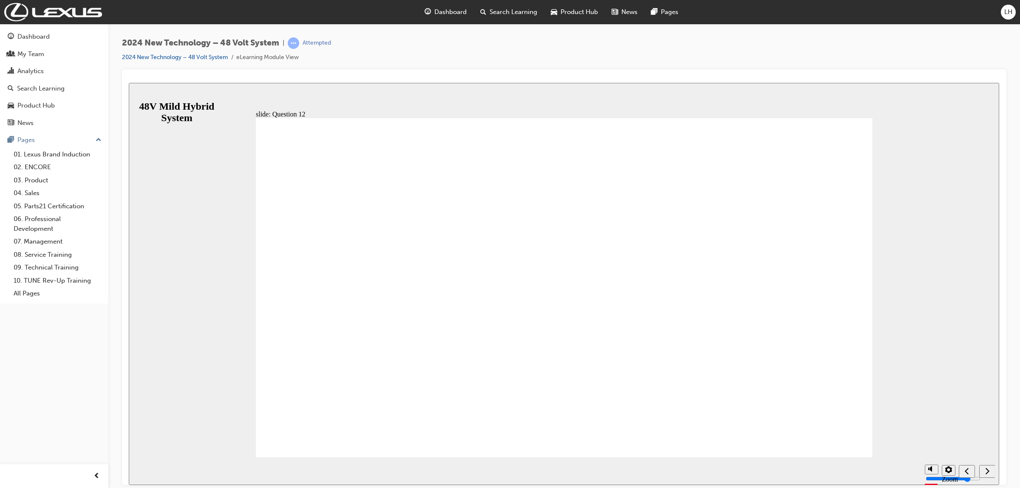
radio input "true"
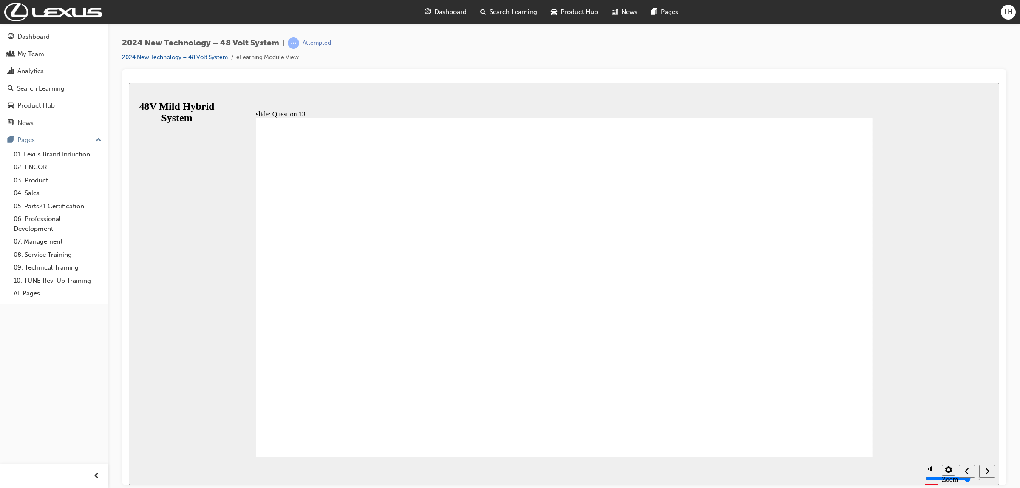
radio input "true"
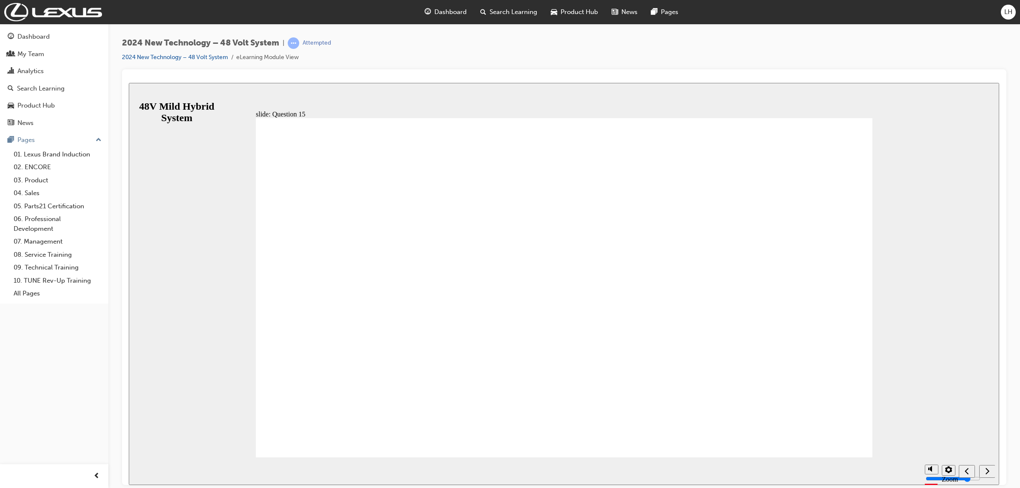
radio input "true"
click at [139, 94] on icon "Sidebar Toggle" at bounding box center [139, 95] width 13 height 5
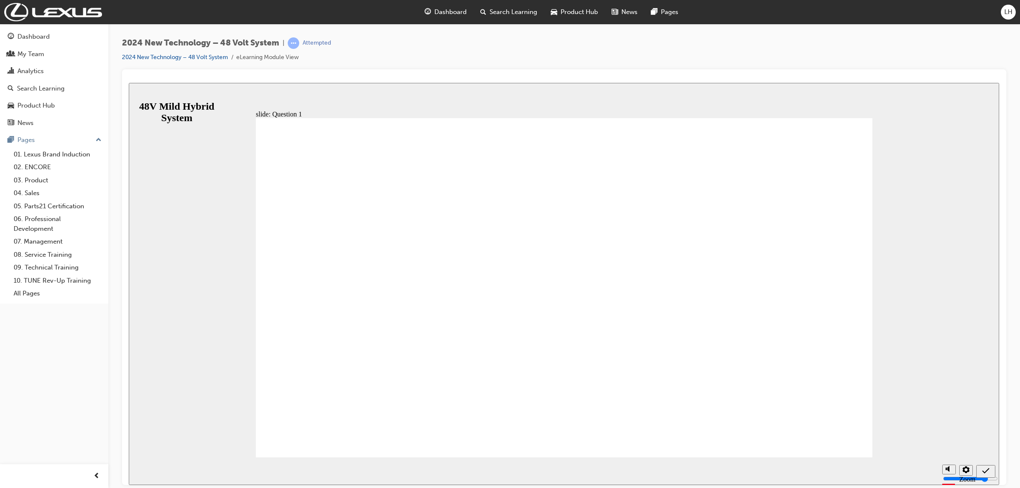
radio input "true"
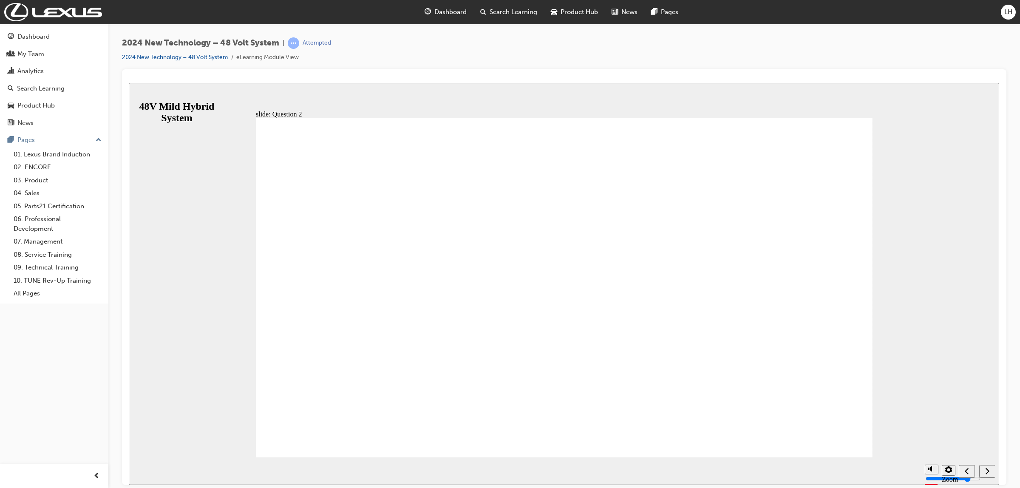
checkbox input "true"
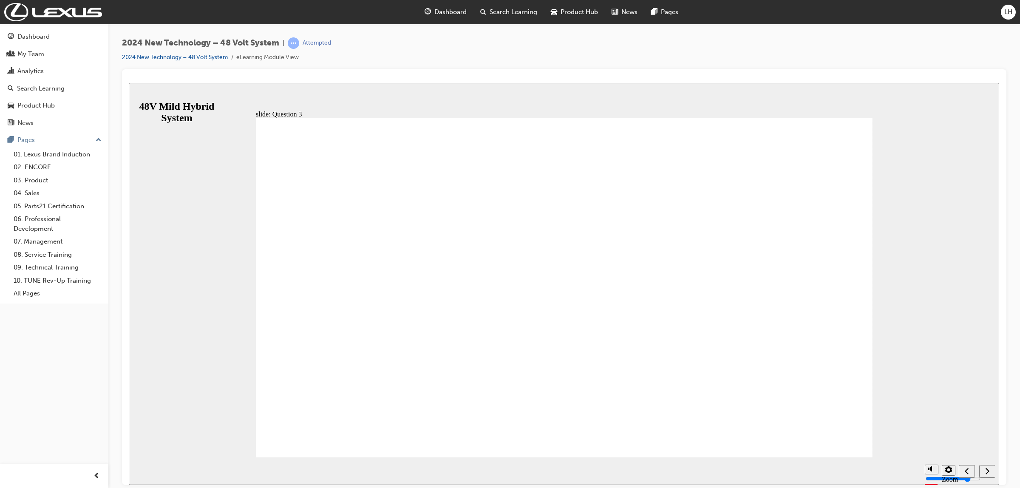
radio input "true"
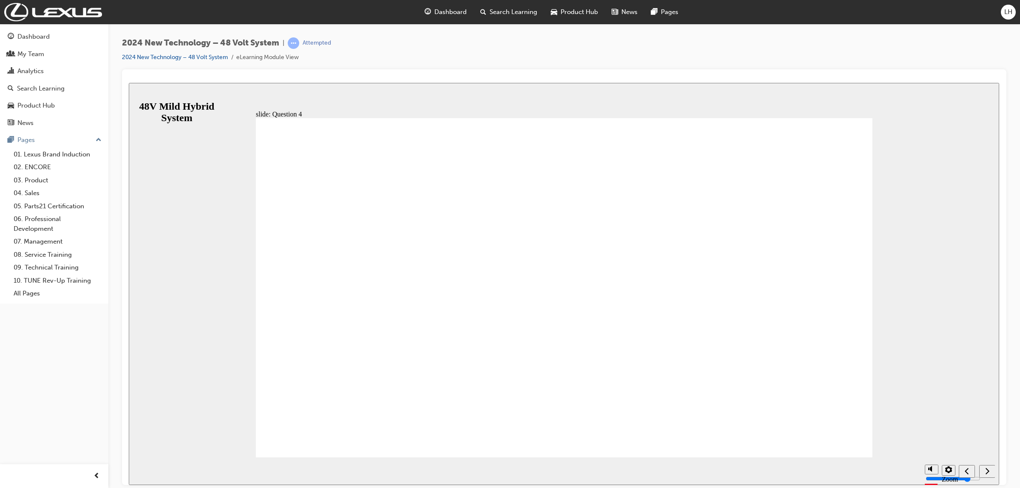
radio input "true"
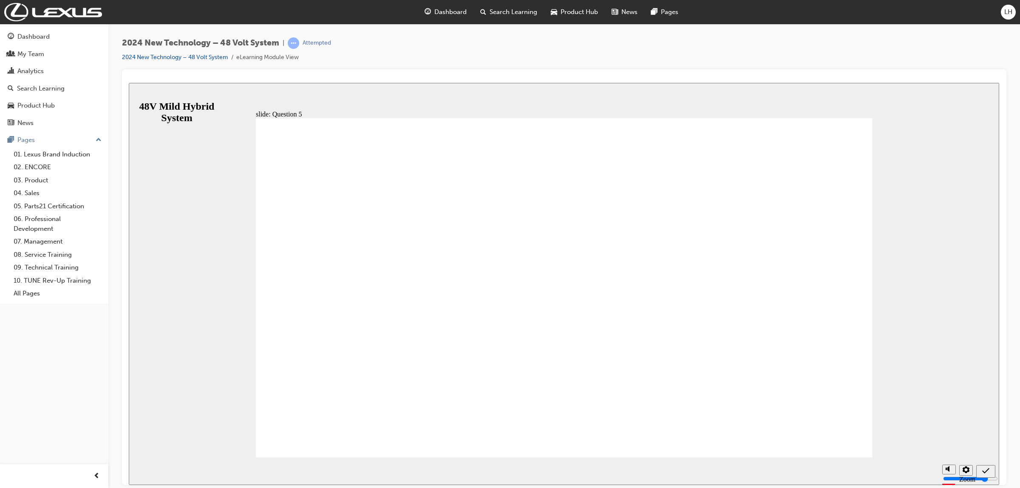
radio input "true"
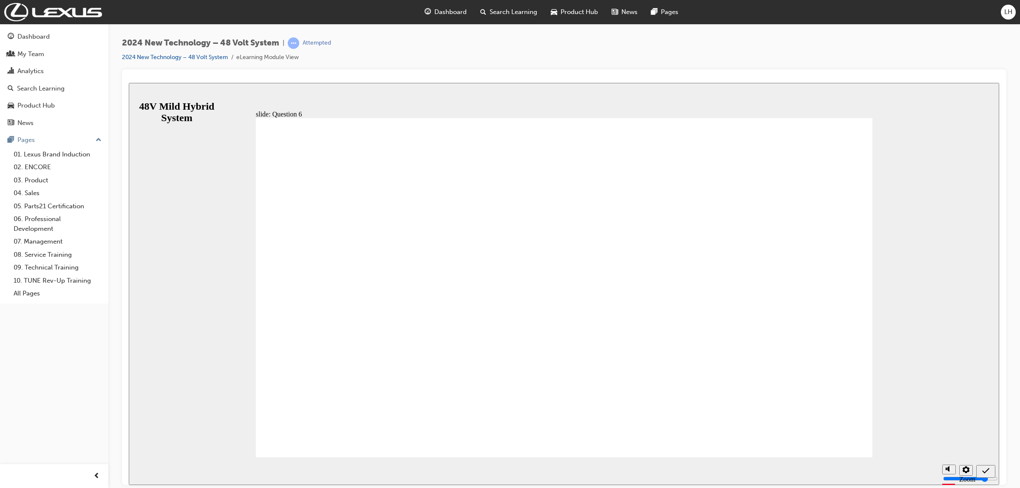
radio input "true"
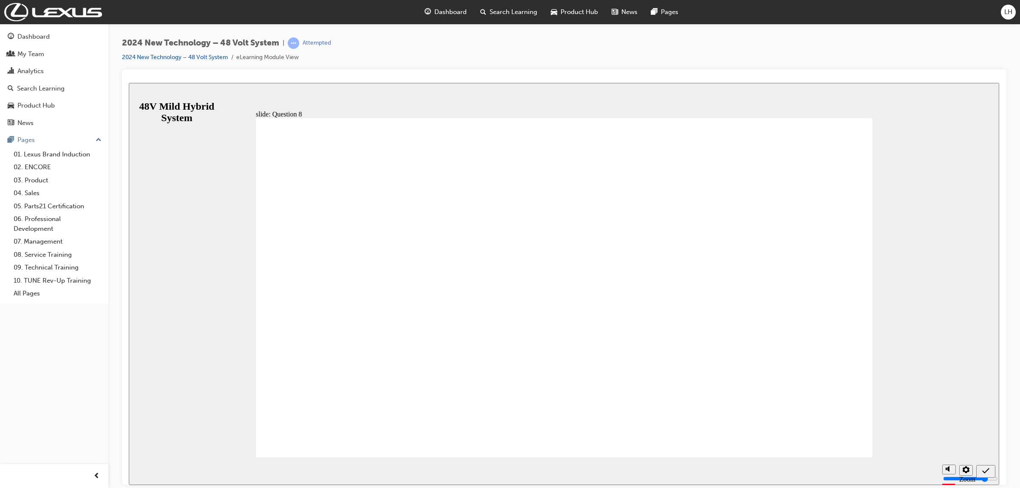
radio input "true"
drag, startPoint x: 541, startPoint y: 275, endPoint x: 641, endPoint y: 295, distance: 102.0
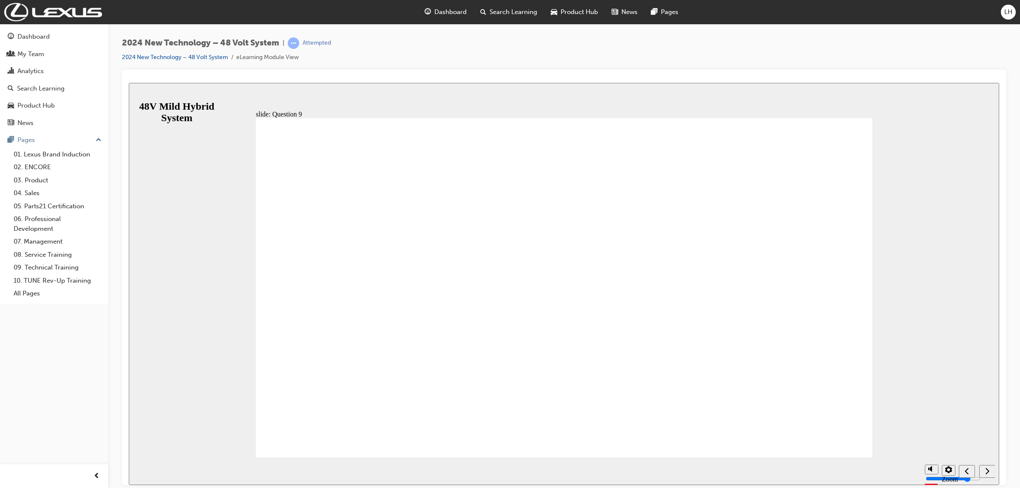
radio input "true"
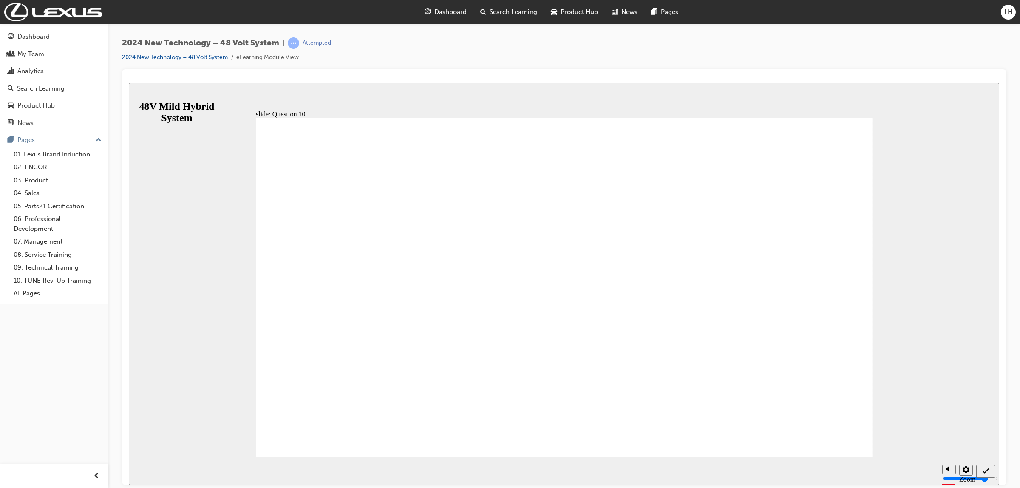
radio input "true"
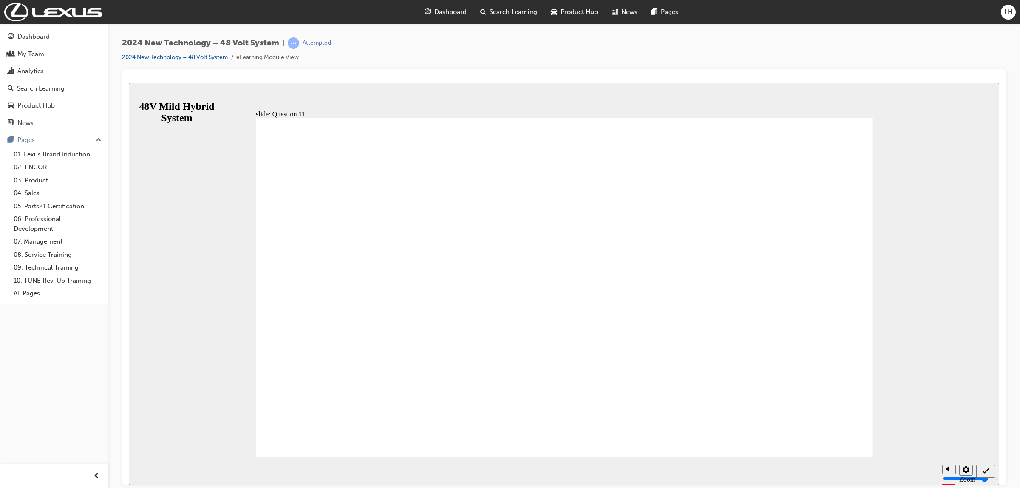
radio input "true"
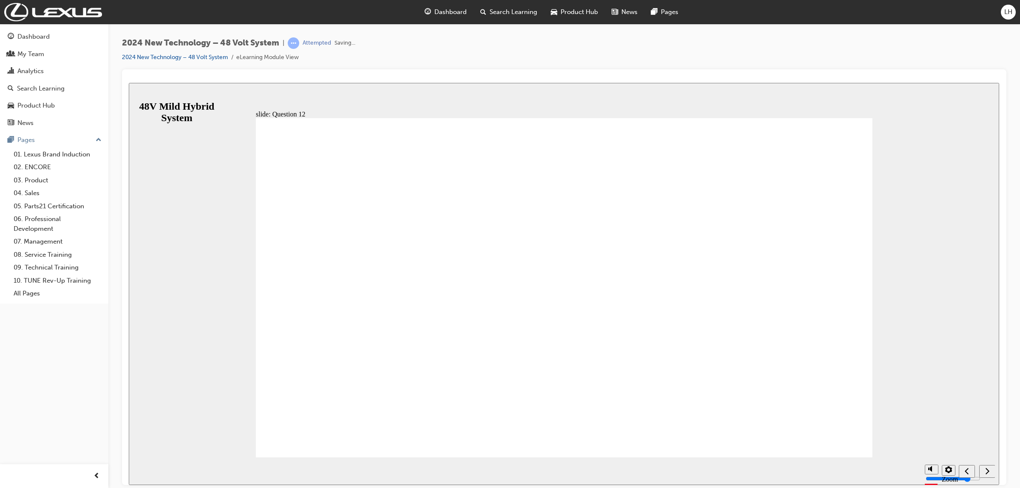
radio input "true"
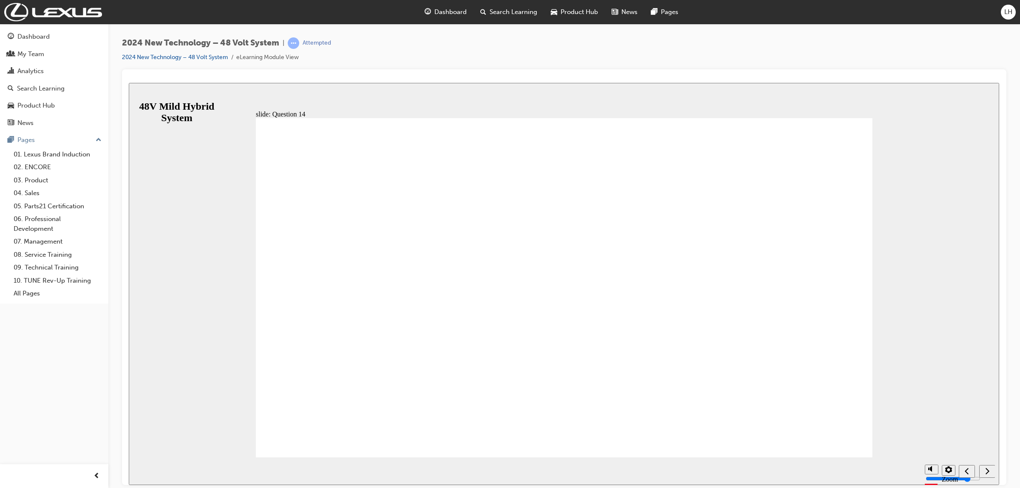
radio input "true"
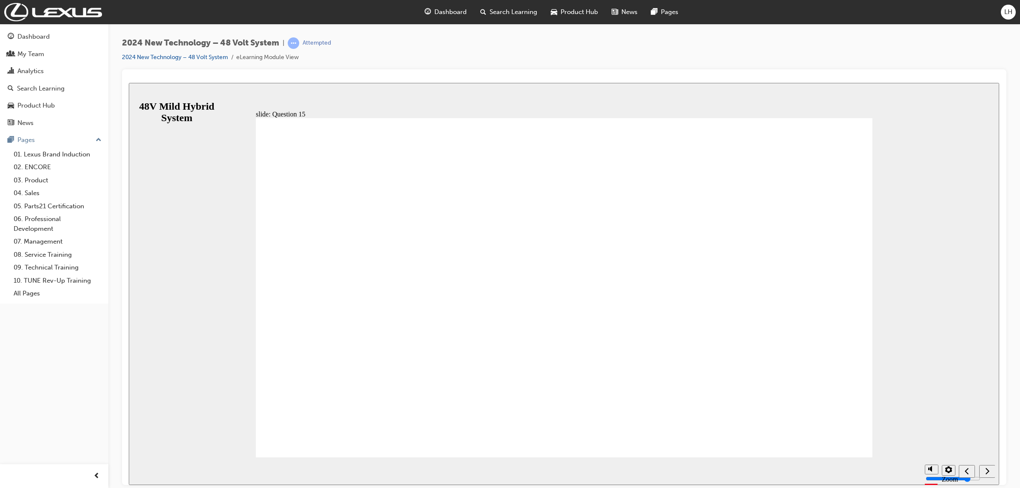
radio input "true"
